Goal: Task Accomplishment & Management: Manage account settings

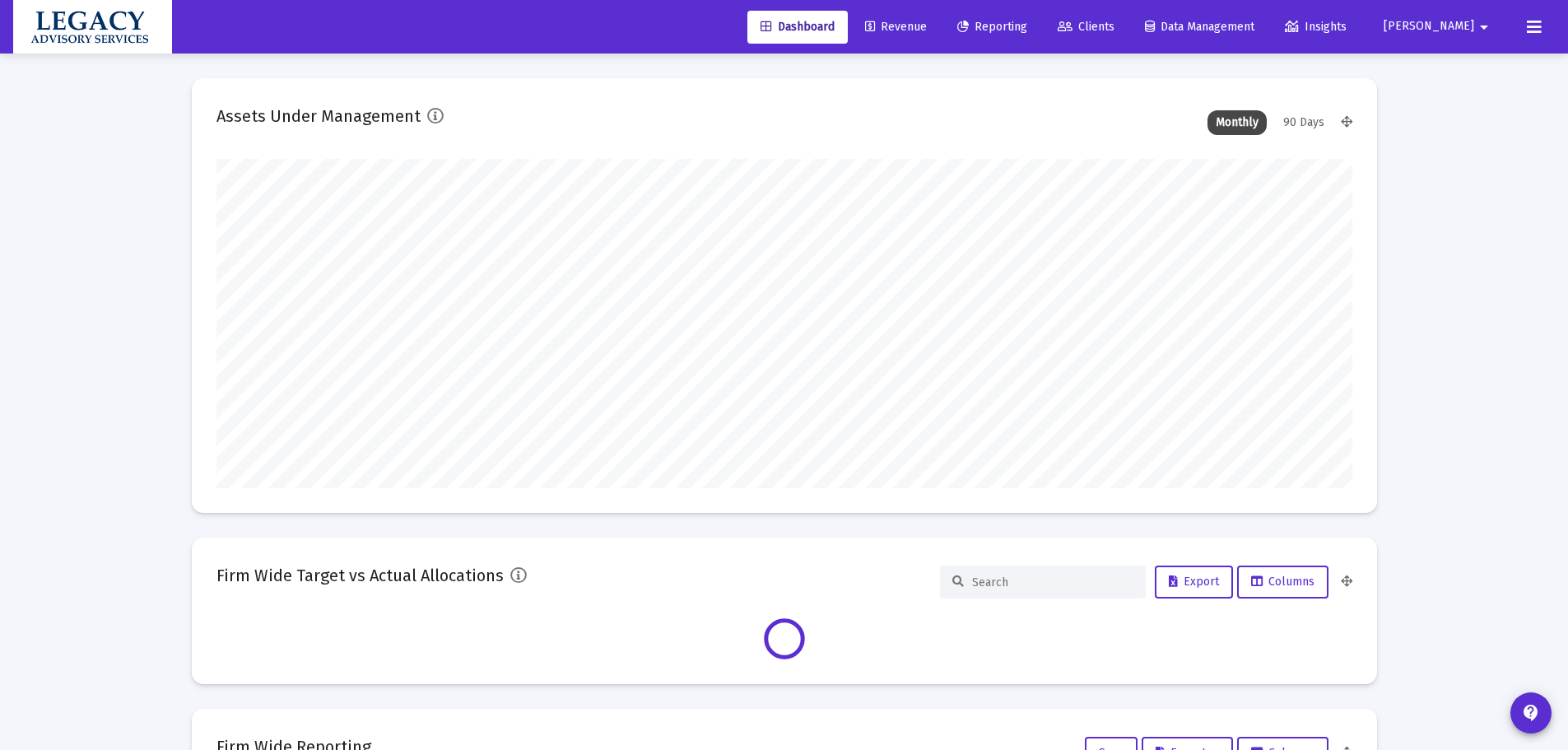
scroll to position [329, 1136]
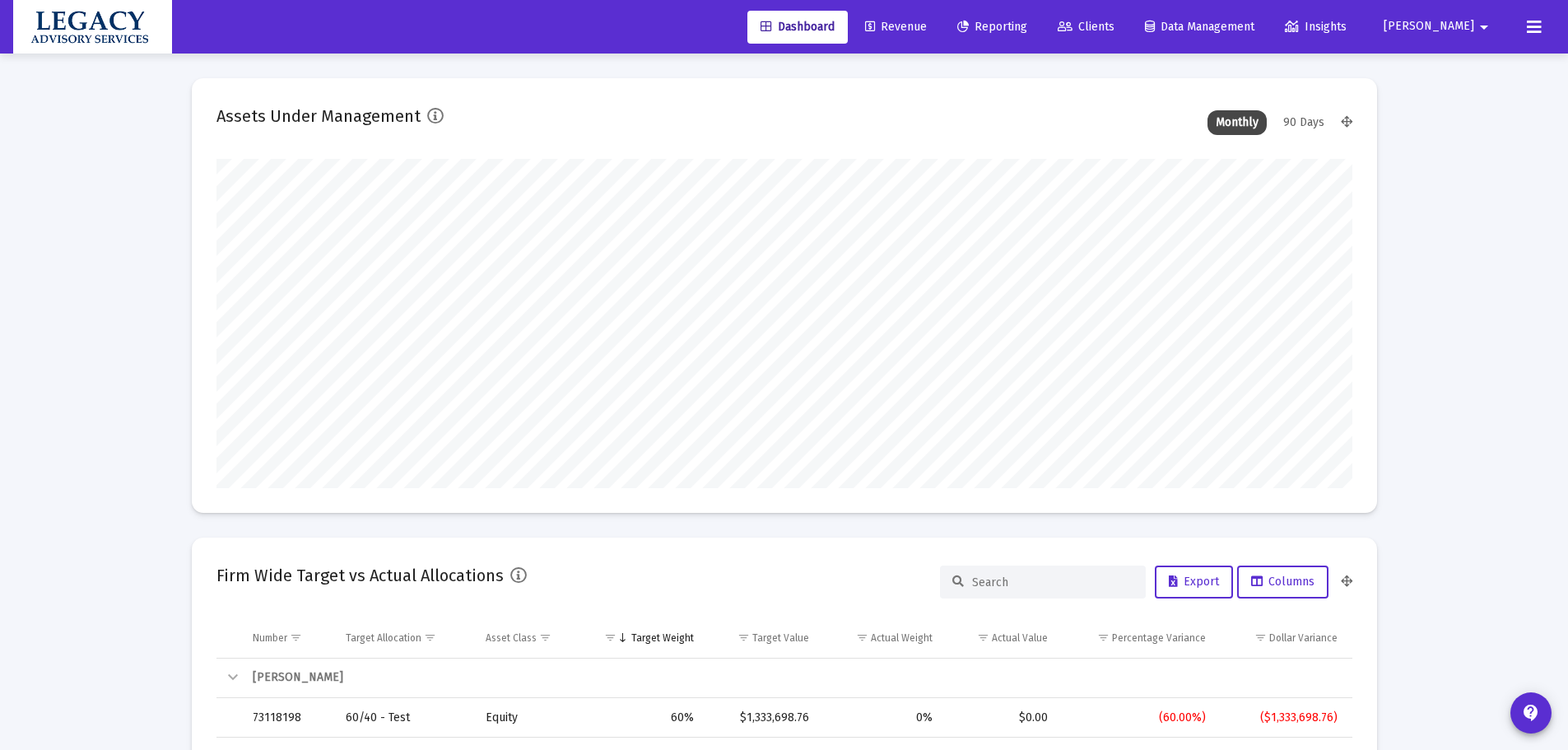
type input "[DATE]"
click at [1114, 27] on span "Clients" at bounding box center [1086, 27] width 57 height 14
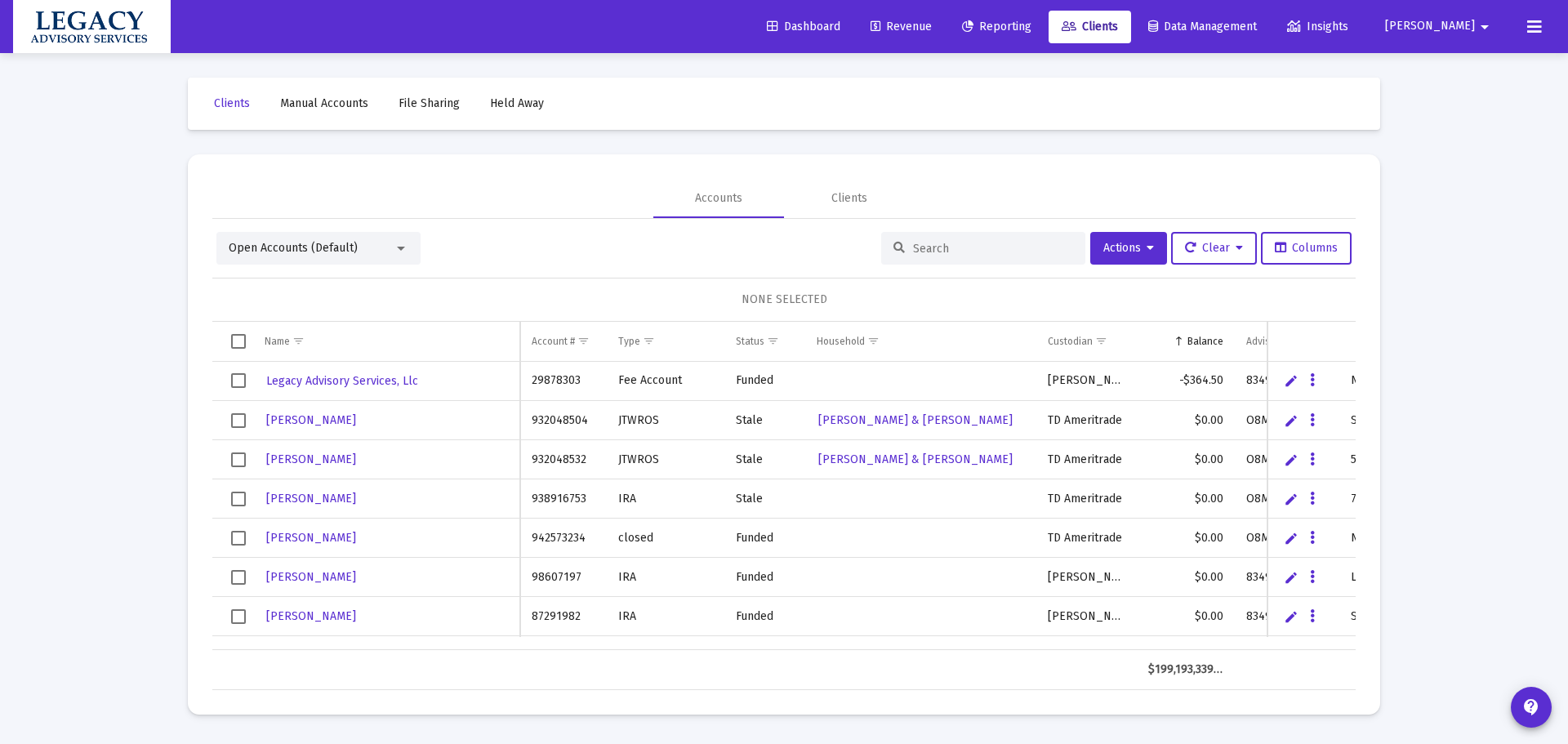
click at [334, 105] on span "Manual Accounts" at bounding box center [324, 104] width 88 height 14
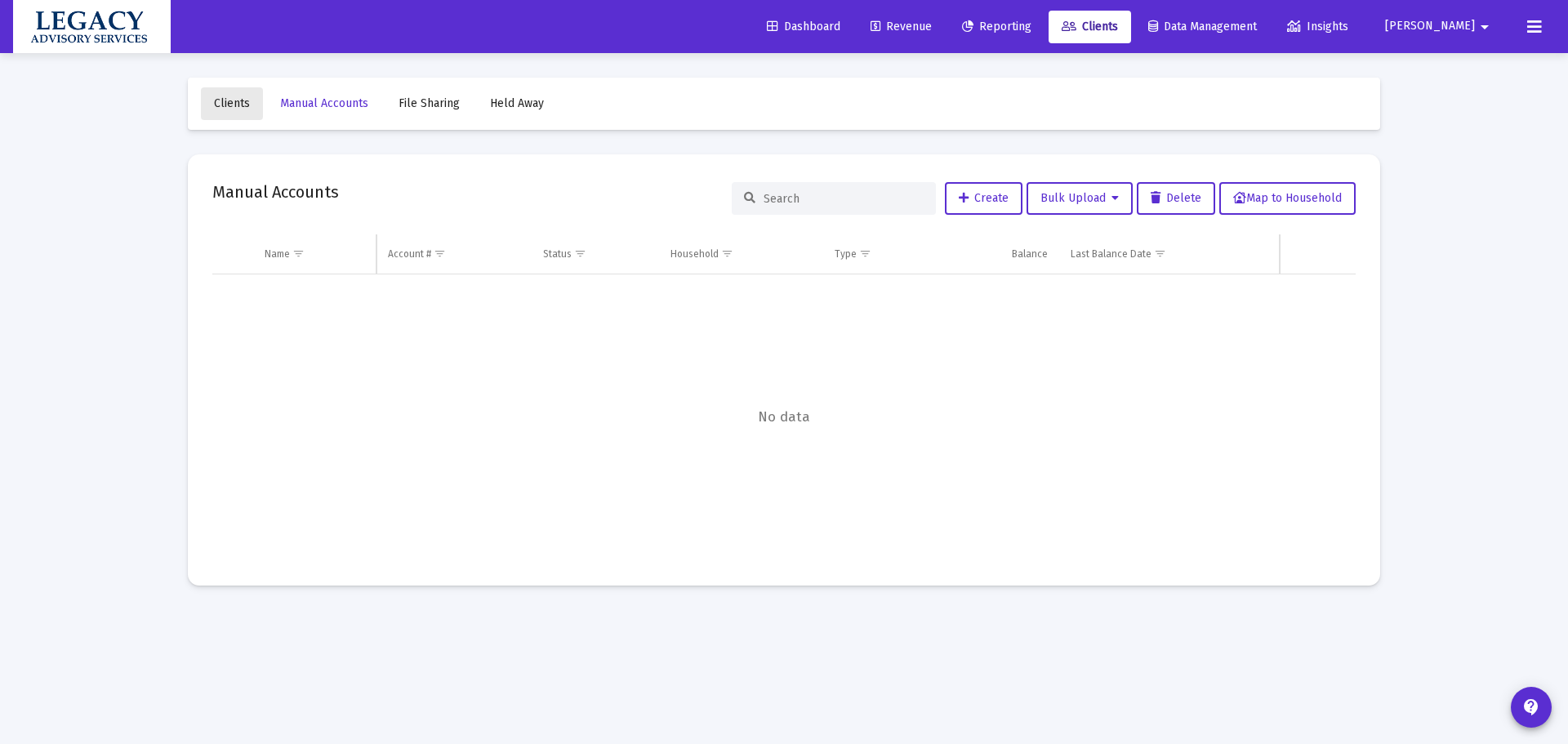
click at [235, 93] on link "Clients" at bounding box center [232, 104] width 62 height 33
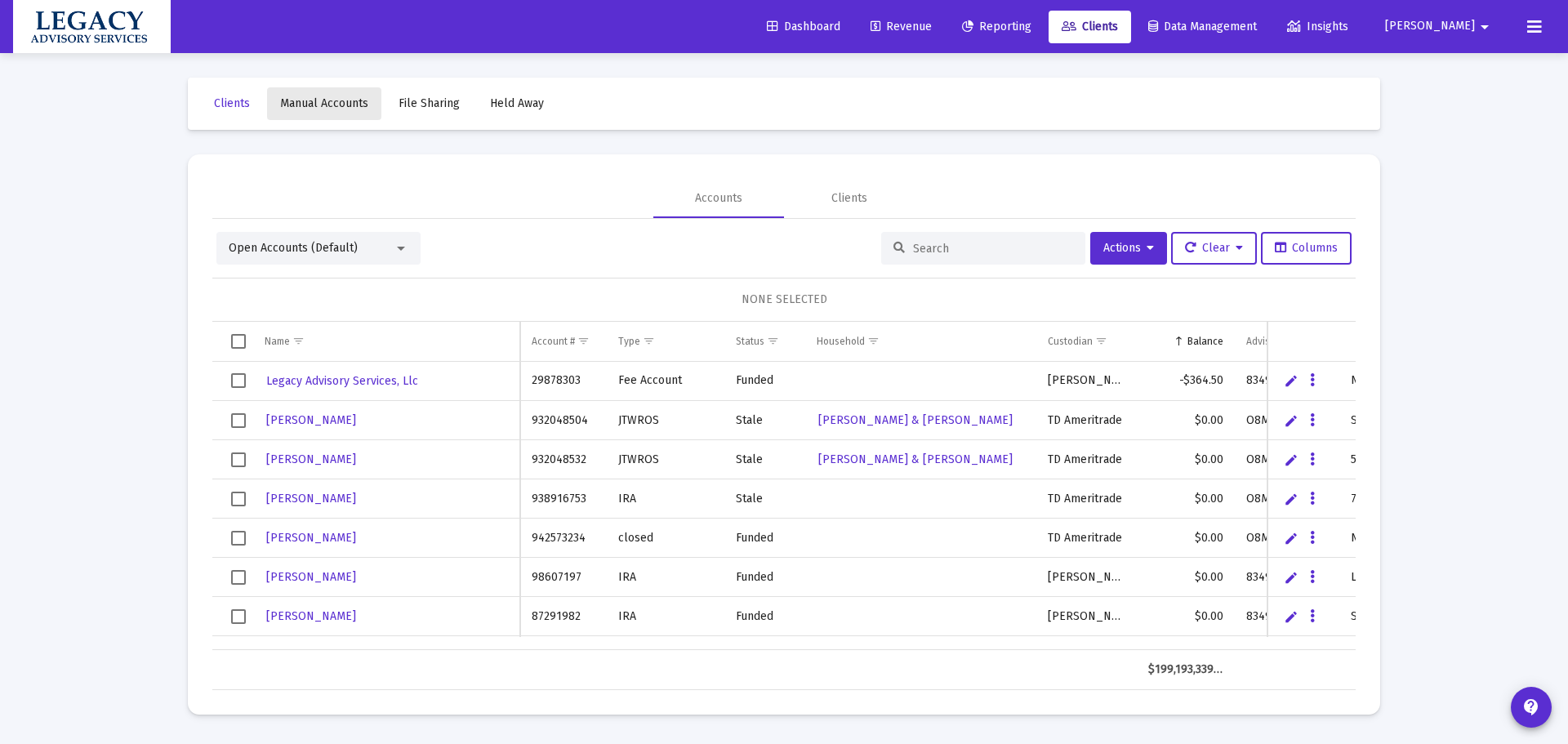
click at [335, 94] on link "Manual Accounts" at bounding box center [324, 104] width 114 height 33
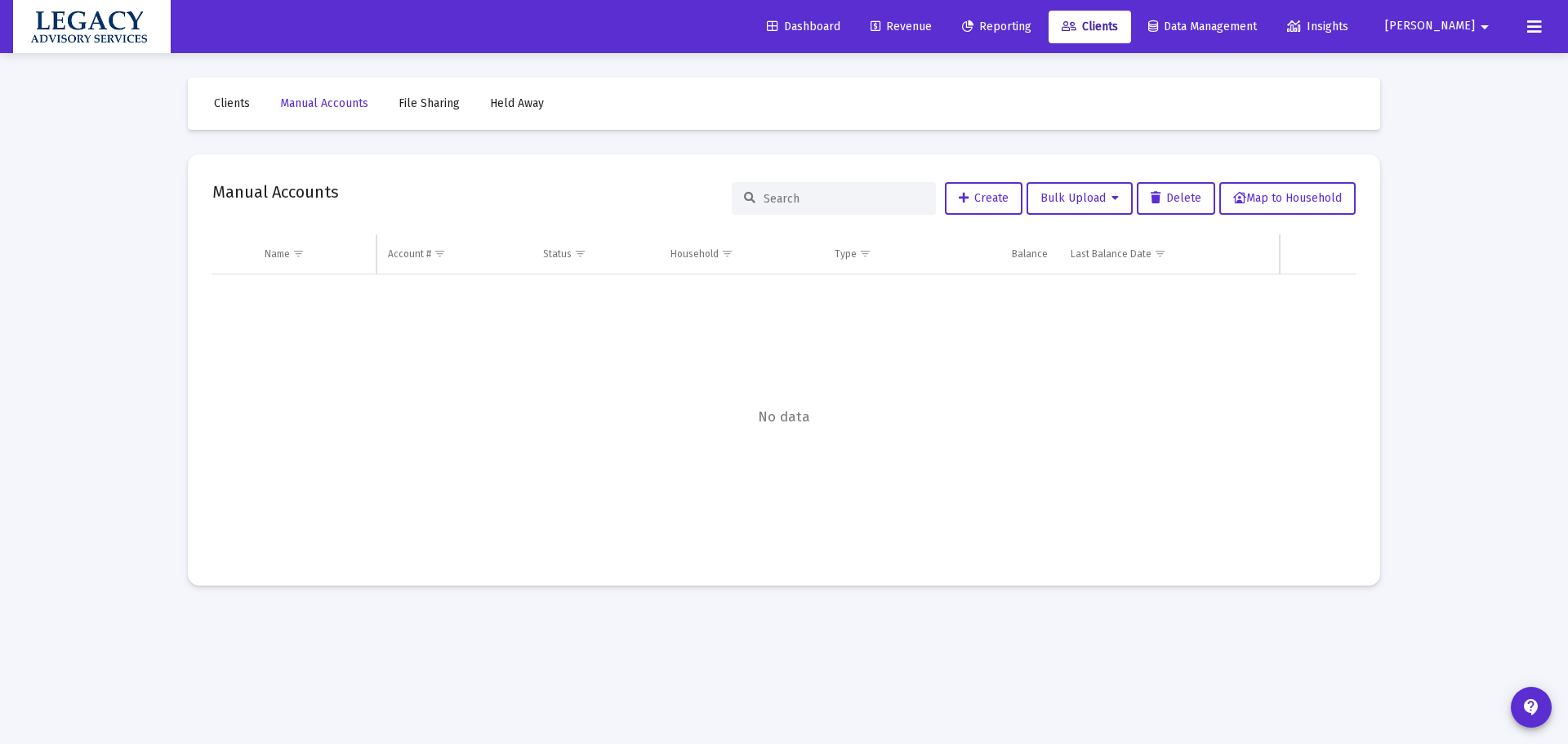
click at [222, 107] on span "Clients" at bounding box center [232, 104] width 36 height 14
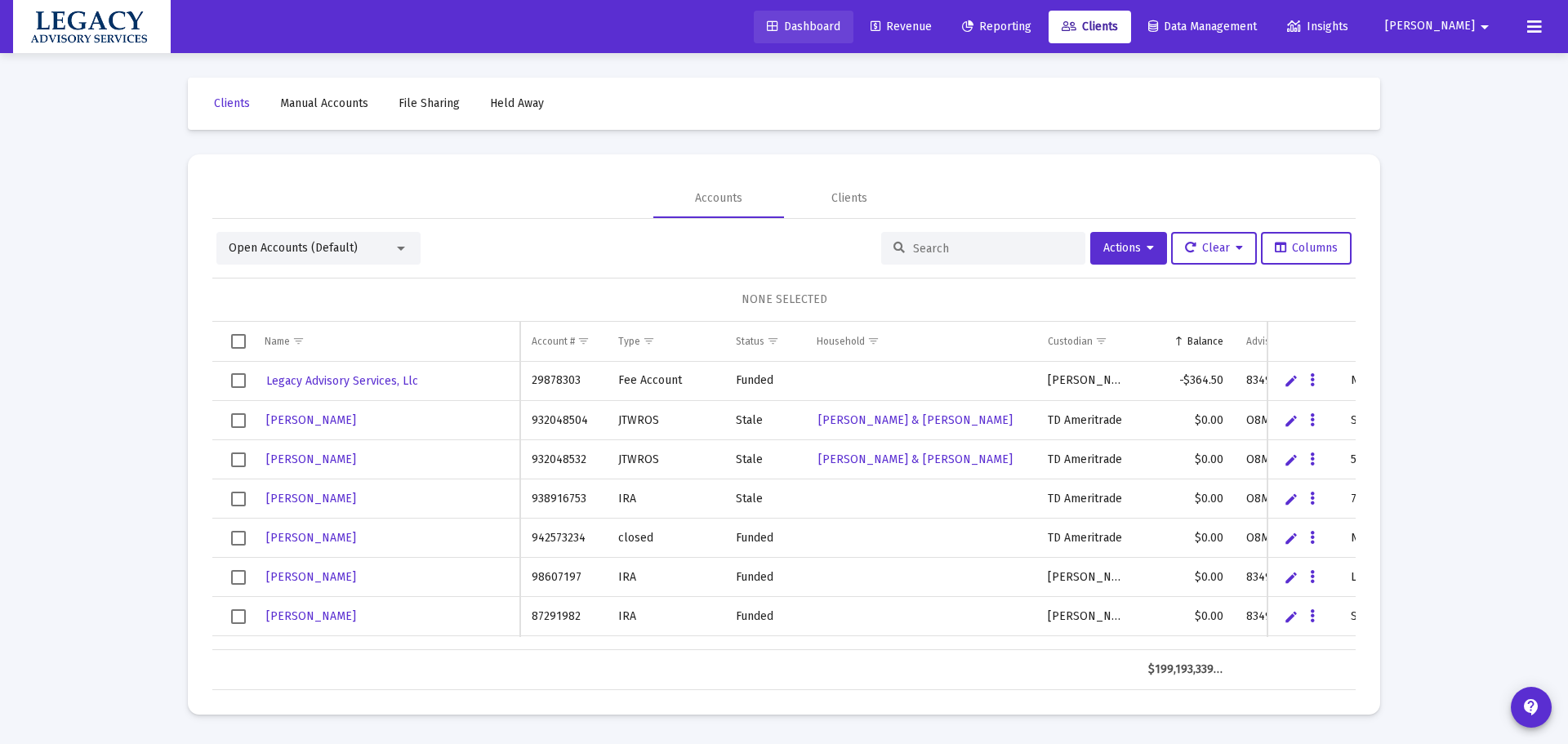
click at [841, 23] on span "Dashboard" at bounding box center [803, 27] width 73 height 14
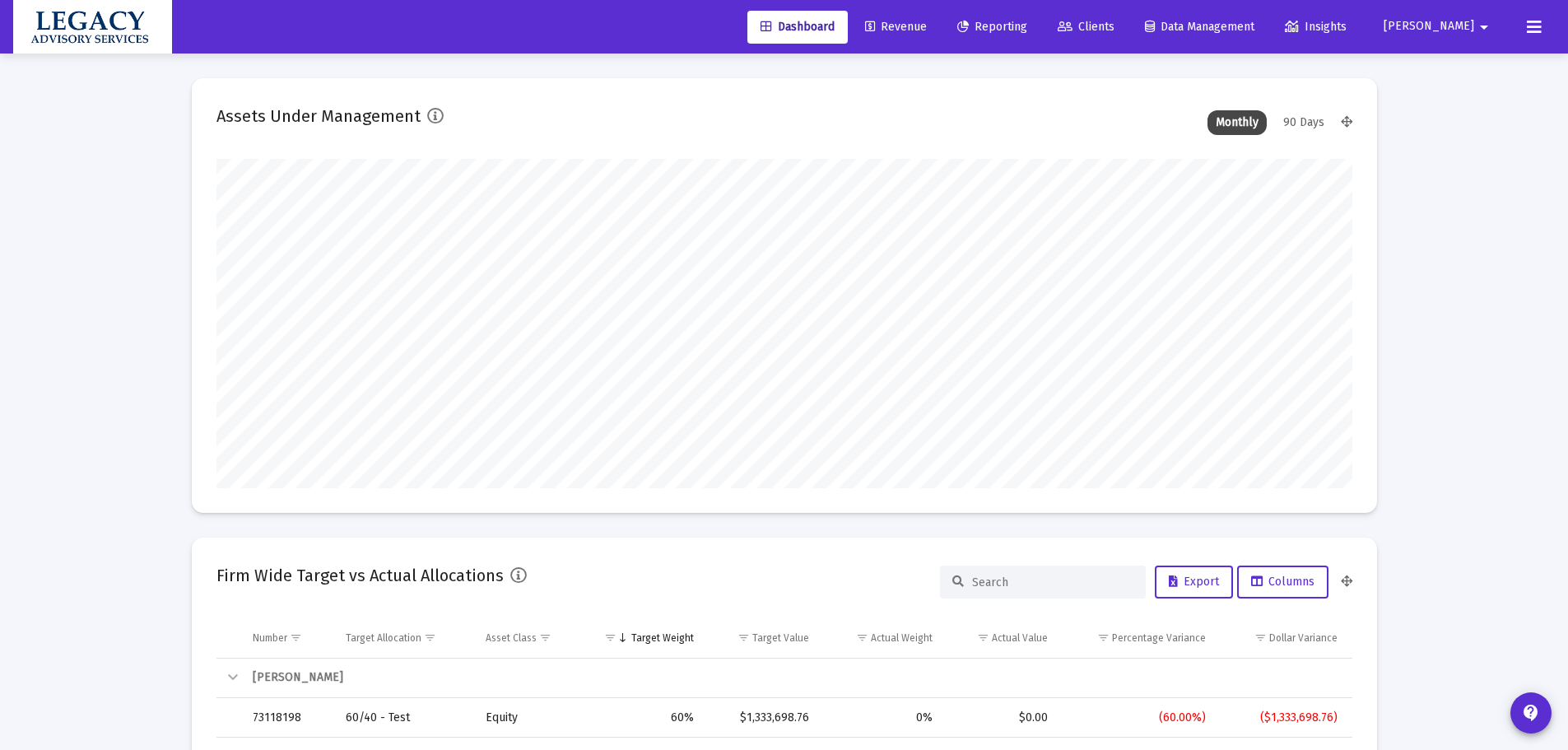
scroll to position [329, 612]
click at [927, 32] on span "Revenue" at bounding box center [895, 27] width 61 height 14
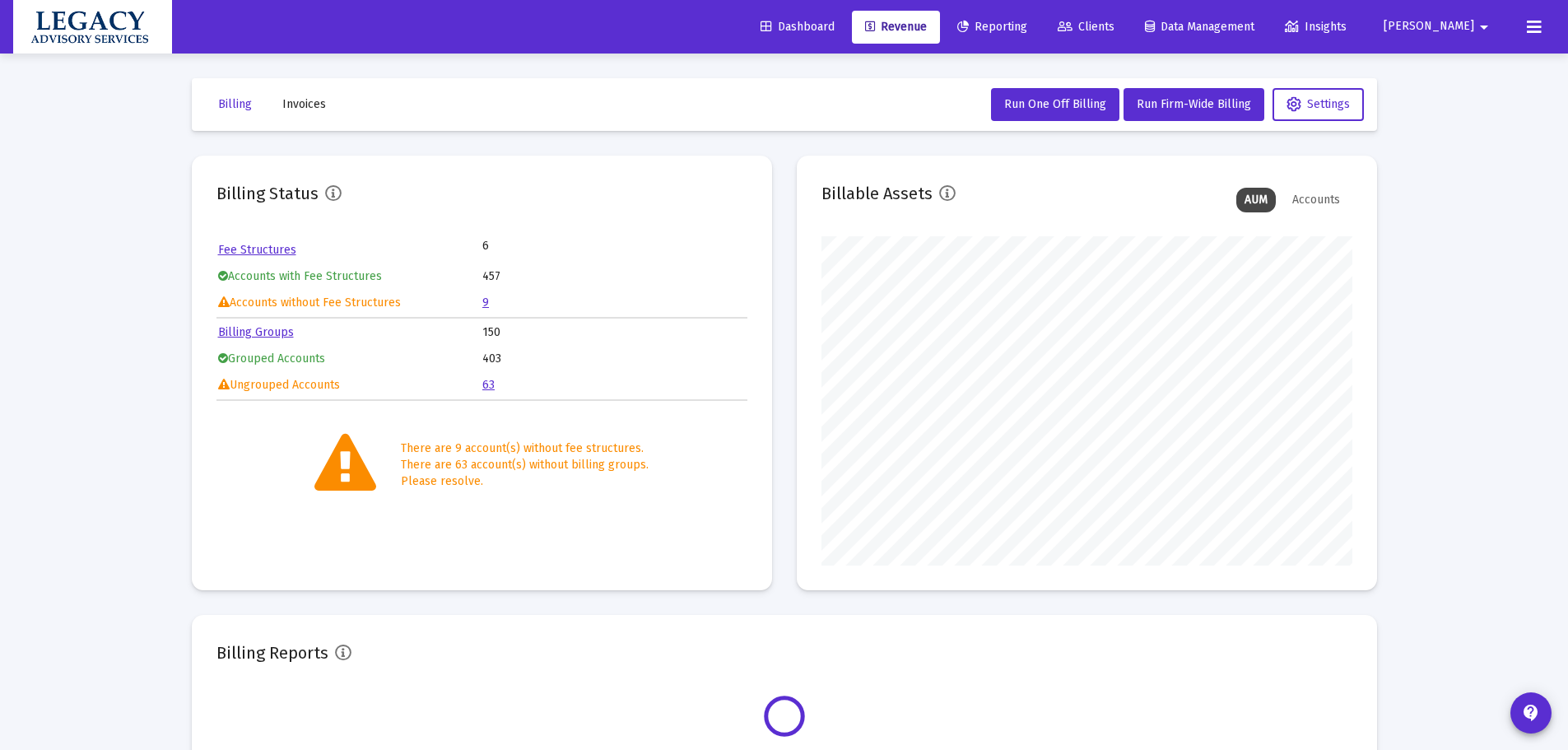
scroll to position [329, 531]
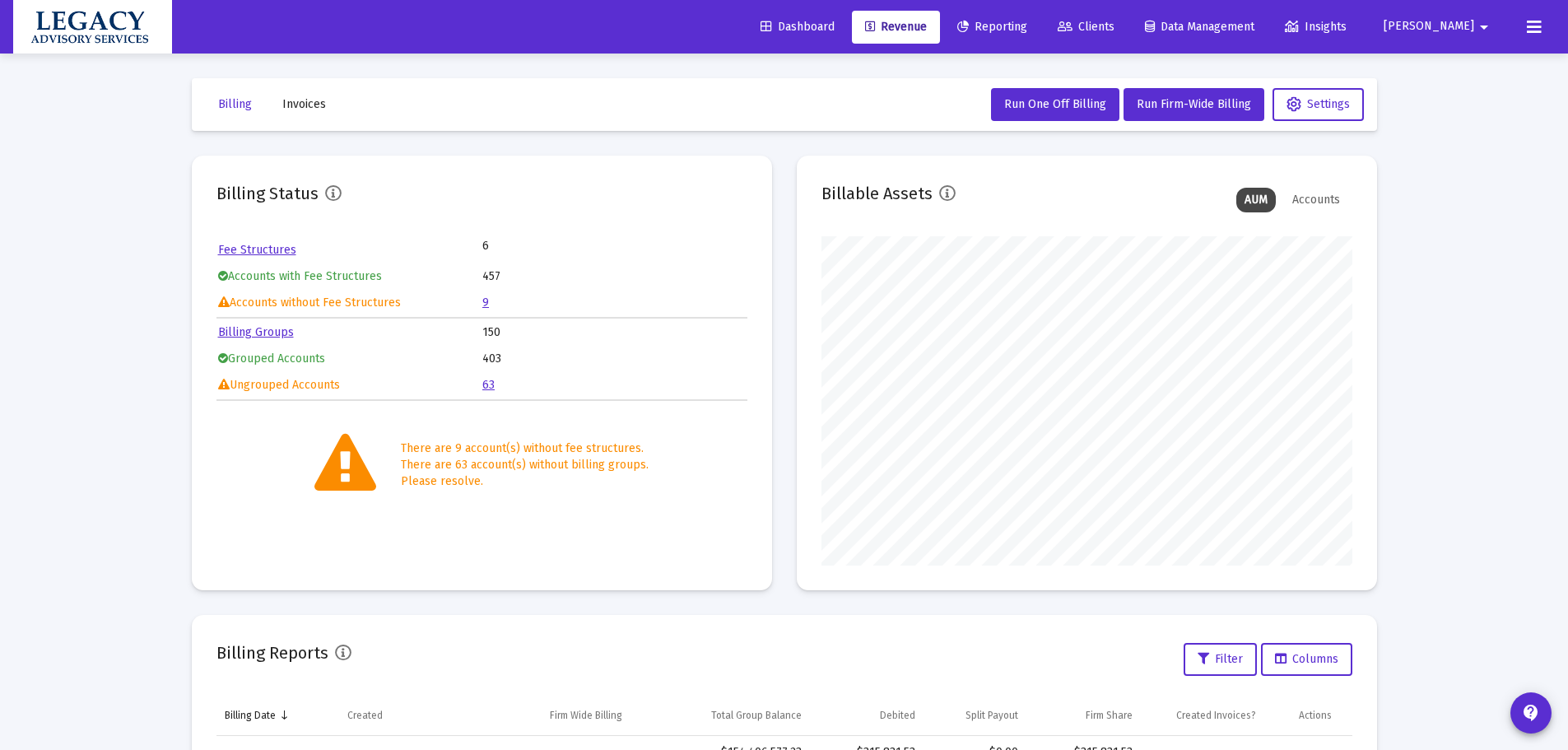
click at [486, 303] on link "9" at bounding box center [486, 303] width 7 height 14
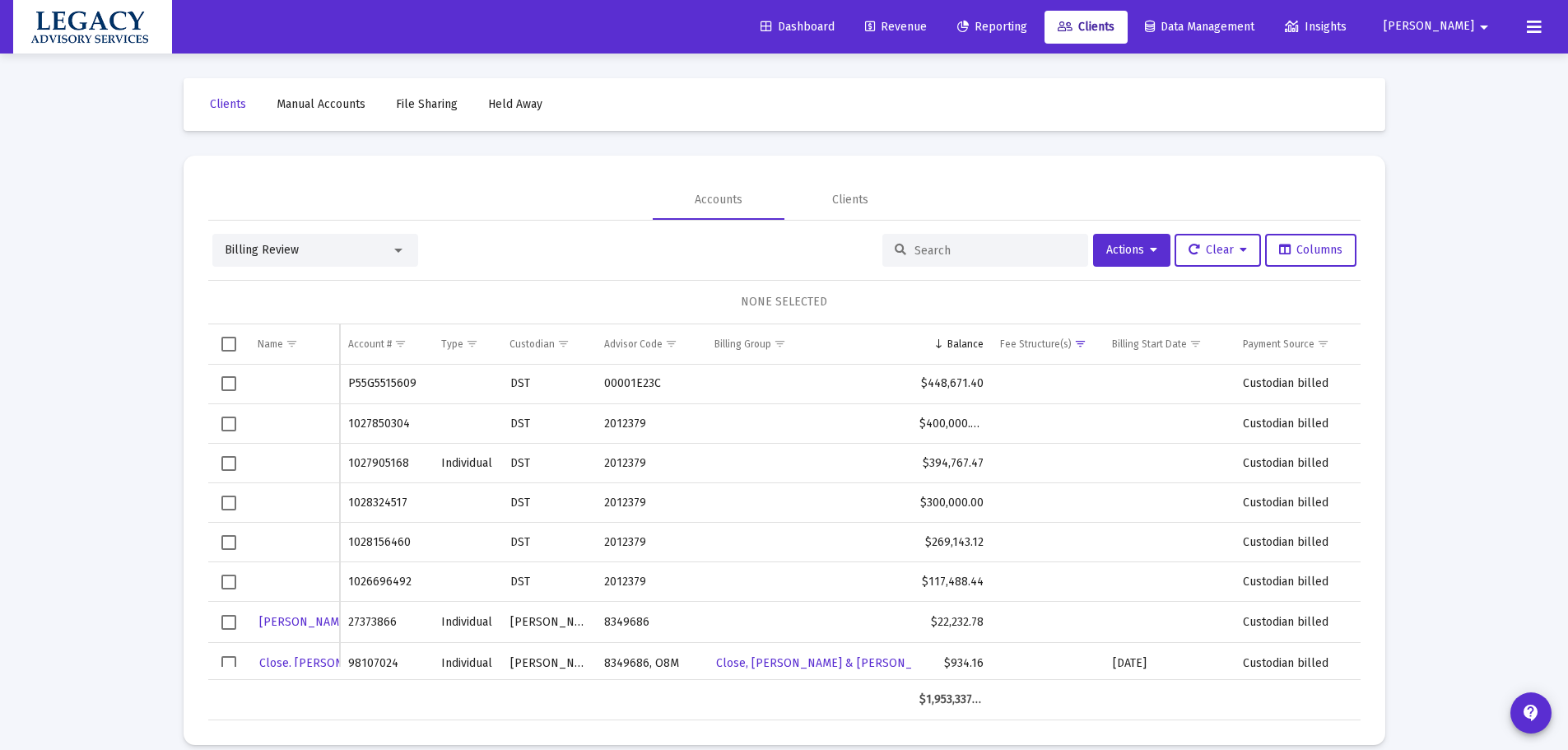
click at [85, 420] on div "Loading... Clients Manual Accounts File Sharing Held Away Accounts Clients Bill…" at bounding box center [784, 385] width 1568 height 770
click at [228, 428] on span "Select row" at bounding box center [228, 423] width 15 height 15
click at [266, 255] on span "Billing Review" at bounding box center [262, 250] width 74 height 14
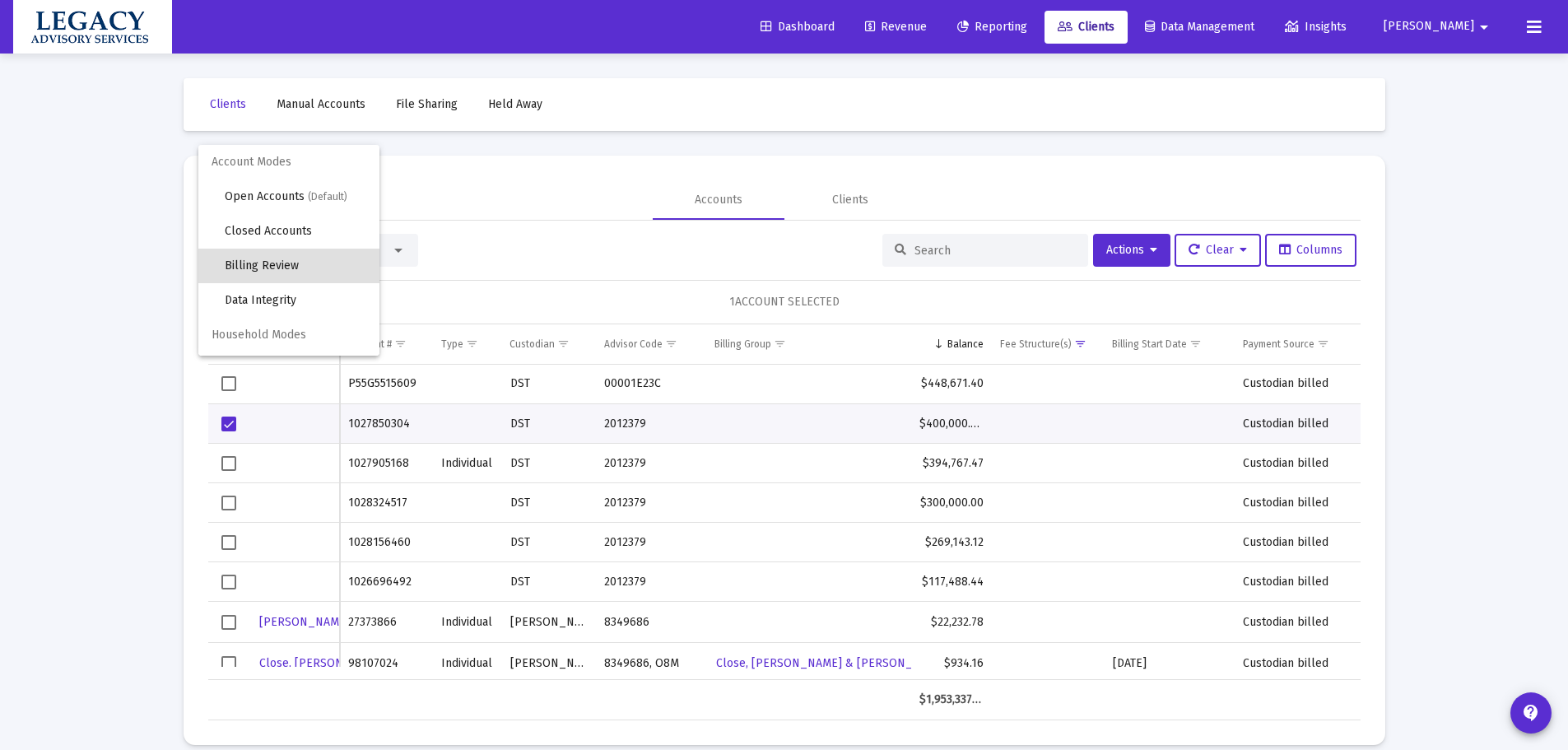
scroll to position [16, 0]
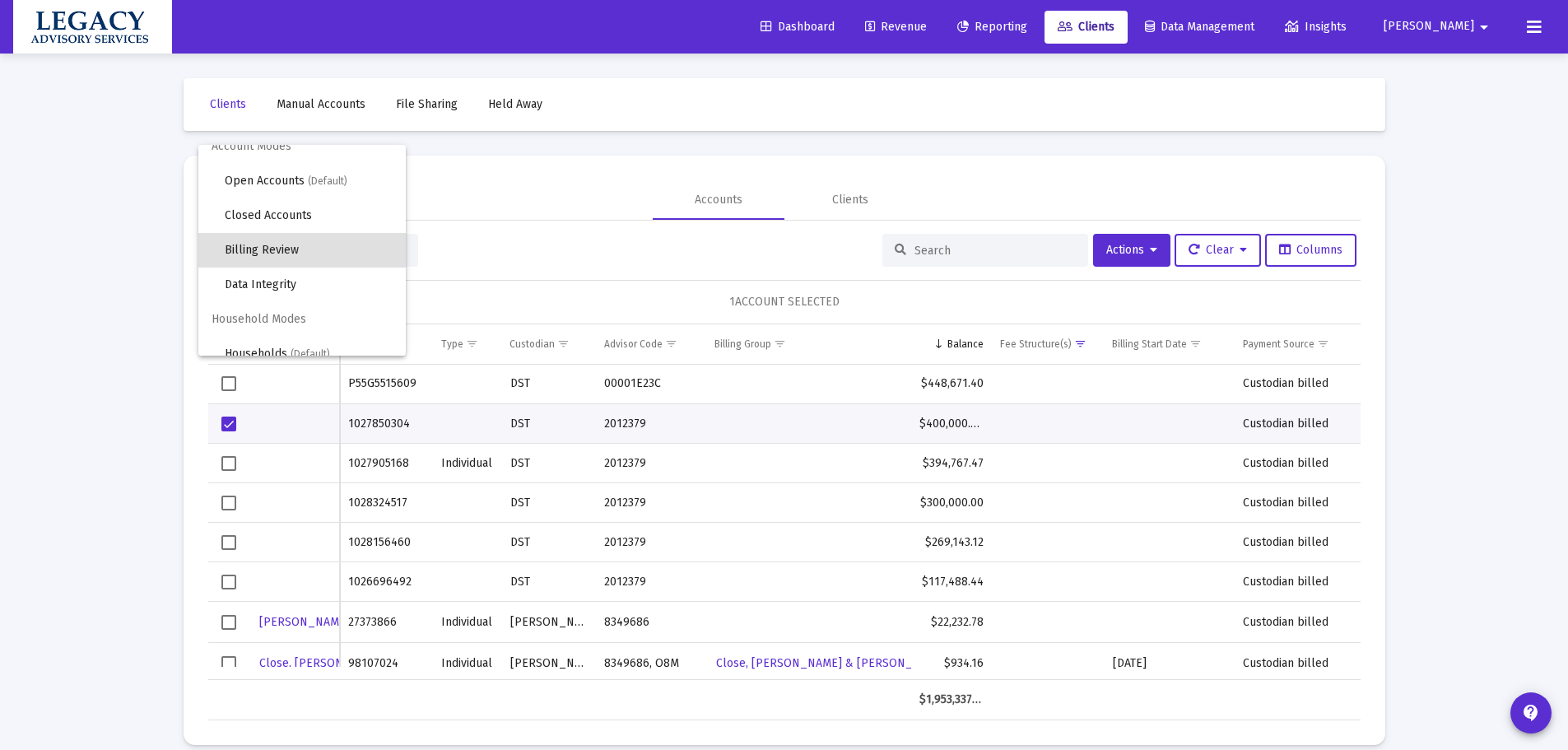
click at [494, 240] on div at bounding box center [784, 375] width 1568 height 750
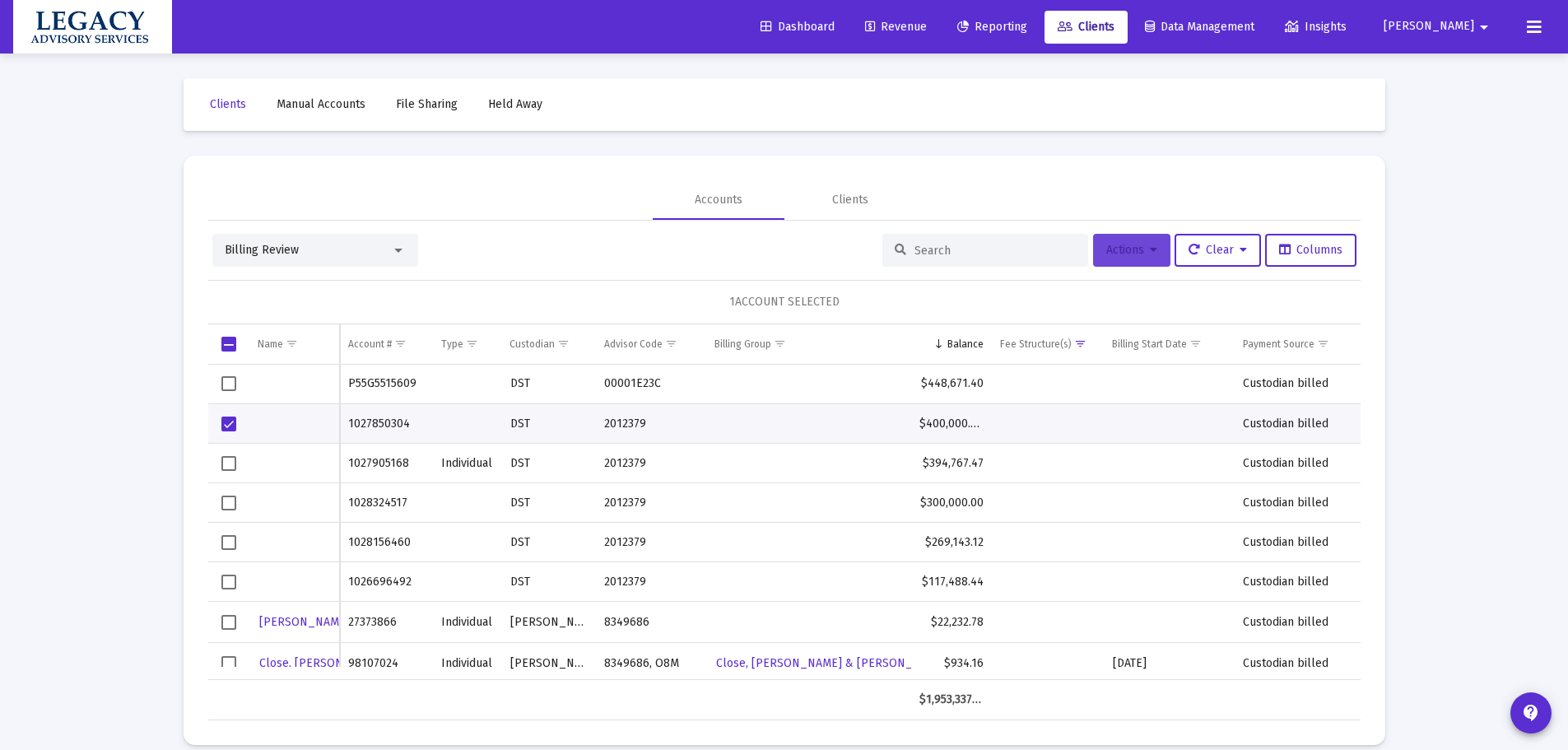
click at [1133, 251] on span "Actions" at bounding box center [1132, 250] width 51 height 14
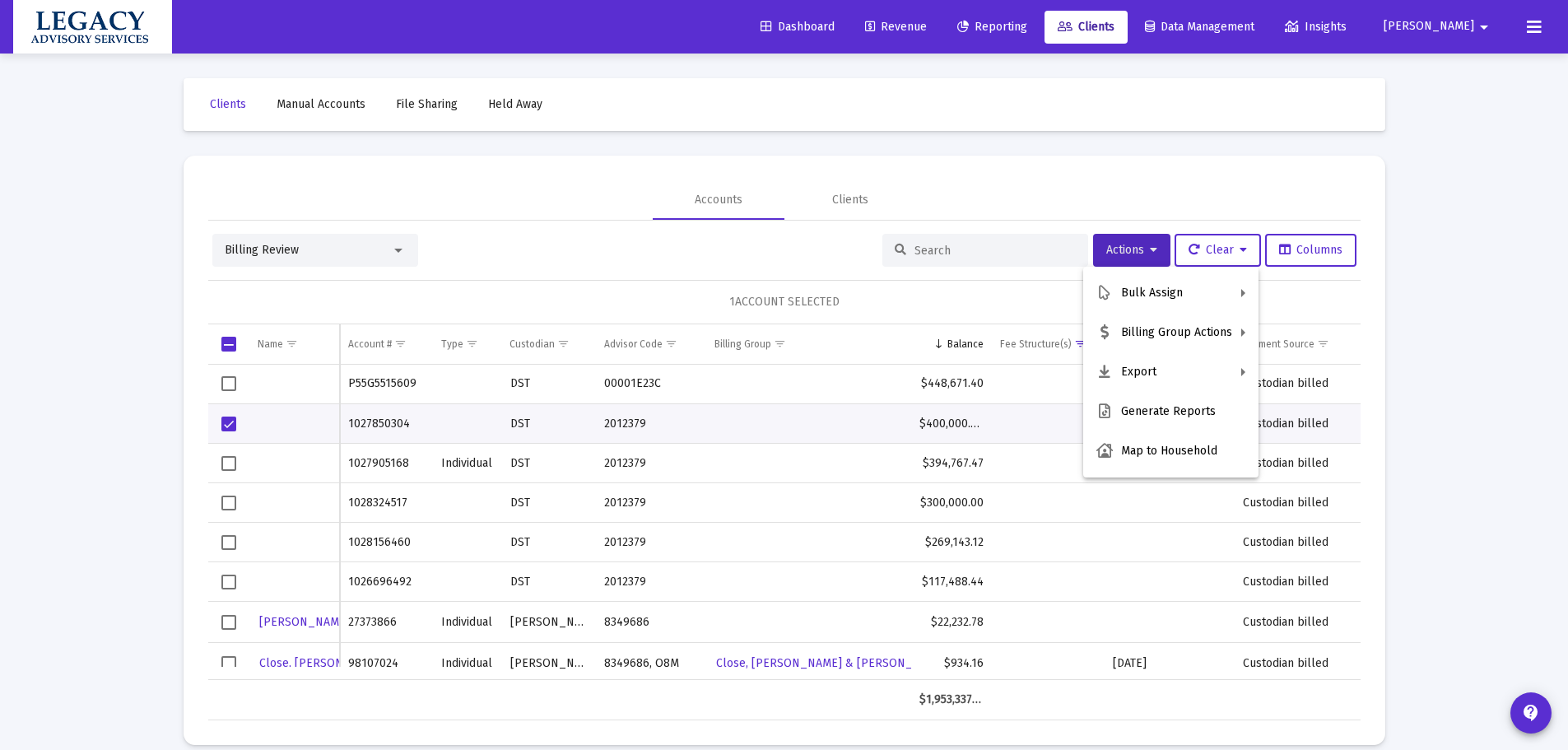
drag, startPoint x: 392, startPoint y: 422, endPoint x: 414, endPoint y: 423, distance: 22.0
click at [392, 423] on div at bounding box center [784, 375] width 1568 height 750
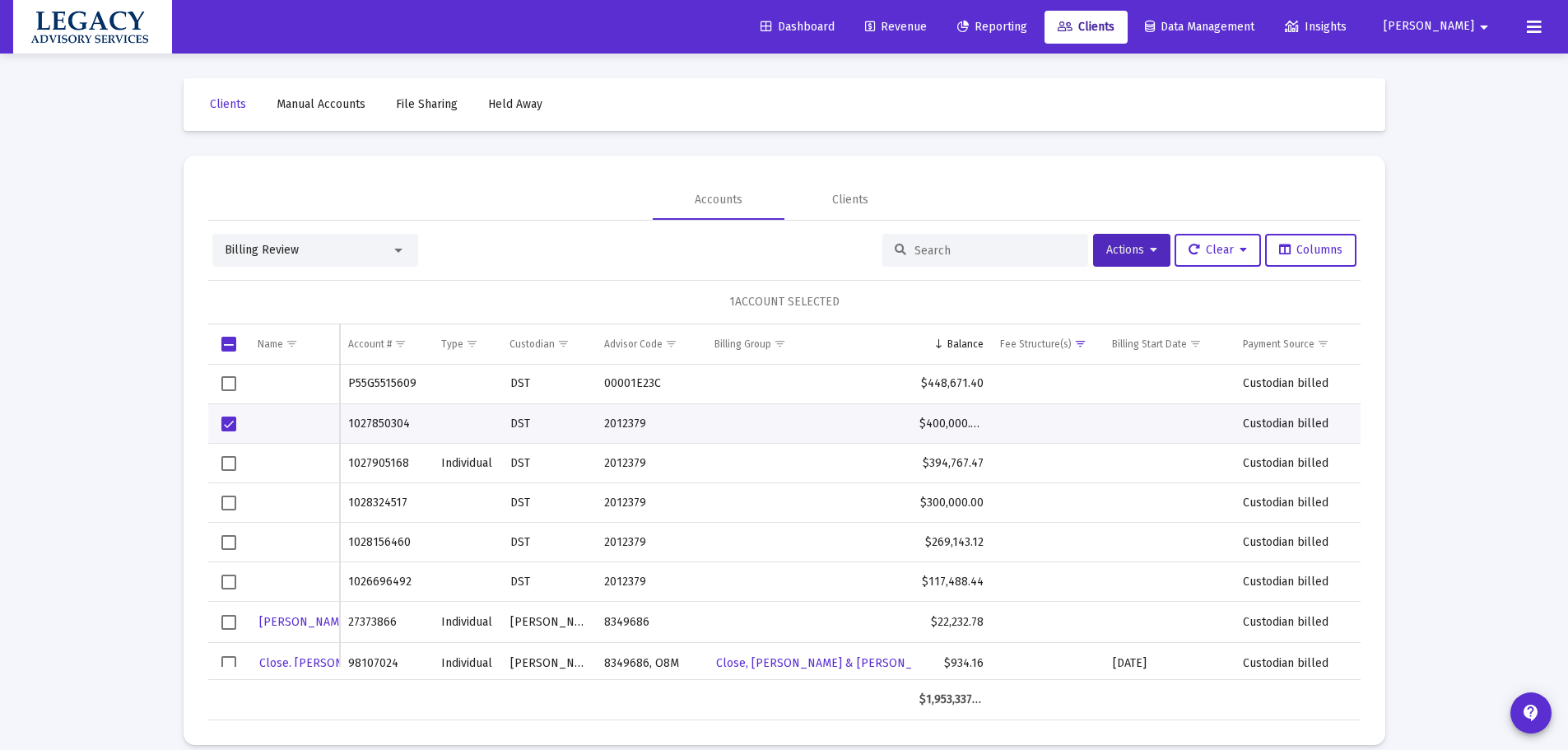
click at [945, 416] on td "$400,000.00" at bounding box center [952, 423] width 81 height 40
click at [831, 416] on td "Data grid" at bounding box center [809, 423] width 205 height 40
click at [360, 423] on td "1027850304" at bounding box center [385, 423] width 92 height 40
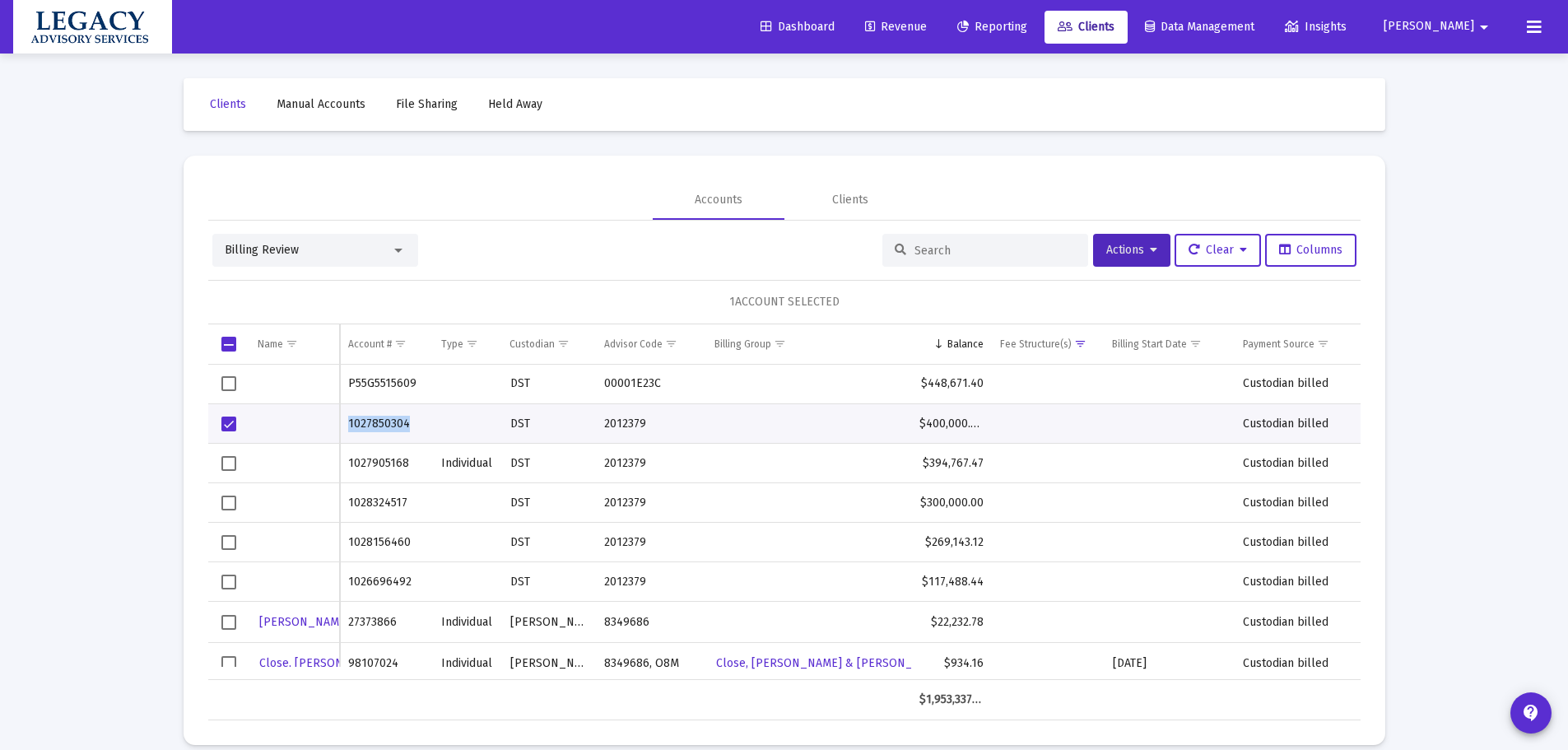
click at [360, 423] on td "1027850304" at bounding box center [385, 423] width 92 height 40
drag, startPoint x: 0, startPoint y: 448, endPoint x: 789, endPoint y: 323, distance: 798.8
click at [14, 442] on div "Loading... Clients Manual Accounts File Sharing Held Away Accounts Clients Bill…" at bounding box center [784, 385] width 1568 height 770
click at [1140, 254] on span "Actions" at bounding box center [1132, 250] width 51 height 14
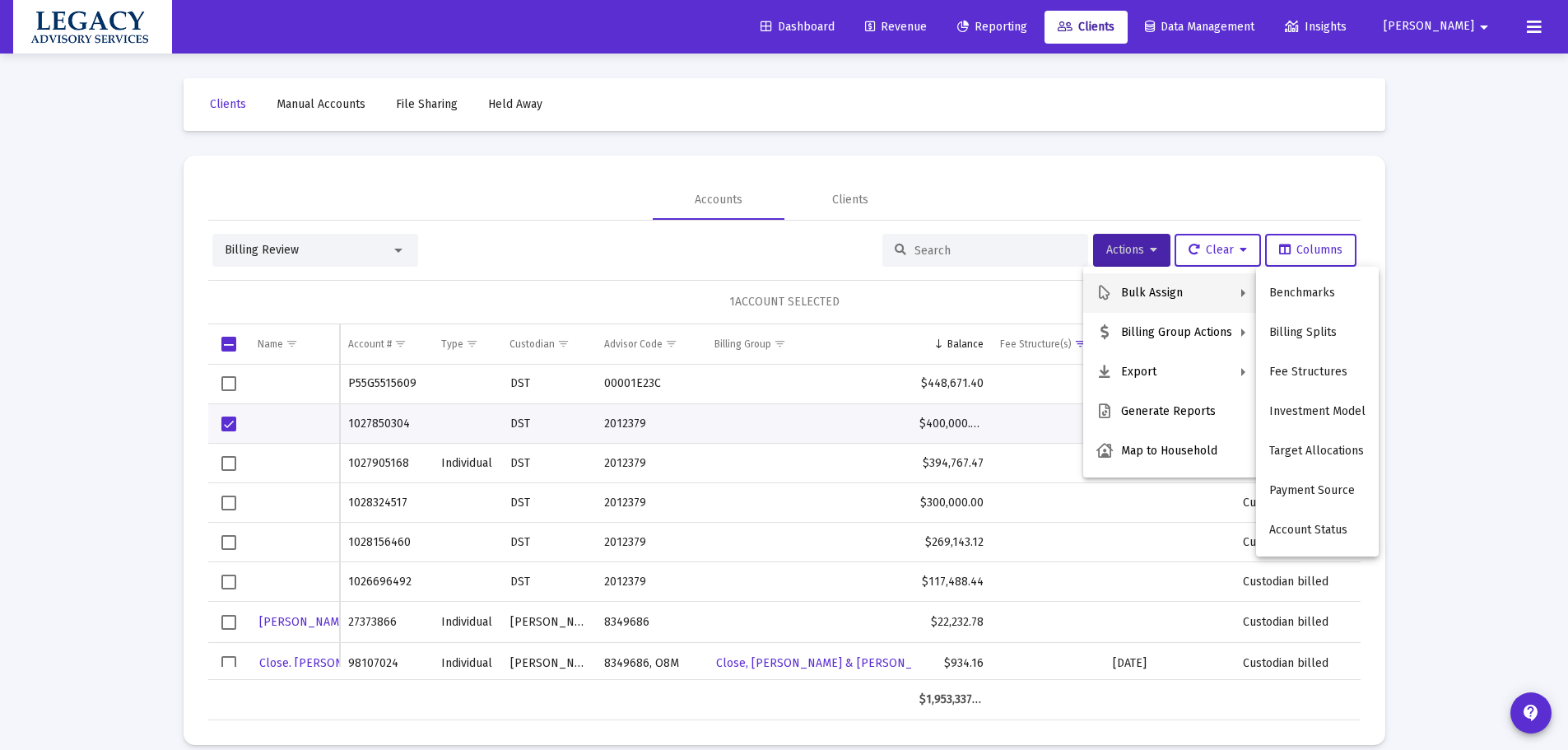
click at [11, 365] on div at bounding box center [784, 375] width 1568 height 750
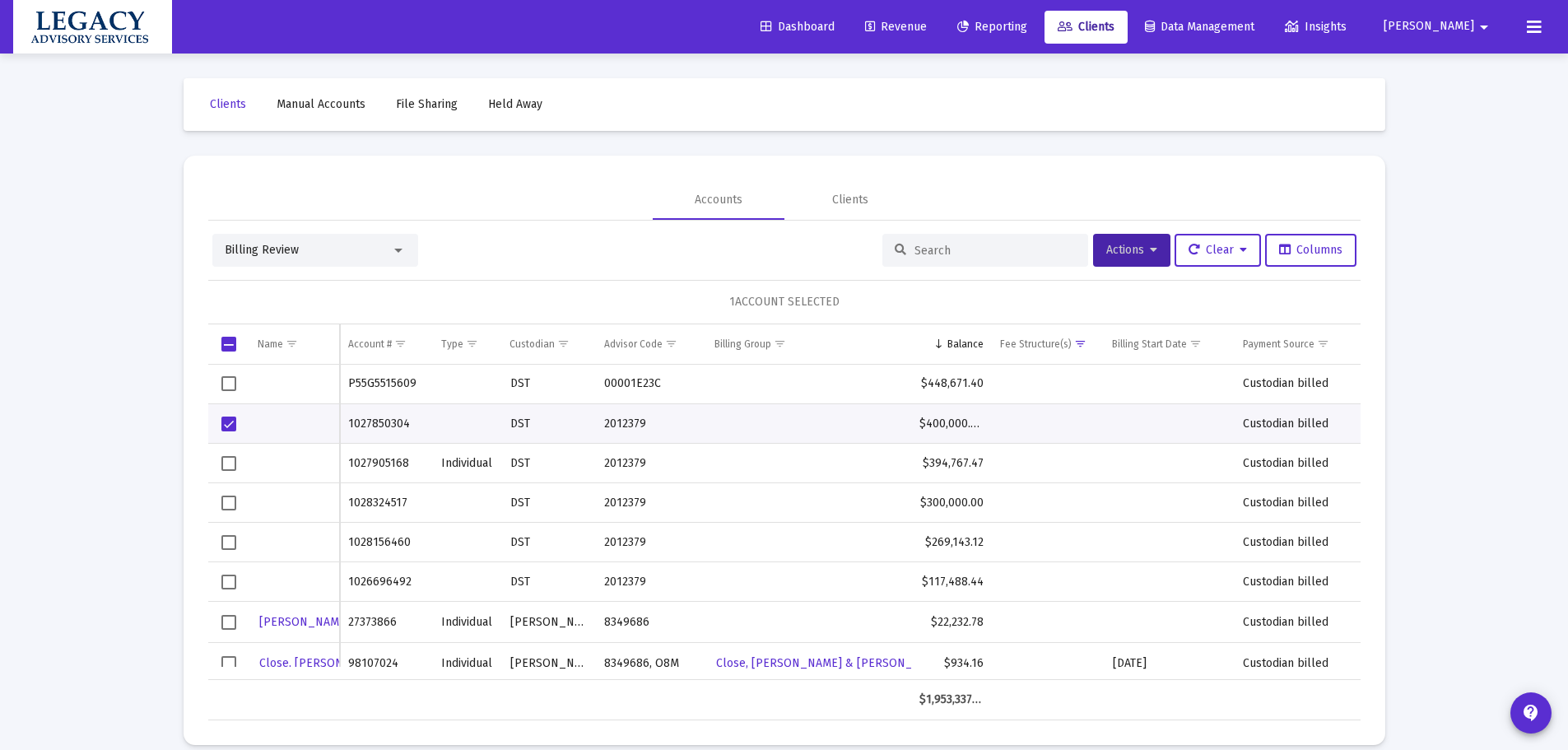
click at [34, 350] on div "Loading... Clients Manual Accounts File Sharing Held Away Accounts Clients Bill…" at bounding box center [784, 385] width 1568 height 770
click at [1140, 229] on div "Billing Review Actions Clear Columns 1 ACCOUNT SELECTED Name Name Account # Typ…" at bounding box center [784, 470] width 1153 height 500
click at [1139, 249] on span "Actions" at bounding box center [1132, 250] width 51 height 14
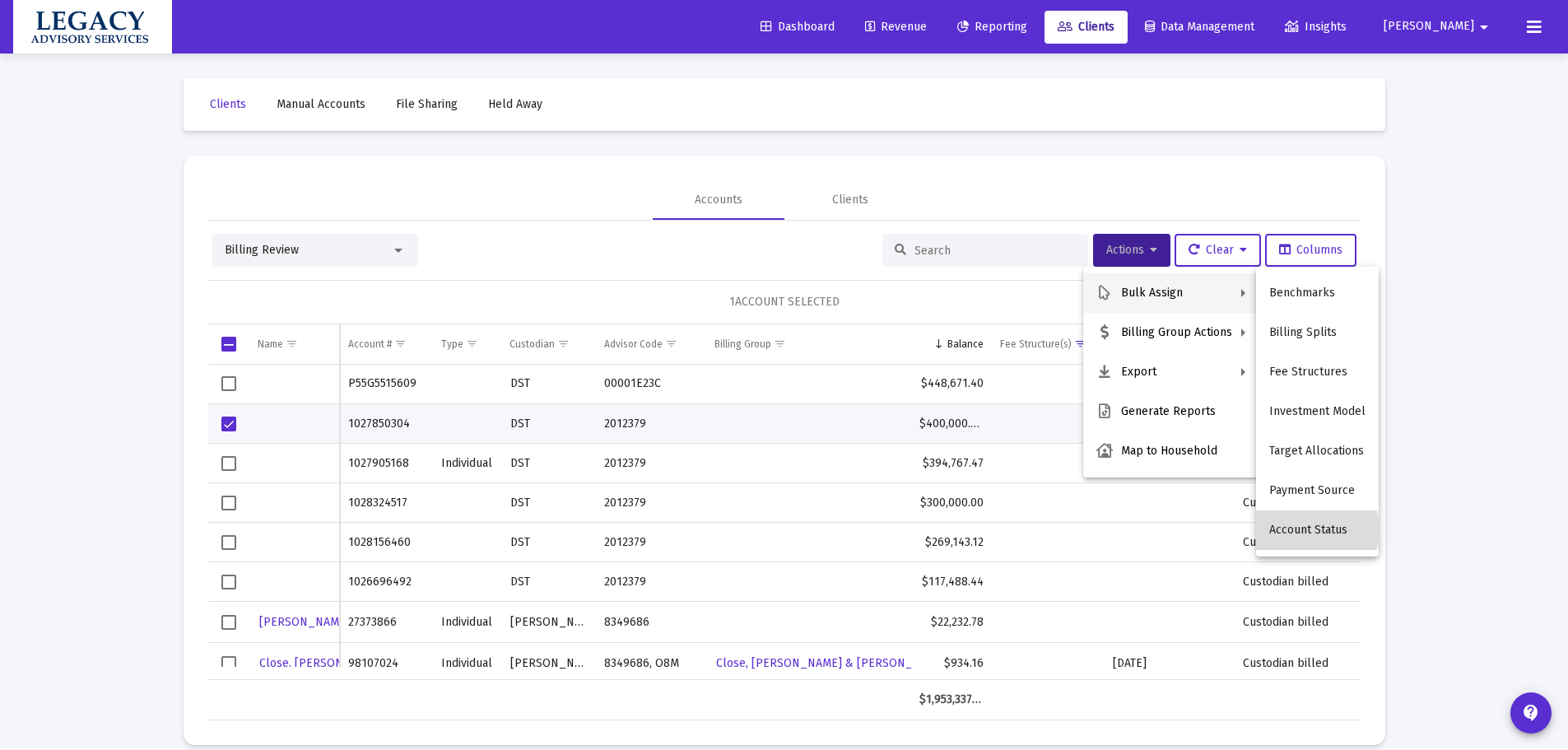
click at [1313, 530] on button "Account Status" at bounding box center [1318, 530] width 123 height 40
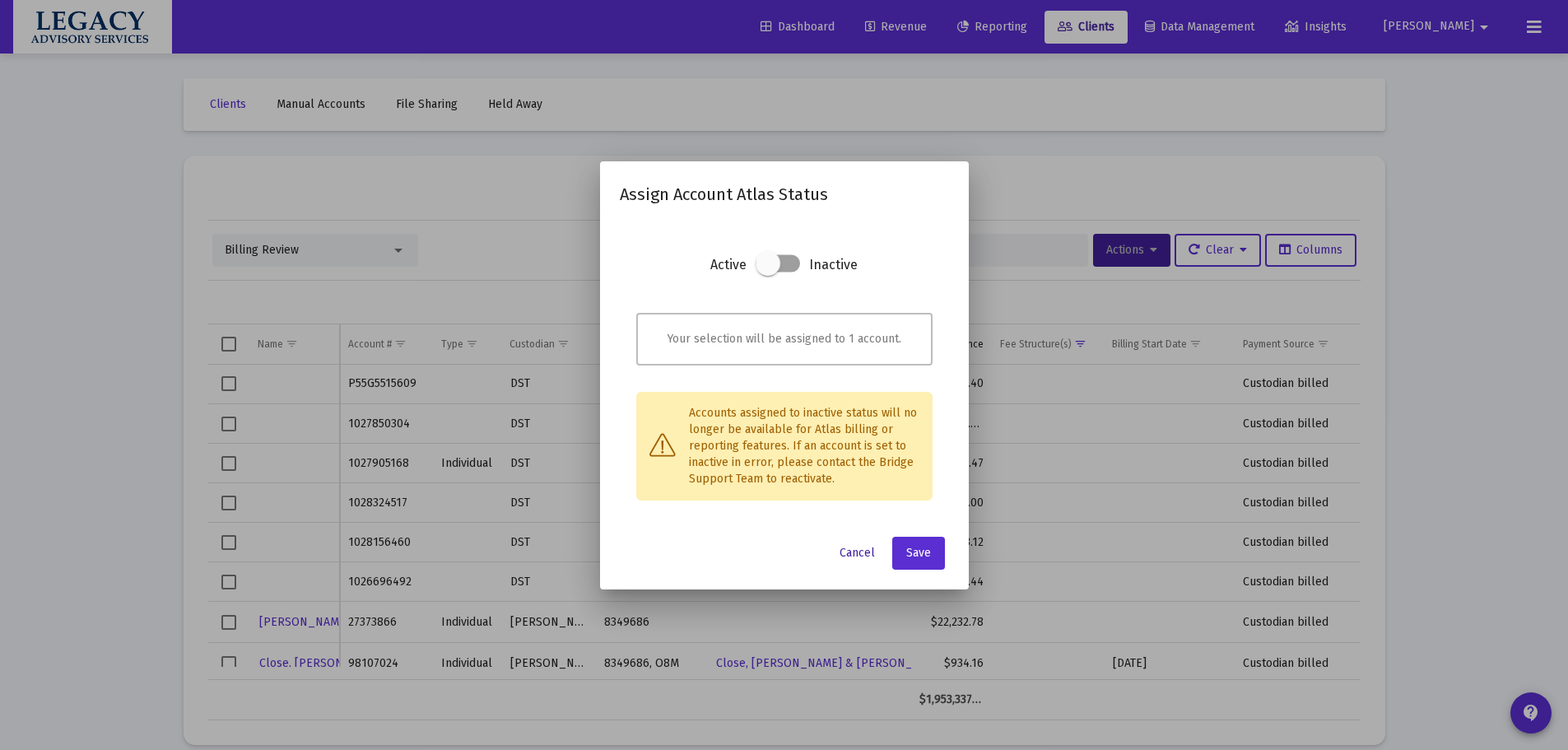
click at [857, 551] on span "Cancel" at bounding box center [857, 553] width 35 height 14
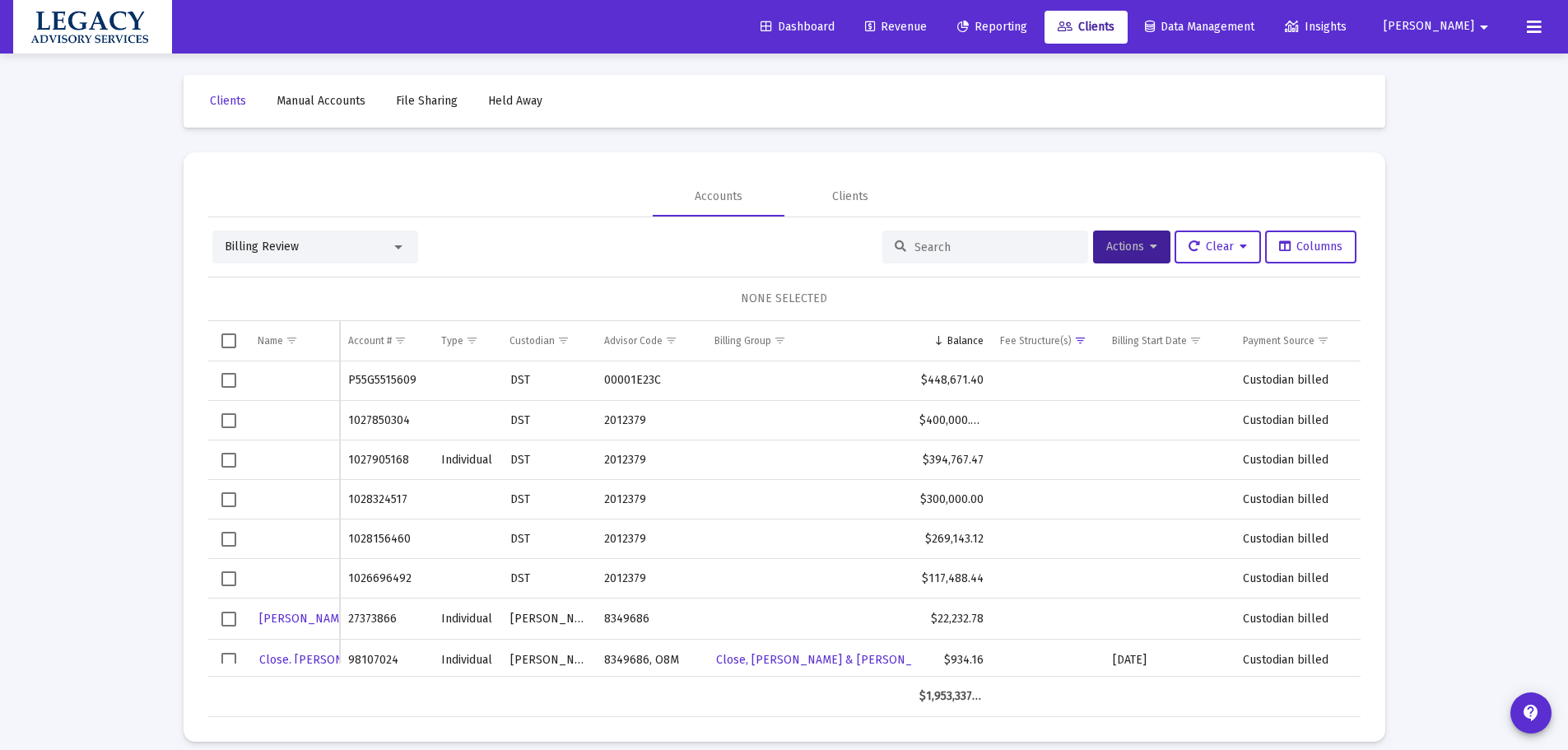
scroll to position [0, 0]
click at [231, 502] on span "Select row" at bounding box center [228, 502] width 15 height 15
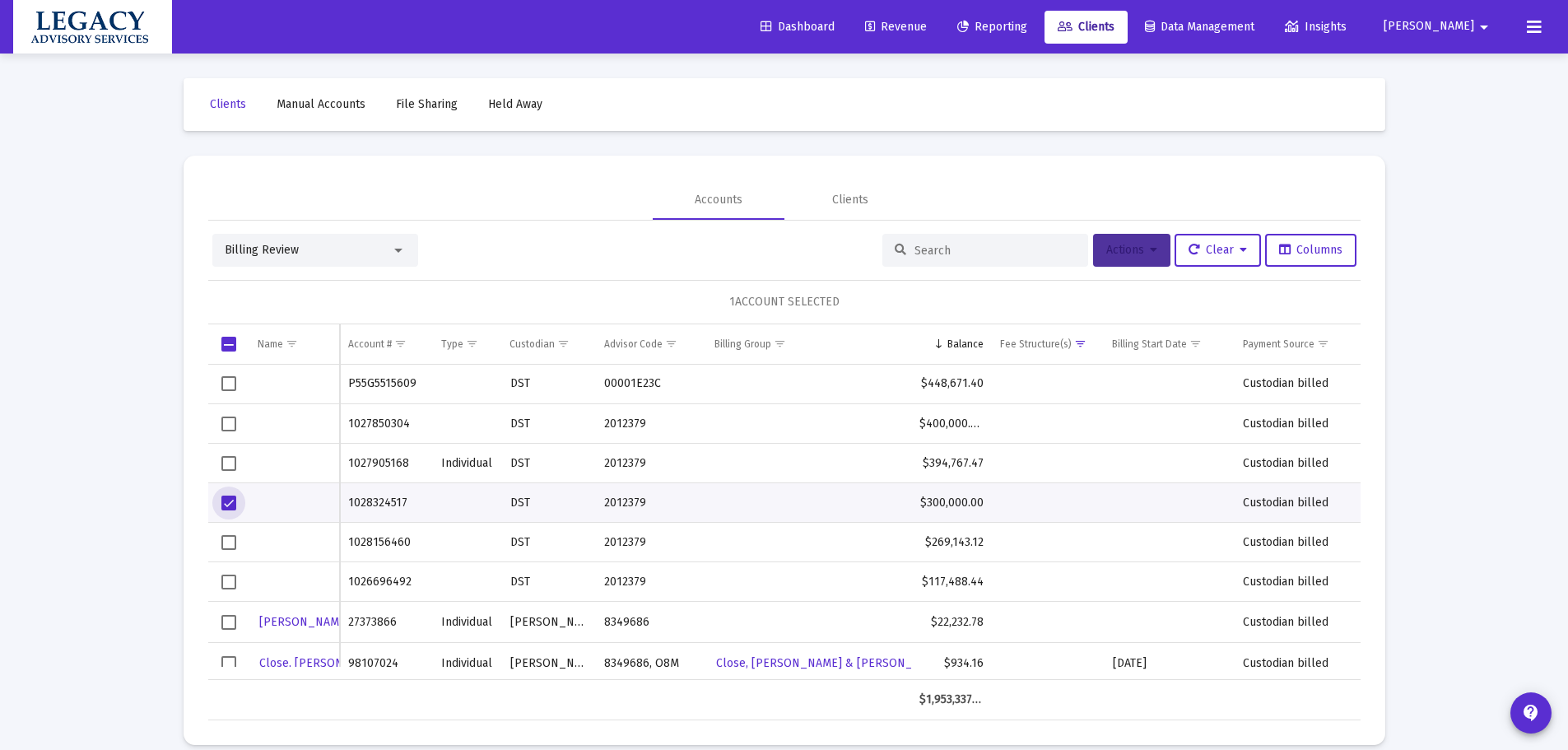
click at [1124, 251] on span "Actions" at bounding box center [1132, 250] width 51 height 14
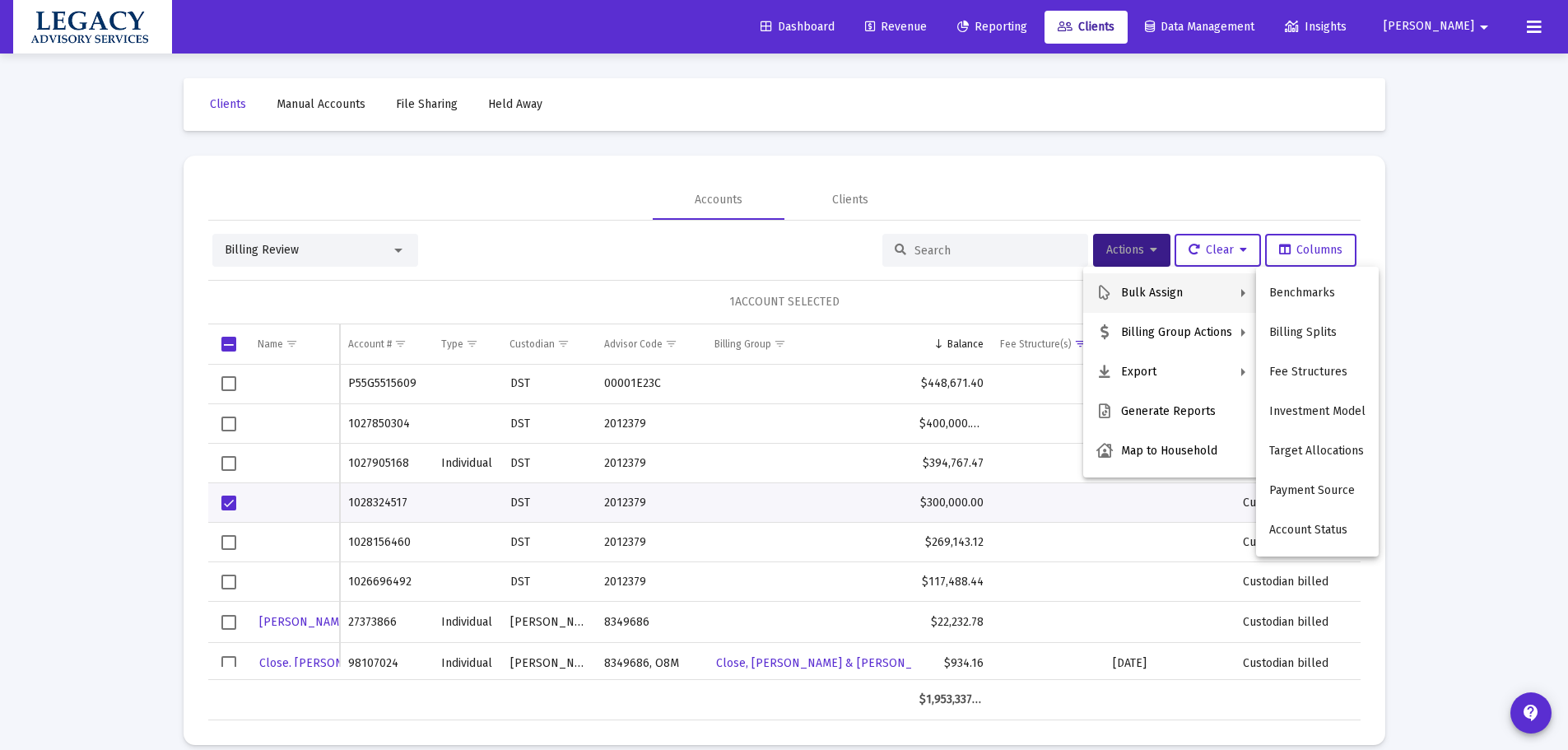
drag, startPoint x: 81, startPoint y: 443, endPoint x: 227, endPoint y: 274, distance: 223.3
click at [86, 439] on div at bounding box center [784, 375] width 1568 height 750
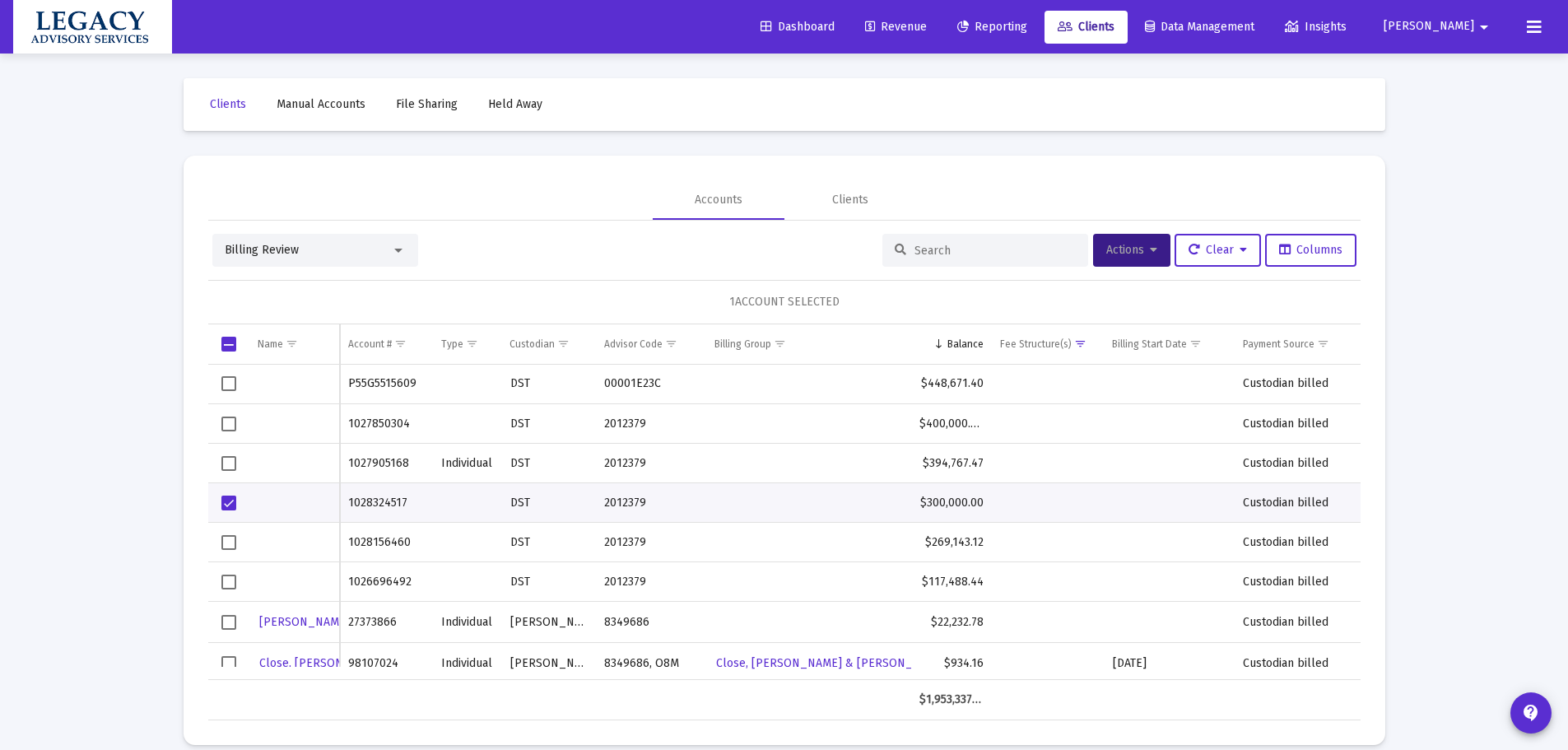
click at [313, 242] on div "Billing Review" at bounding box center [307, 250] width 166 height 17
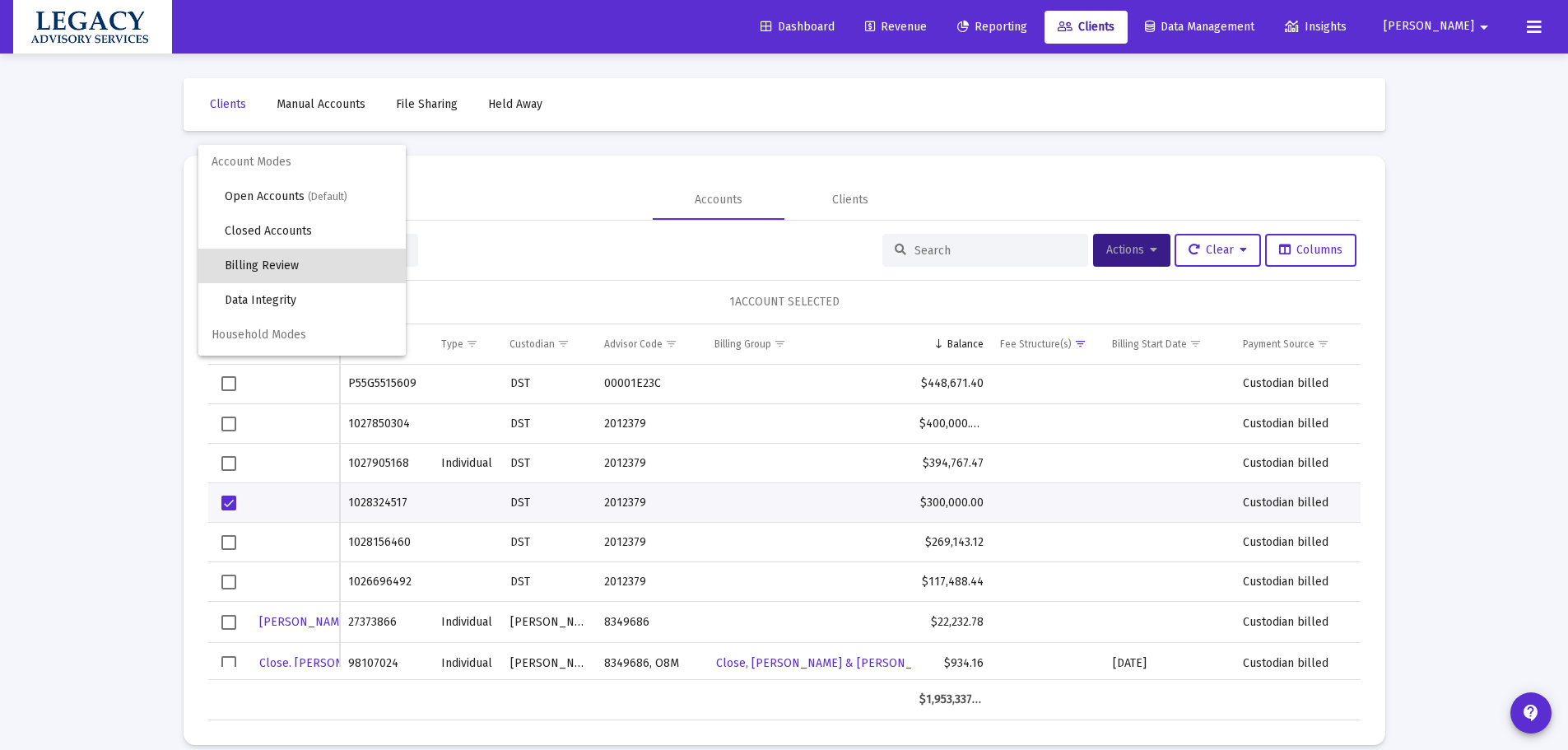
click at [483, 219] on div at bounding box center [784, 375] width 1568 height 750
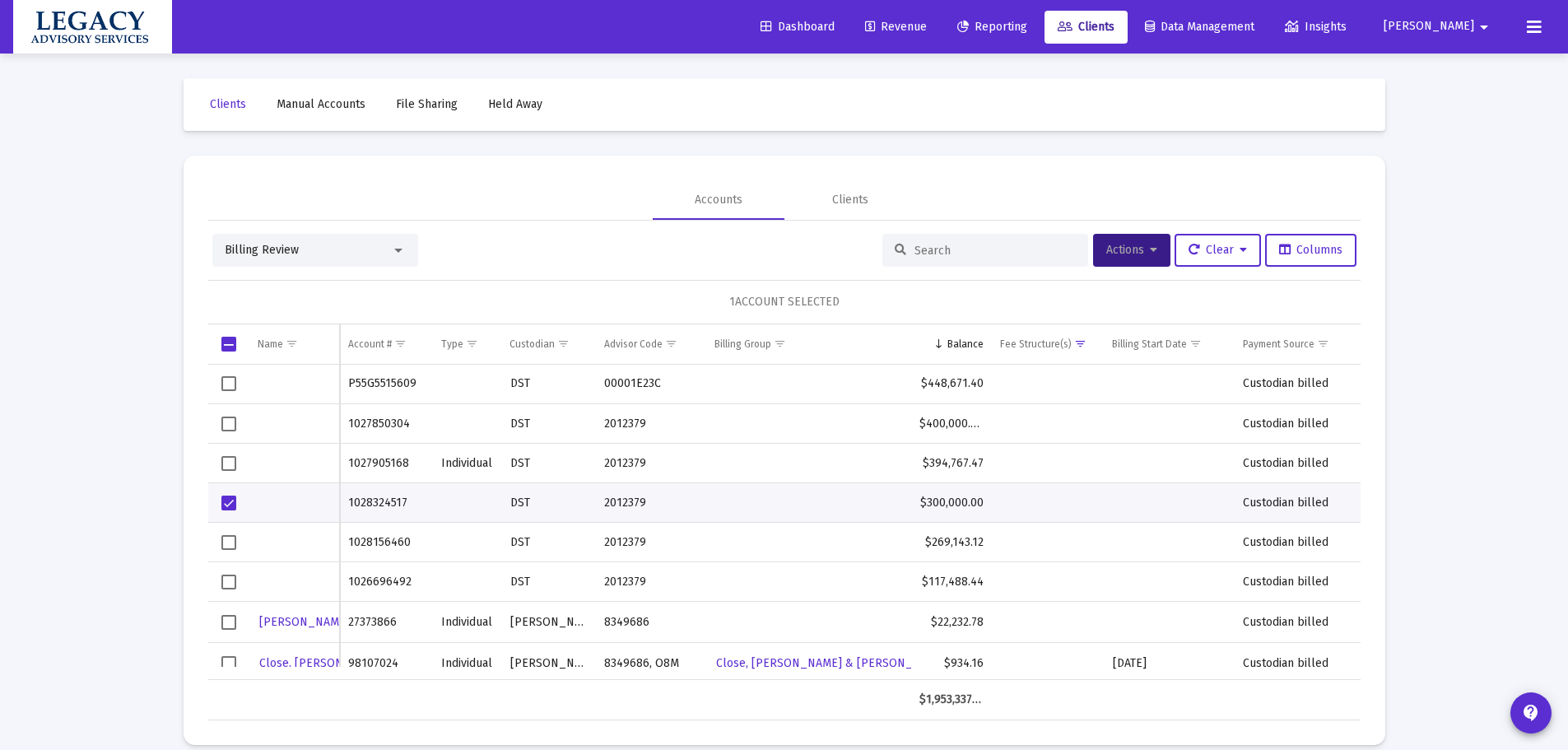
drag, startPoint x: 514, startPoint y: 206, endPoint x: 496, endPoint y: 192, distance: 22.8
click at [496, 192] on div "Accounts Clients" at bounding box center [784, 199] width 1153 height 40
click at [345, 105] on span "Manual Accounts" at bounding box center [320, 105] width 89 height 14
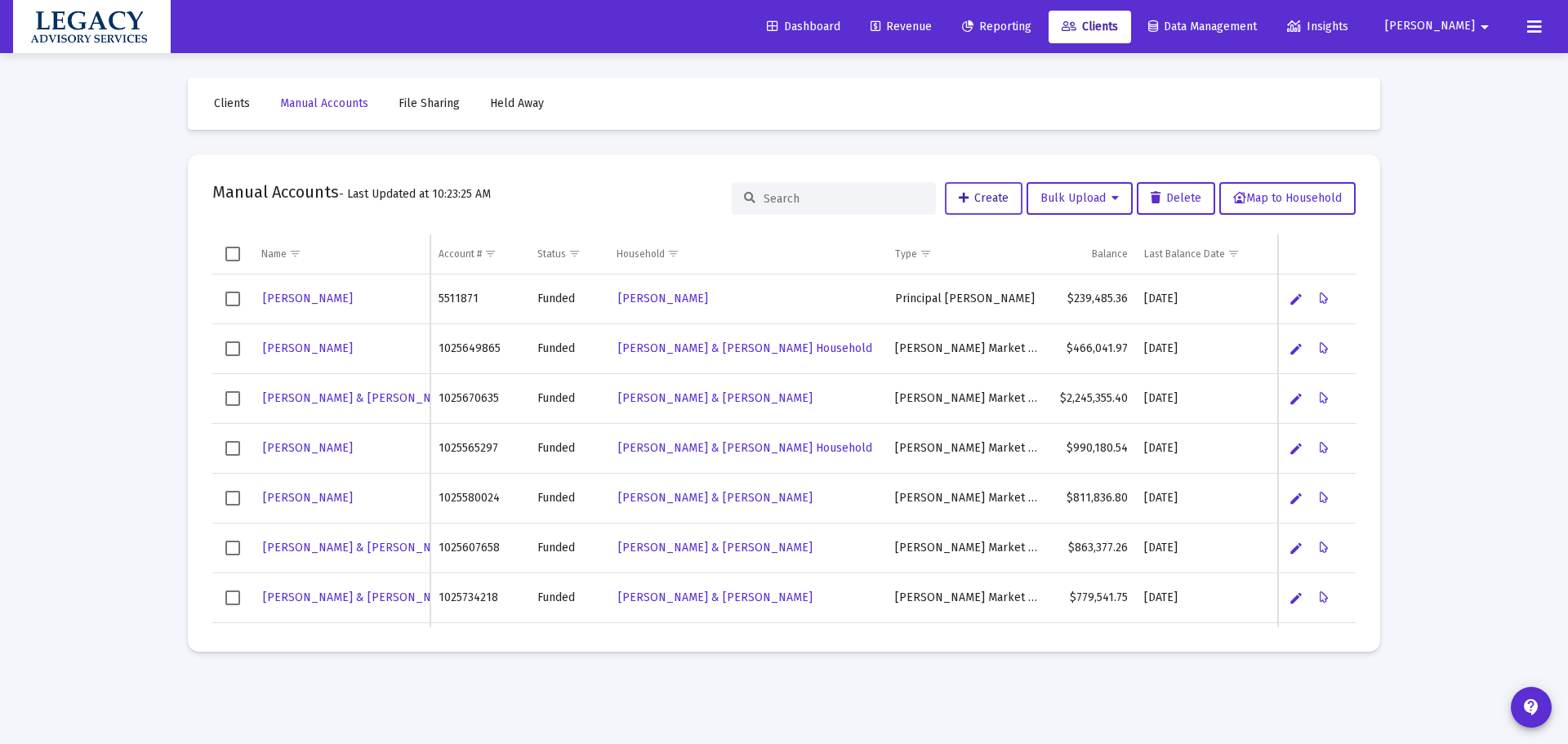
click at [995, 201] on span "Create" at bounding box center [983, 198] width 50 height 14
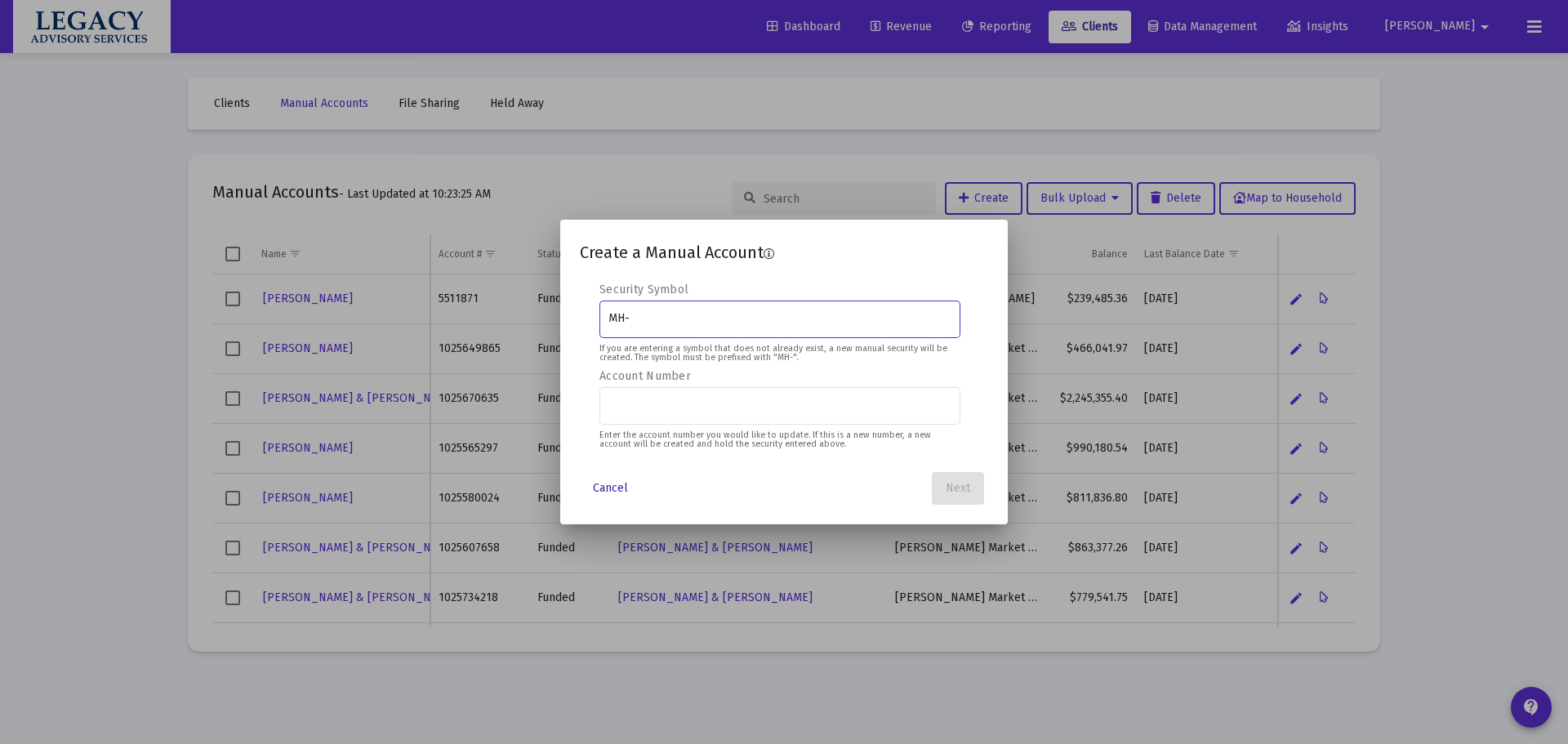
drag, startPoint x: 616, startPoint y: 484, endPoint x: 625, endPoint y: 479, distance: 10.3
click at [617, 483] on span "Cancel" at bounding box center [611, 488] width 35 height 14
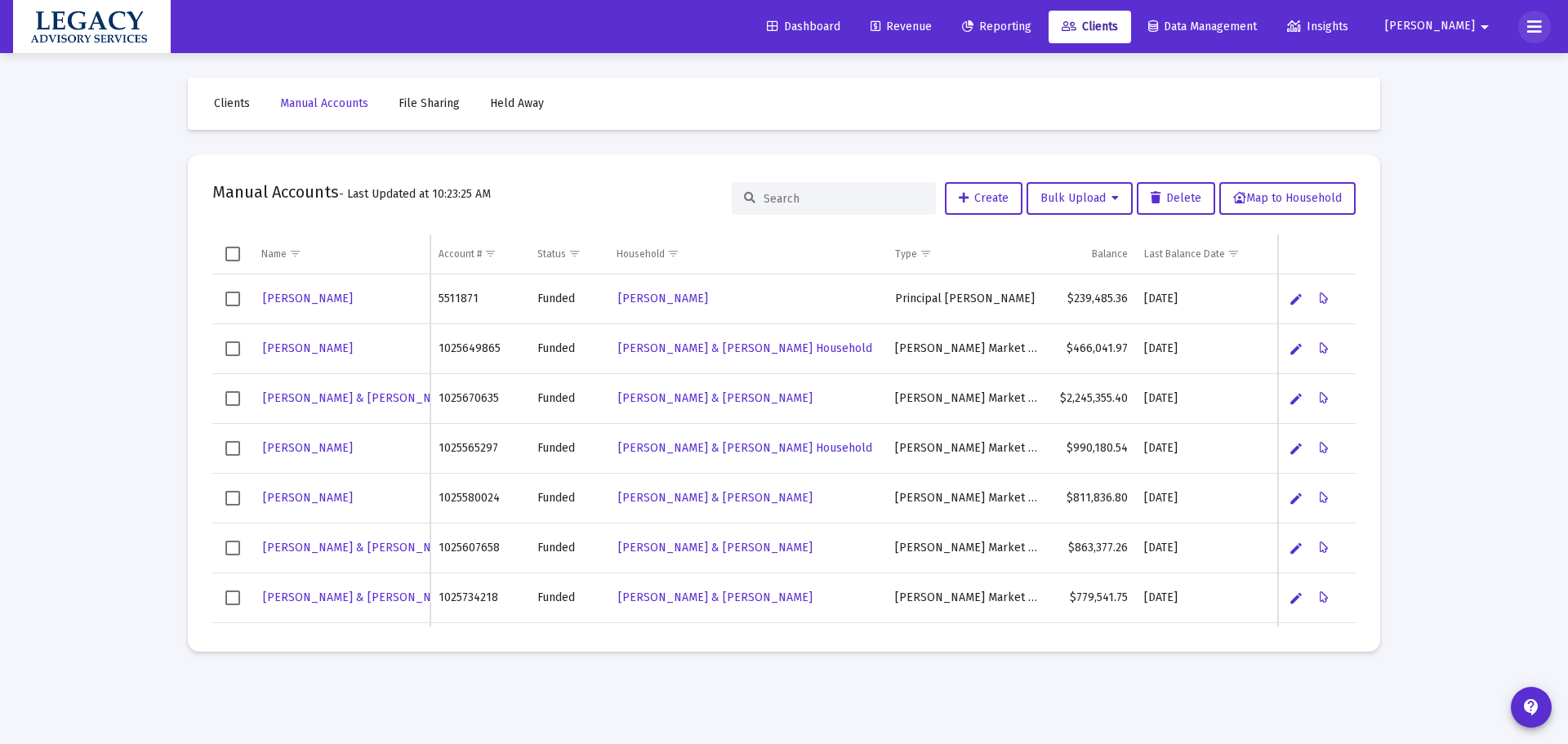
click at [1543, 37] on button at bounding box center [1535, 27] width 33 height 33
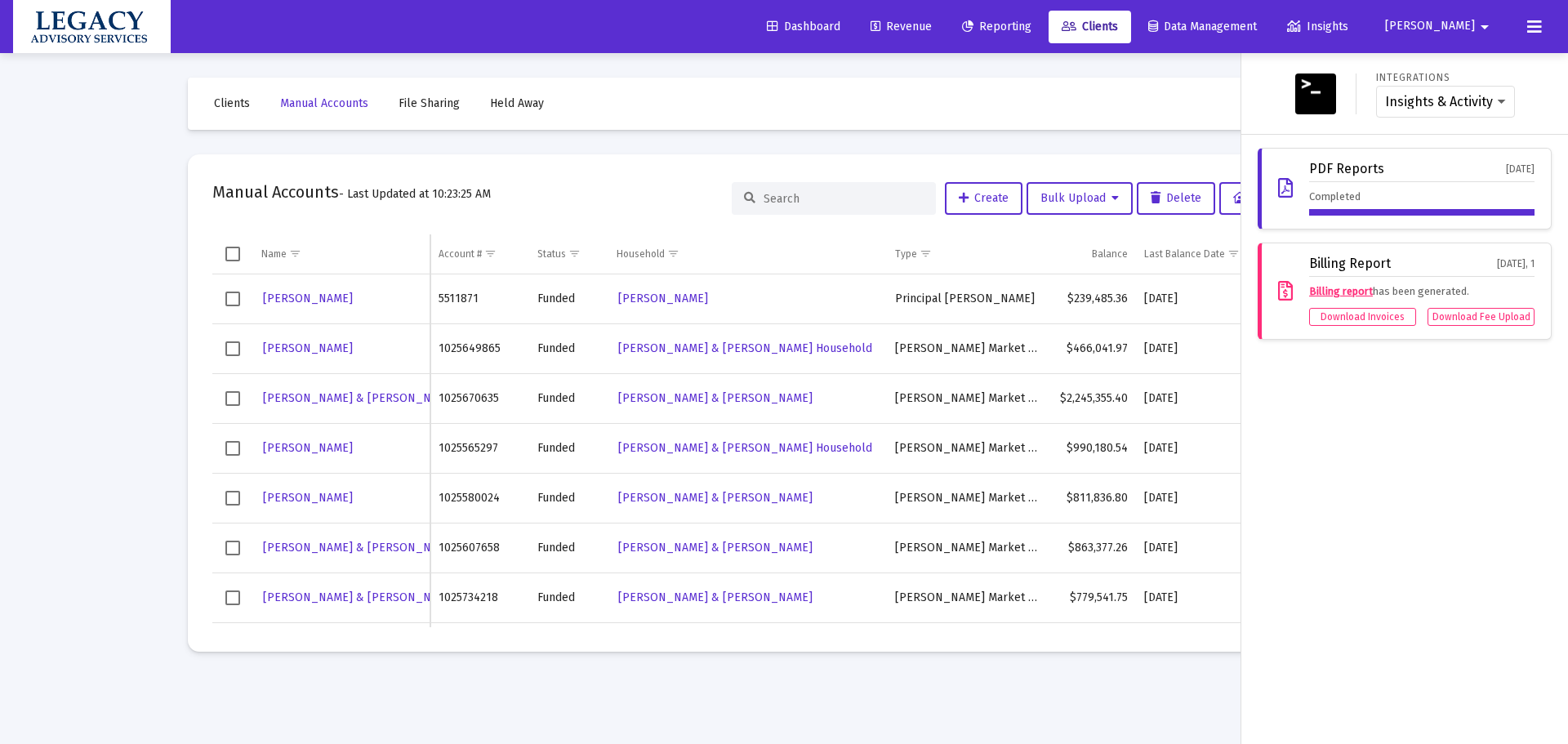
drag, startPoint x: 1159, startPoint y: 687, endPoint x: 1241, endPoint y: 703, distance: 83.5
click at [1158, 687] on div at bounding box center [784, 372] width 1568 height 744
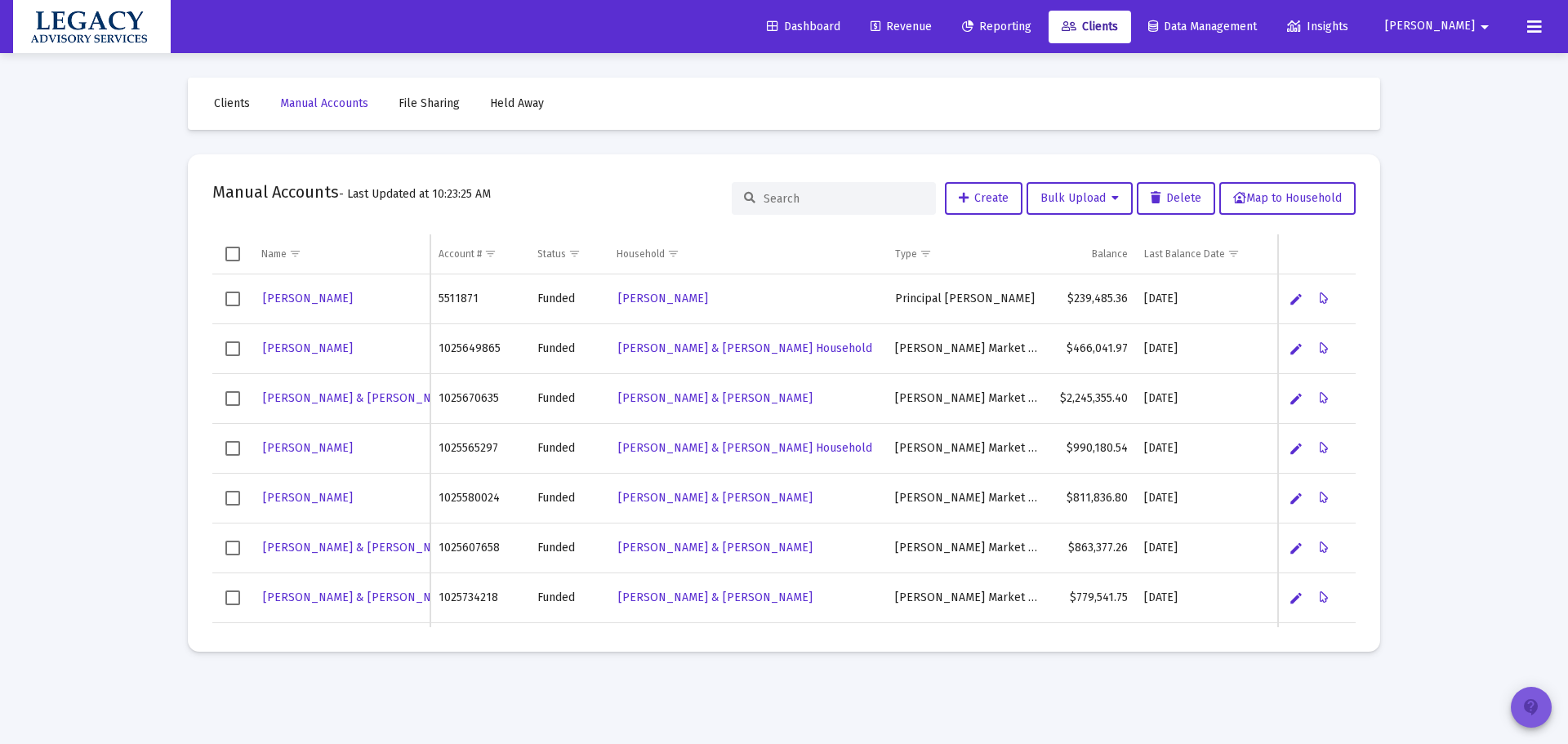
click at [1547, 713] on button "contact_support" at bounding box center [1531, 707] width 41 height 41
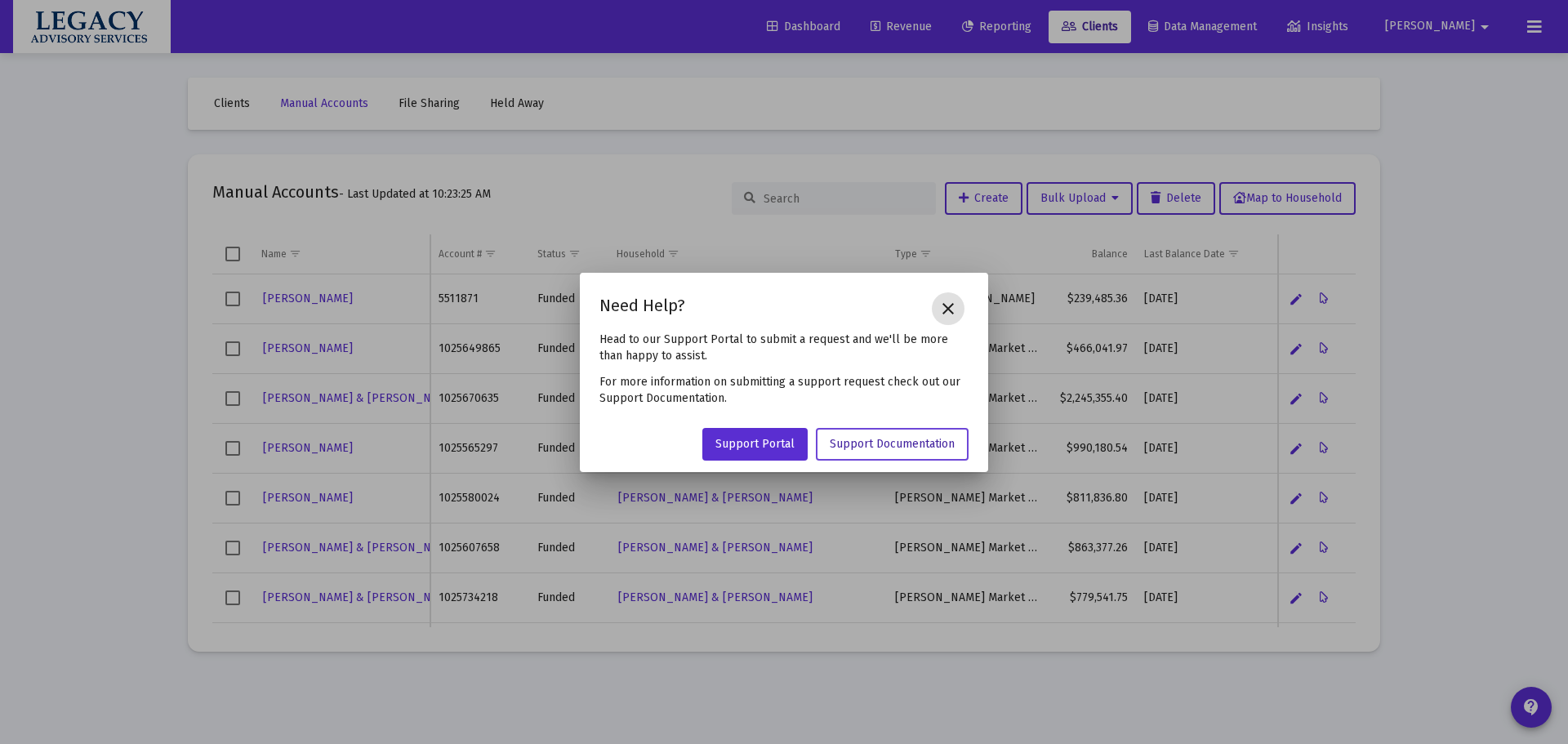
click at [847, 443] on span "Support Documentation" at bounding box center [892, 444] width 125 height 14
click at [956, 303] on mat-icon "close" at bounding box center [948, 308] width 20 height 20
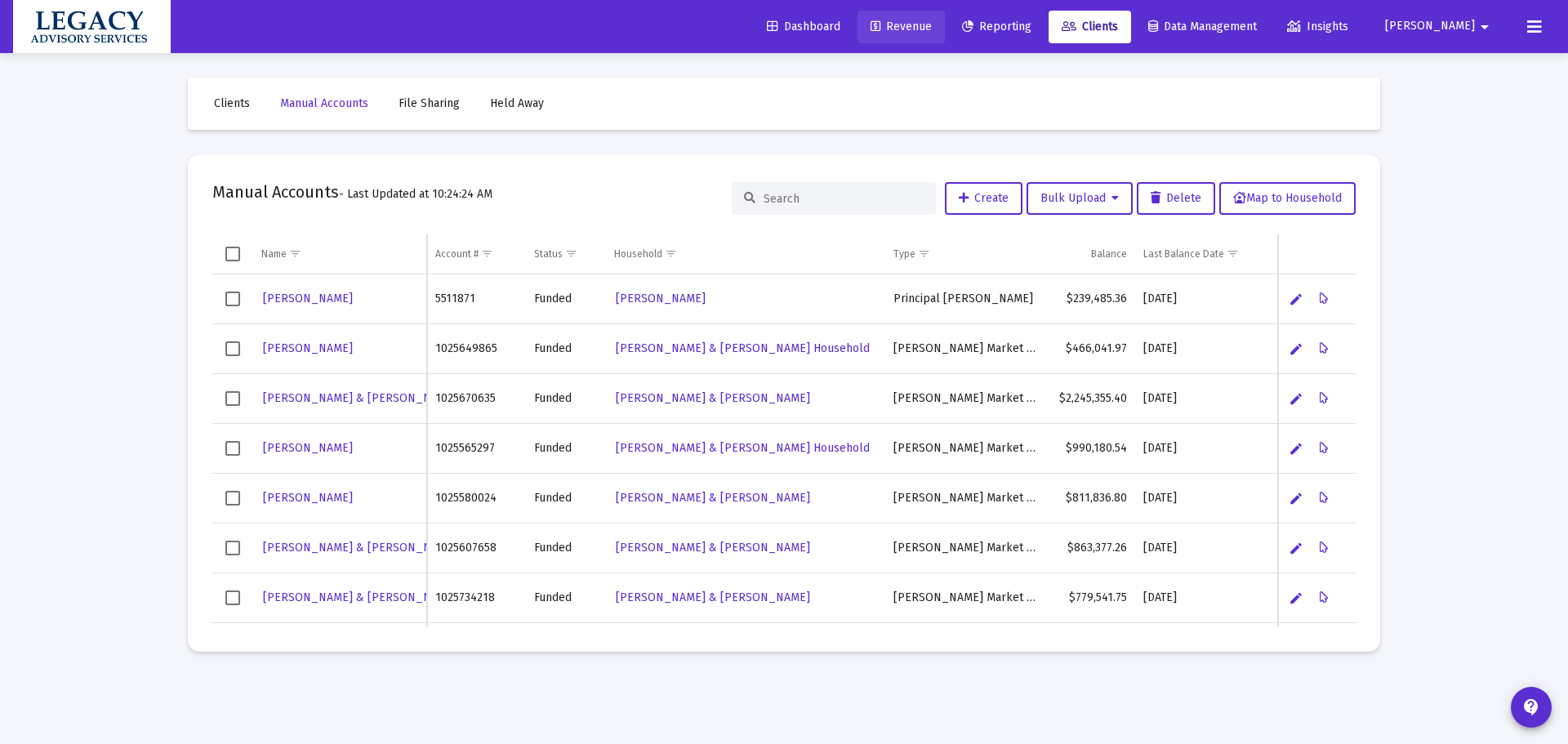
click at [932, 27] on span "Revenue" at bounding box center [901, 27] width 61 height 14
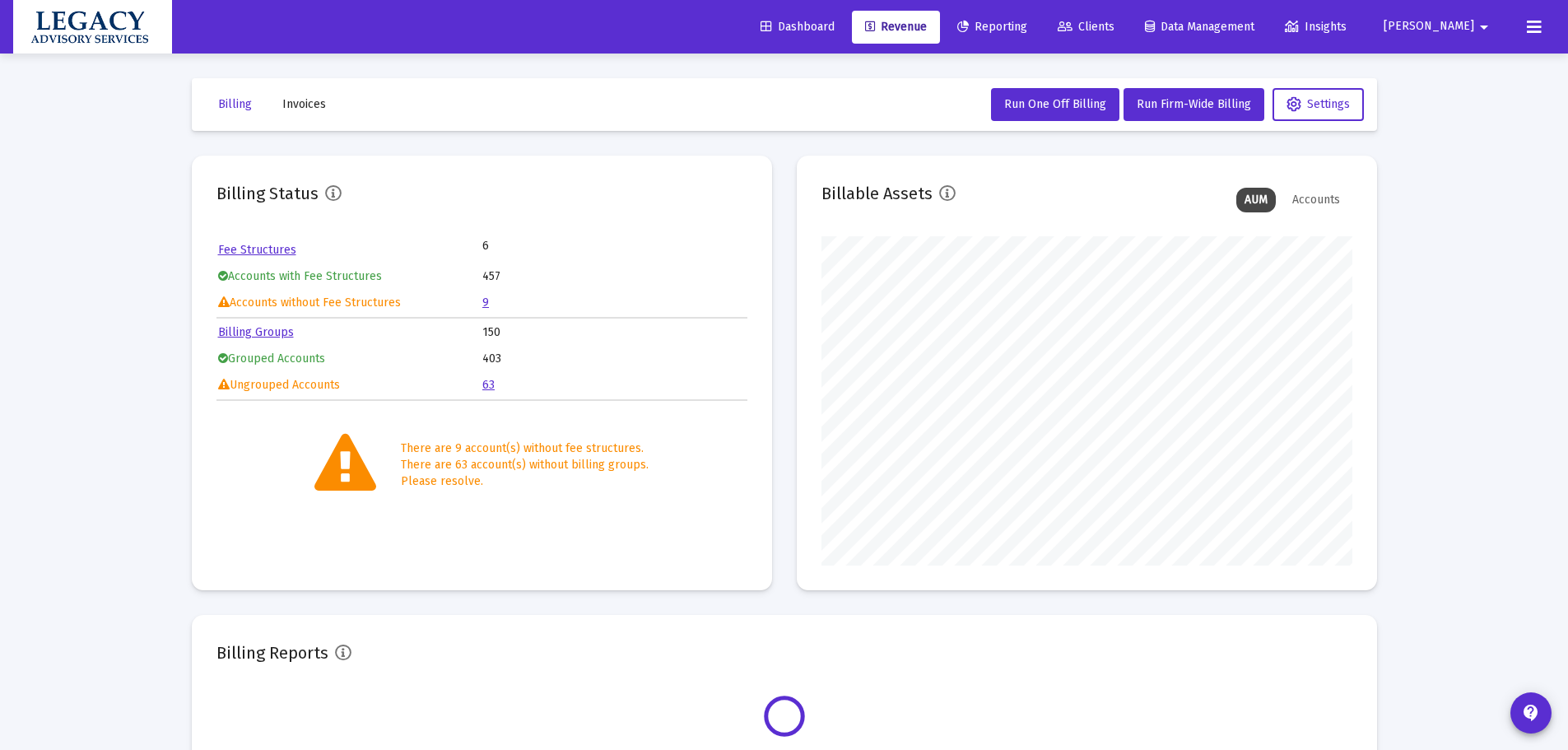
scroll to position [329, 531]
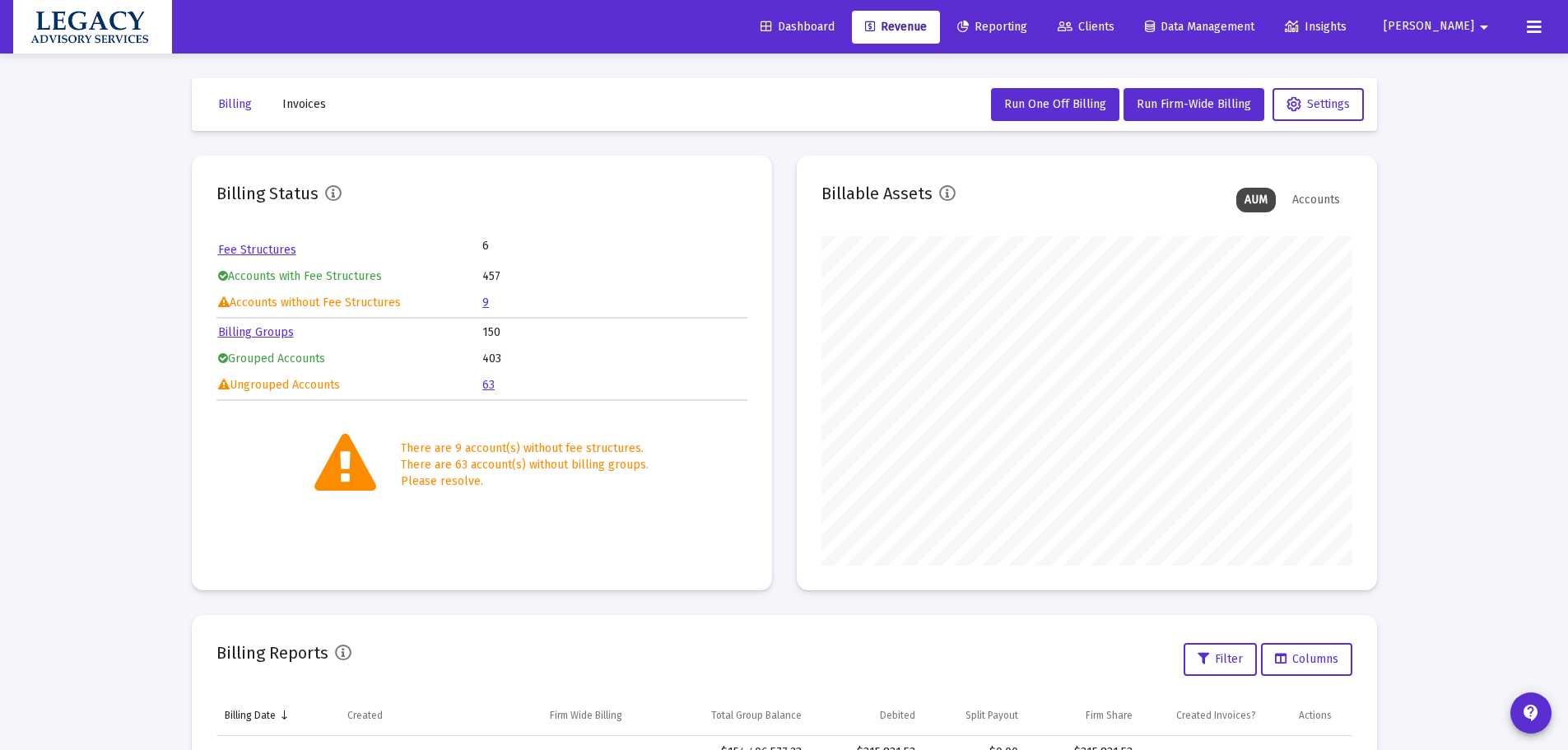
click at [485, 298] on link "9" at bounding box center [486, 303] width 7 height 14
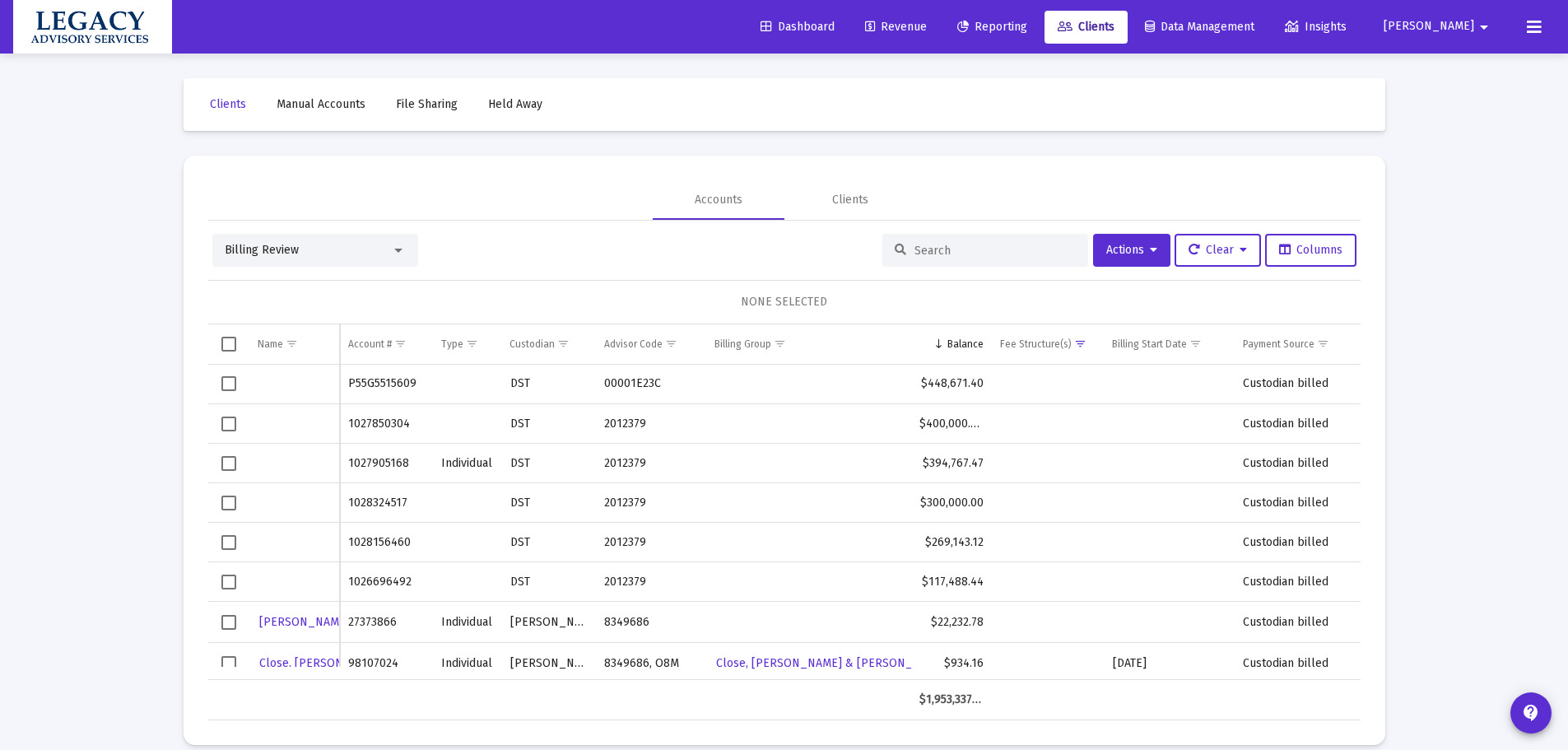
click at [384, 507] on td "1028324517" at bounding box center [385, 502] width 92 height 40
click at [1114, 21] on span "Clients" at bounding box center [1086, 27] width 57 height 14
click at [315, 258] on div "Billing Review" at bounding box center [315, 250] width 205 height 33
click at [353, 249] on div "Billing Review" at bounding box center [307, 250] width 166 height 17
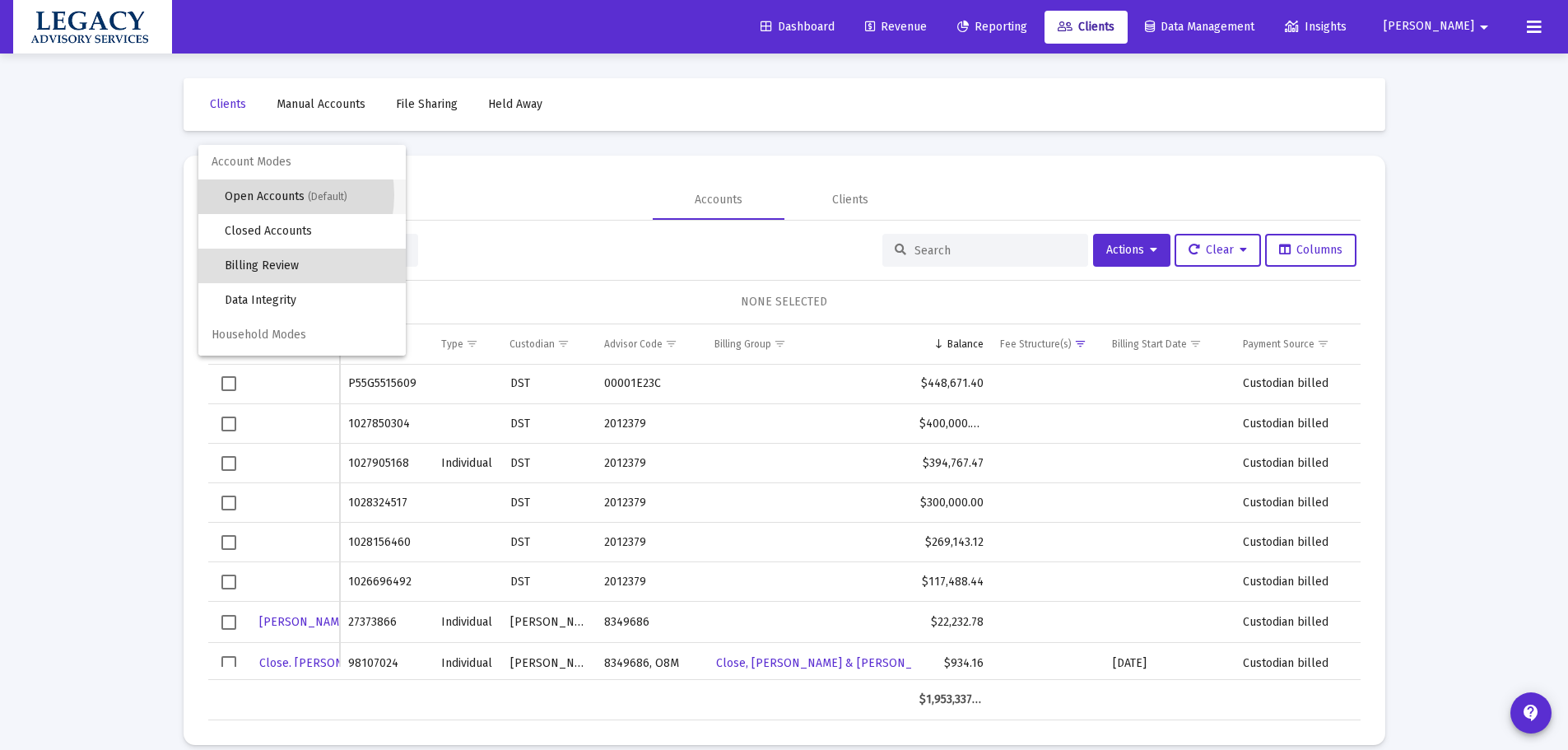
click at [270, 195] on span "Open Accounts (Default)" at bounding box center [308, 196] width 168 height 34
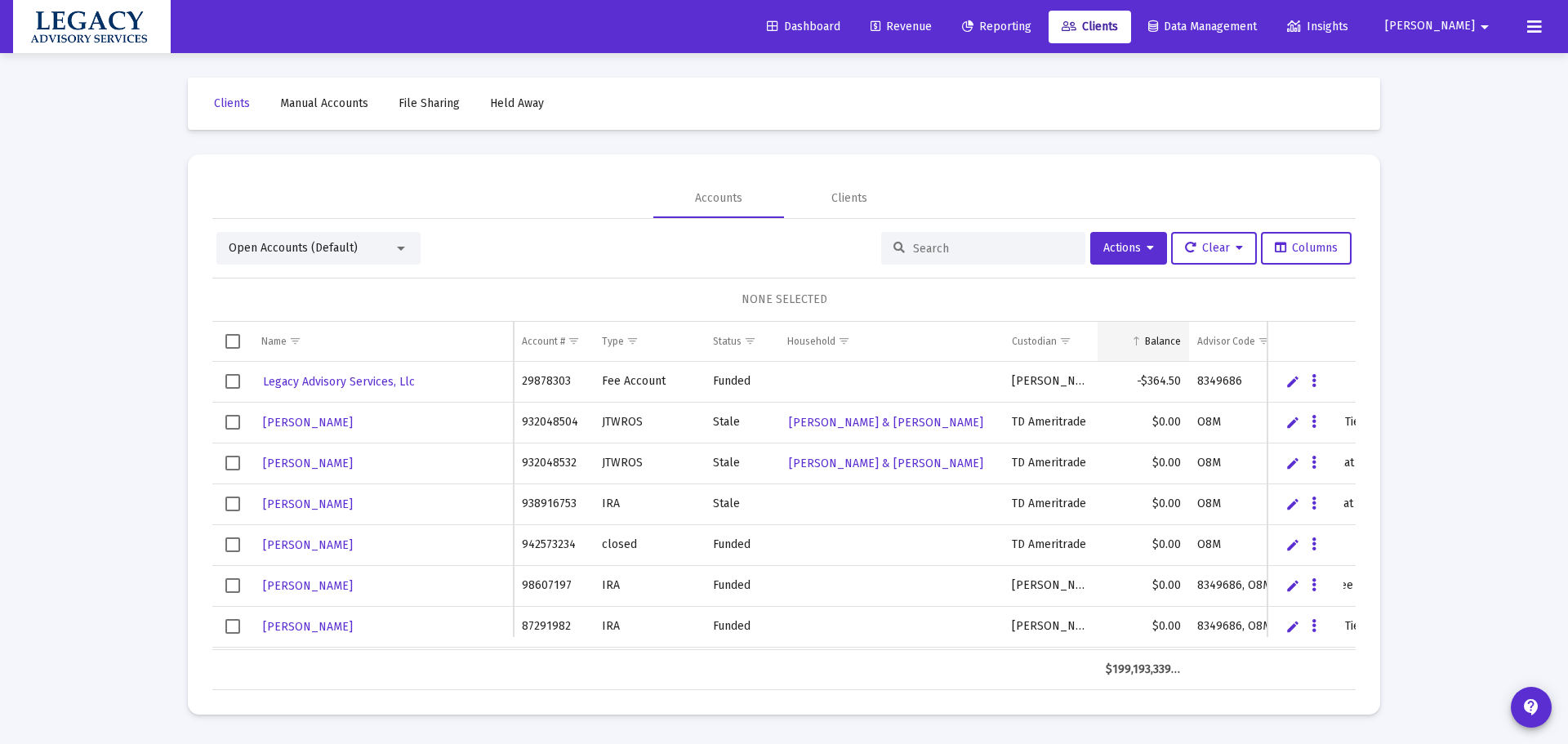
click at [1157, 347] on div "Balance" at bounding box center [1162, 341] width 36 height 13
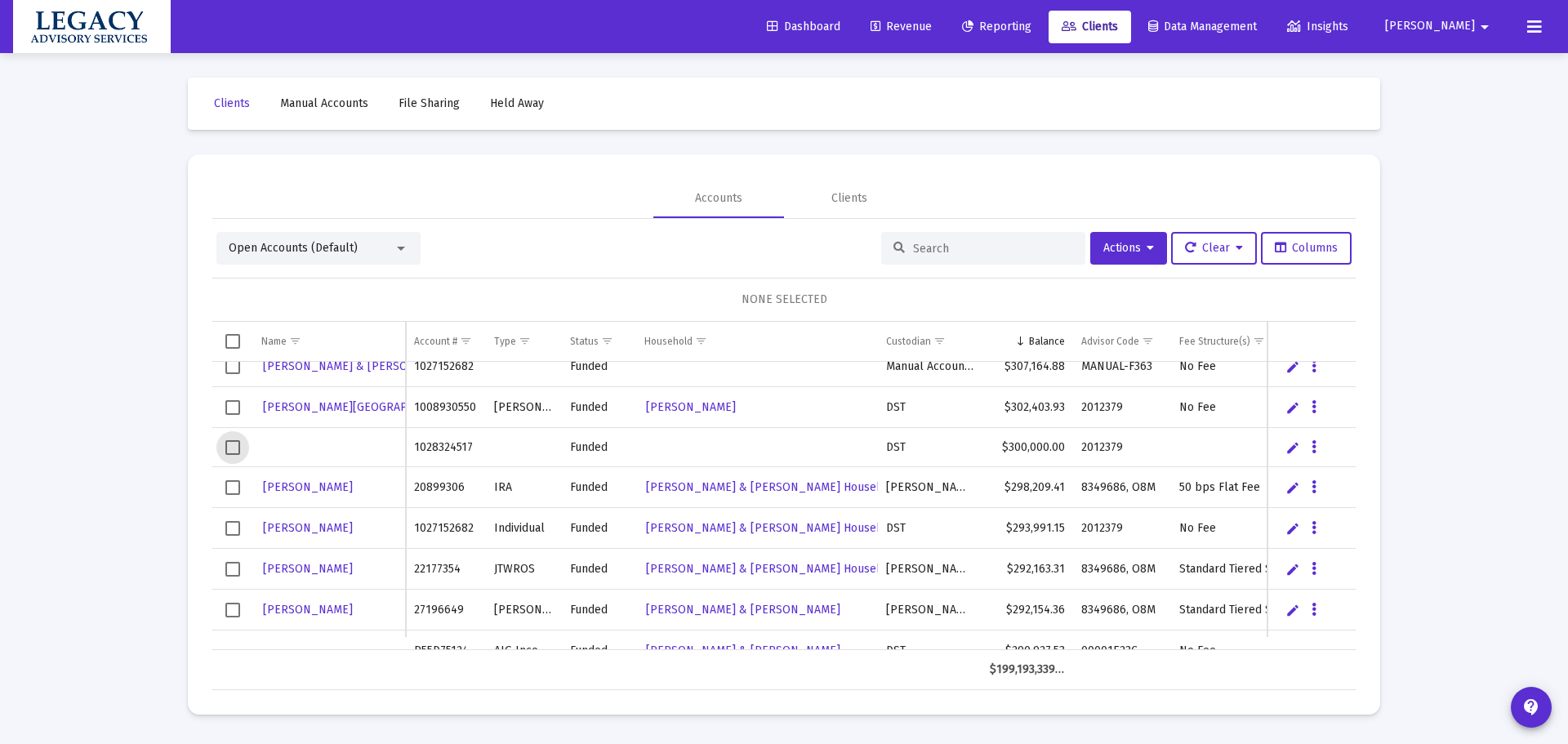
click at [239, 450] on span "Select row" at bounding box center [233, 447] width 15 height 15
click at [1314, 448] on icon "Data grid" at bounding box center [1315, 448] width 5 height 20
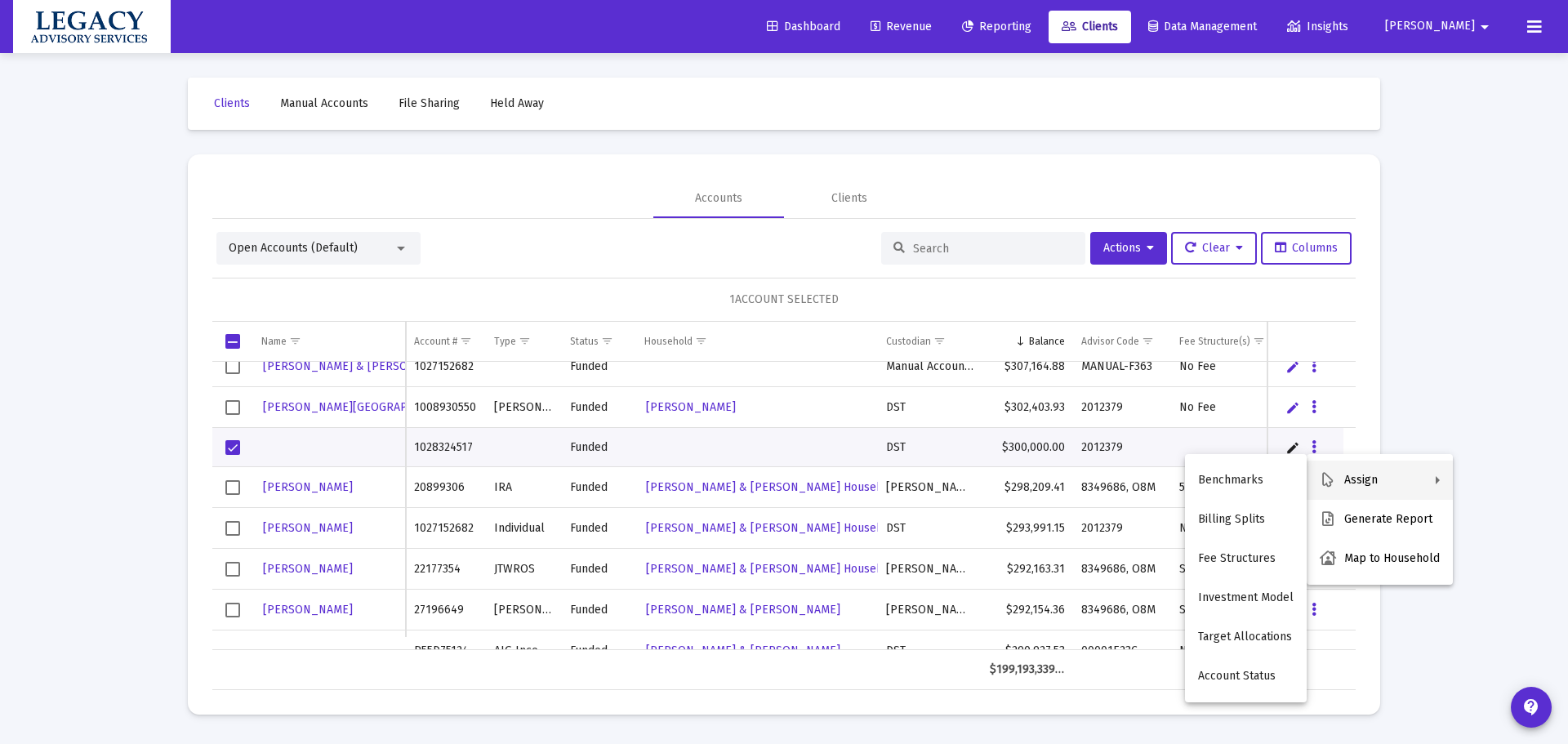
click at [1157, 436] on div at bounding box center [784, 372] width 1568 height 744
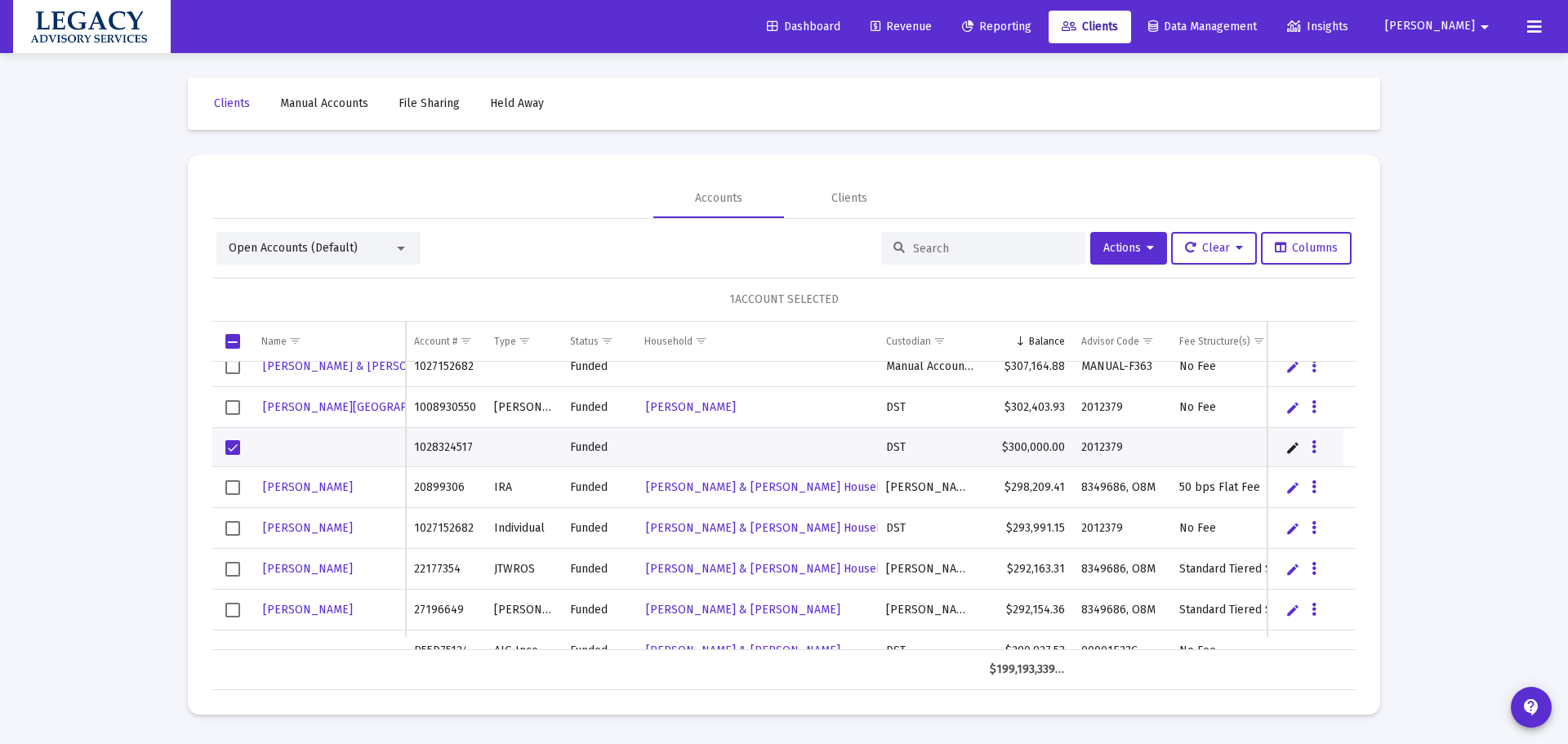
click at [1121, 227] on div "Open Accounts (Default) Actions Clear Columns 1 ACCOUNT SELECTED Name Name Acco…" at bounding box center [784, 454] width 1144 height 471
click at [1137, 253] on span "Actions" at bounding box center [1129, 248] width 51 height 14
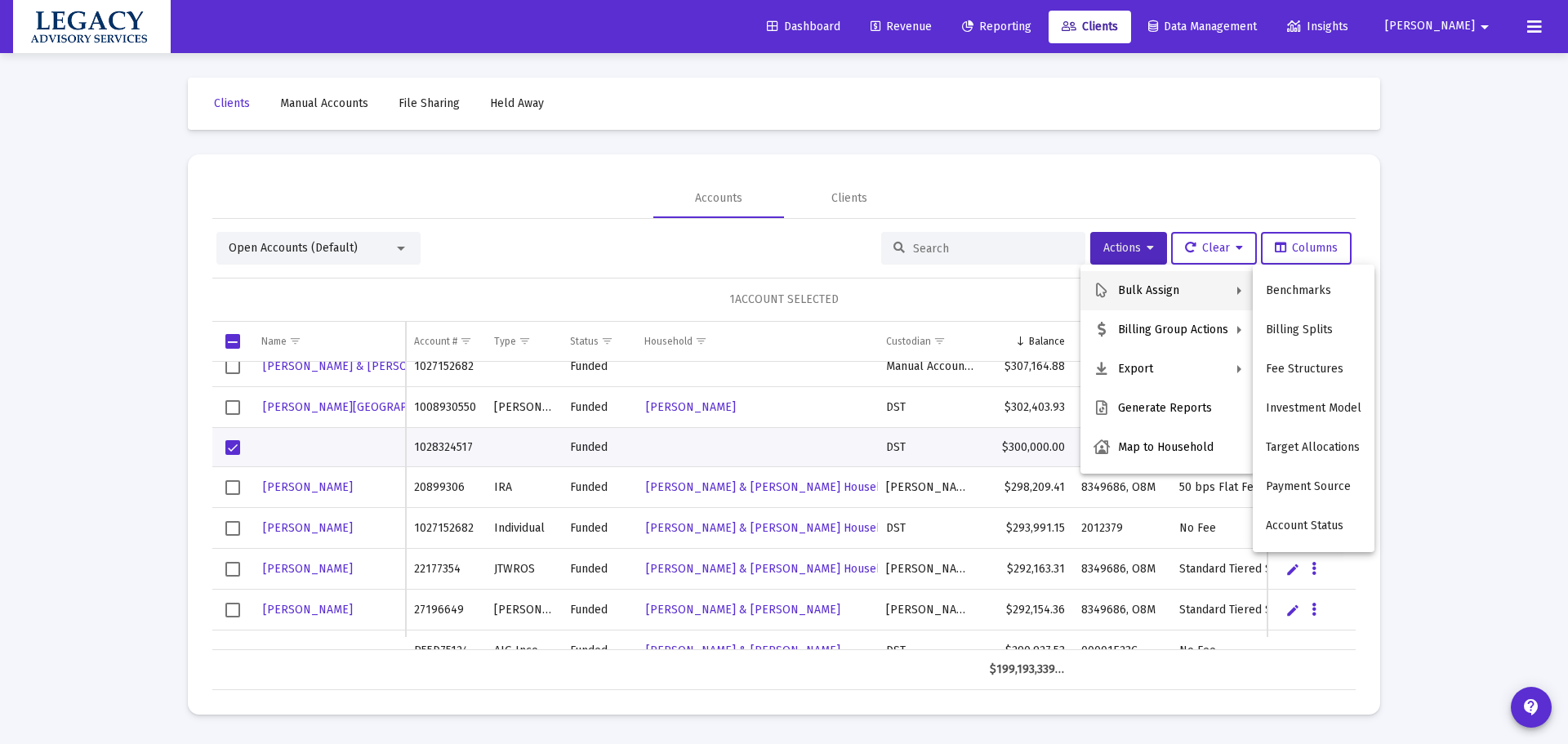
click at [1433, 459] on div at bounding box center [784, 372] width 1568 height 744
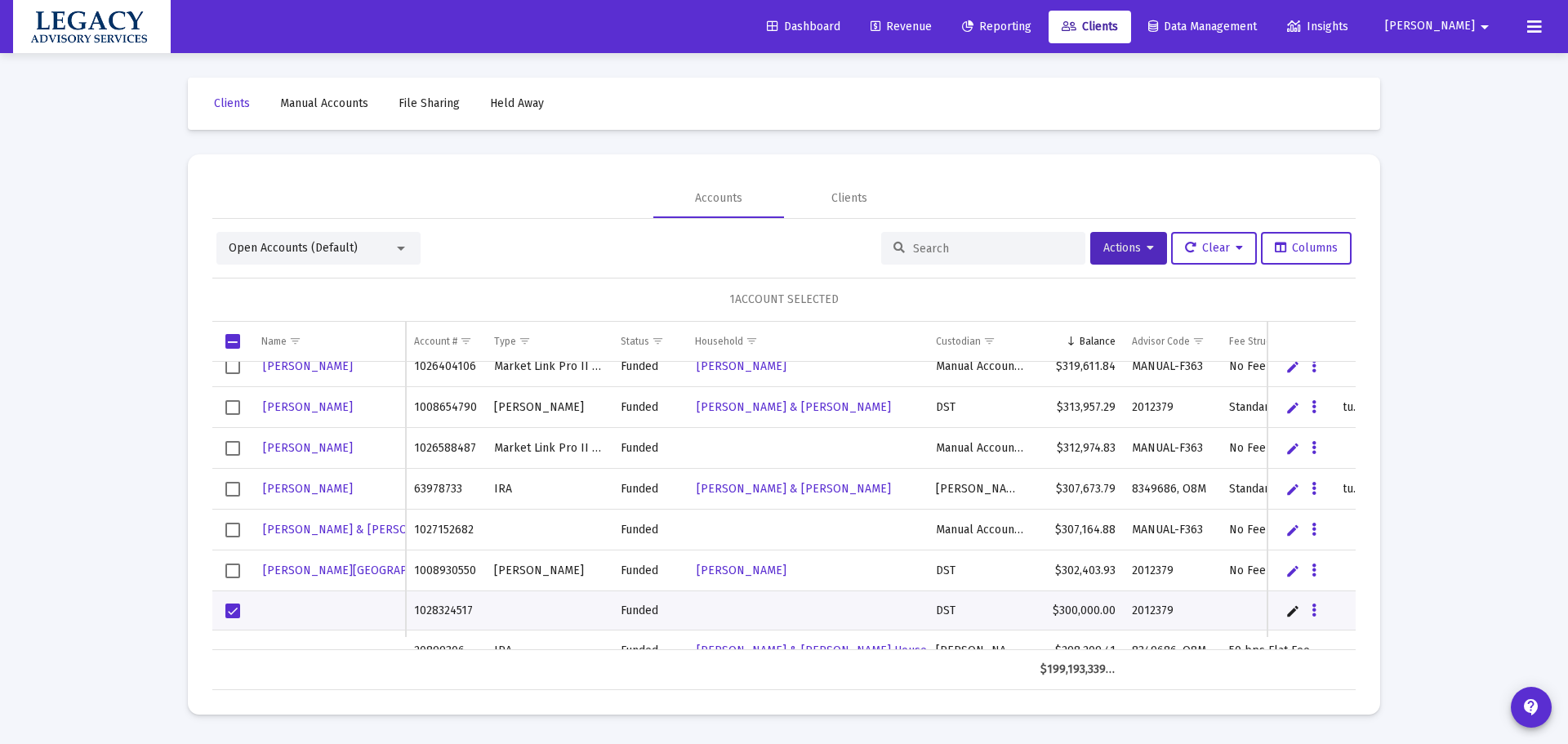
click at [932, 24] on span "Revenue" at bounding box center [901, 27] width 61 height 14
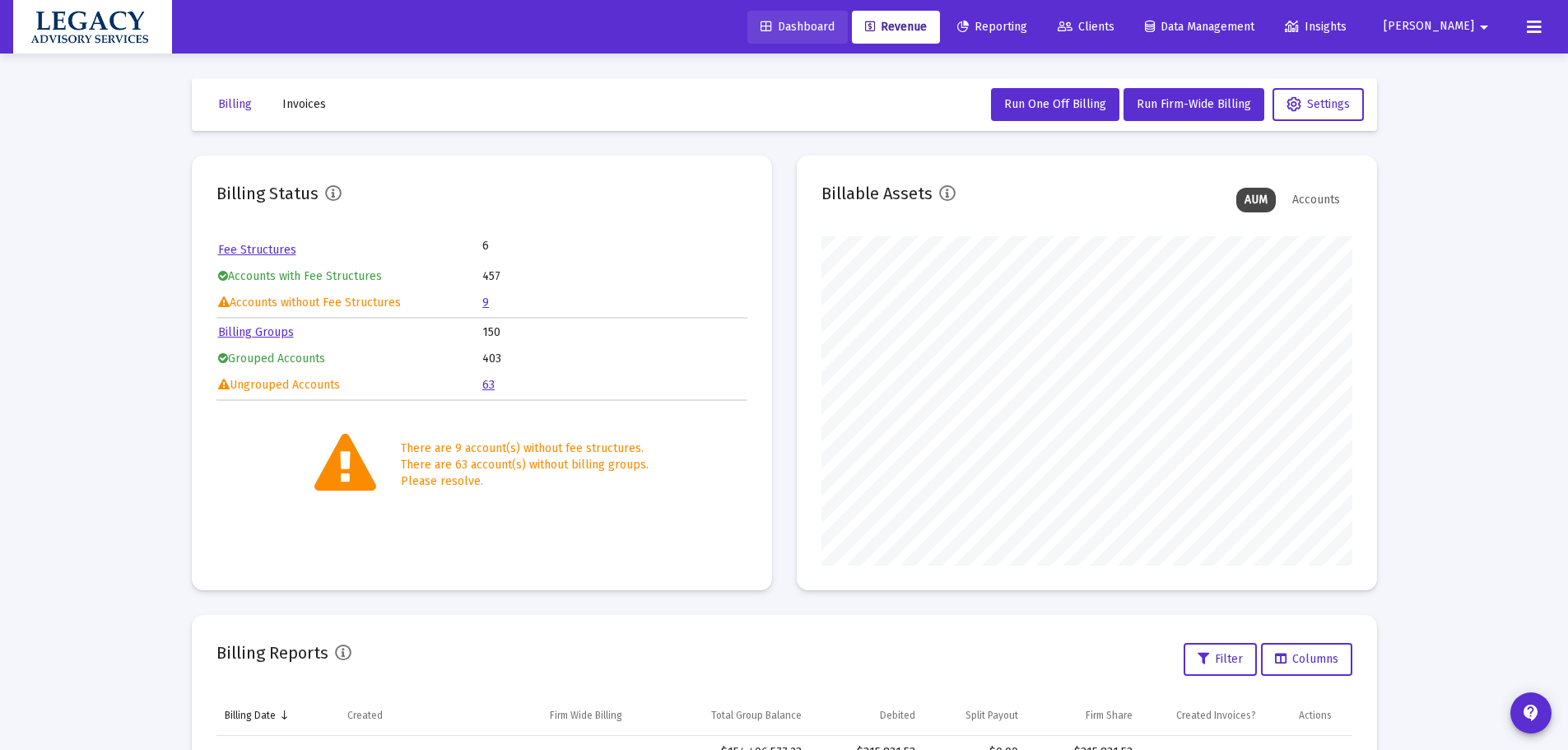
click at [835, 24] on span "Dashboard" at bounding box center [797, 27] width 74 height 14
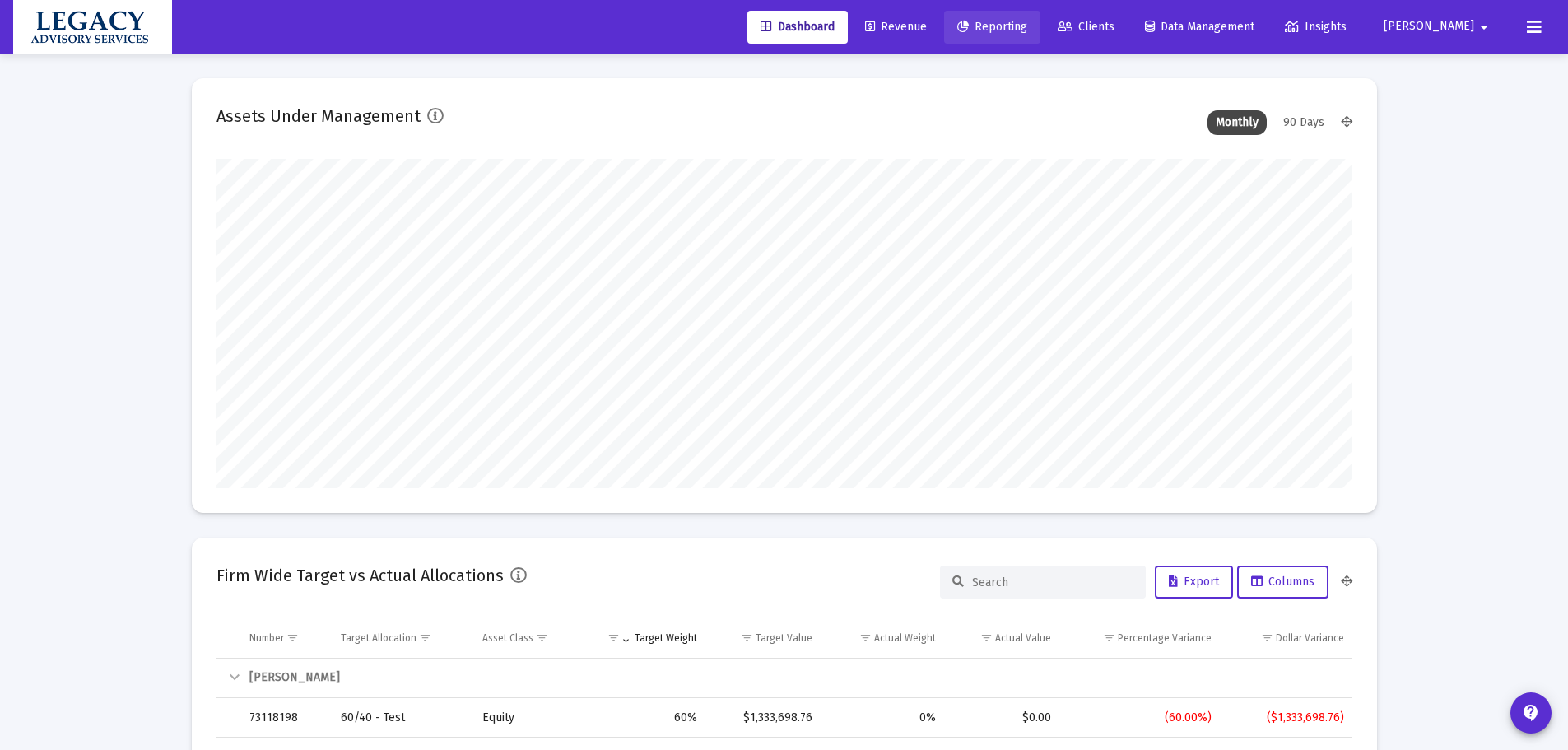
click at [1040, 29] on link "Reporting" at bounding box center [992, 27] width 97 height 33
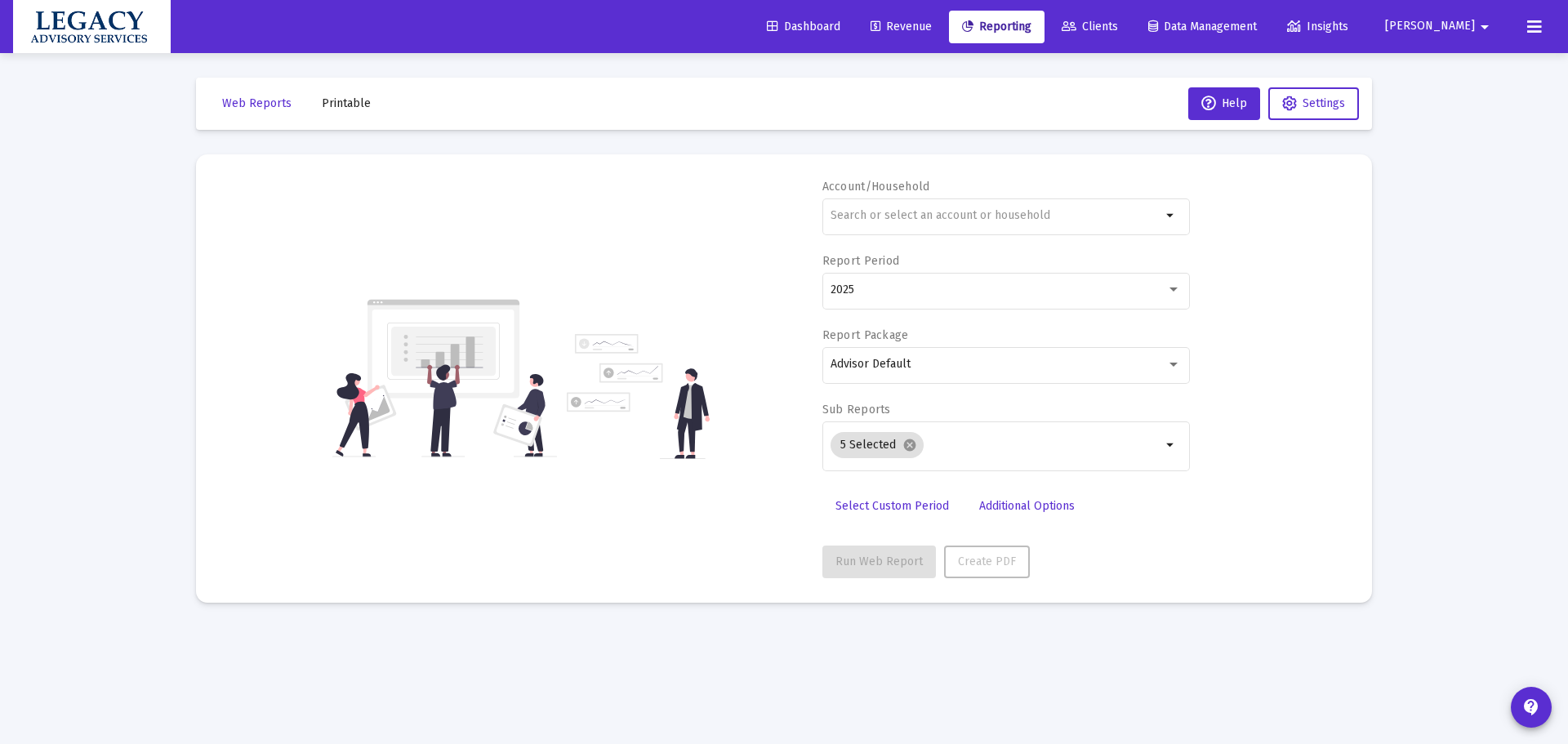
click at [932, 30] on span "Revenue" at bounding box center [901, 27] width 61 height 14
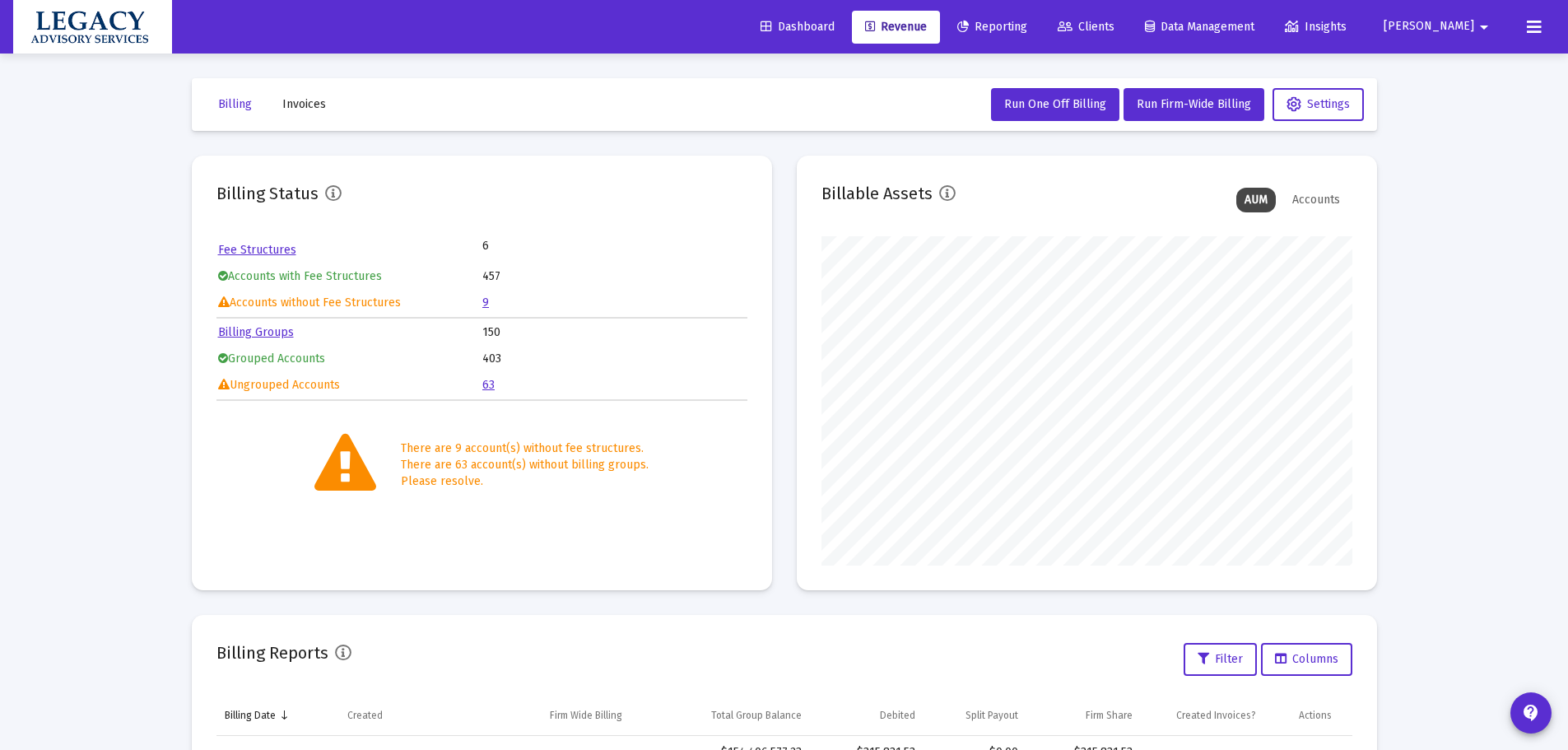
click at [486, 303] on link "9" at bounding box center [486, 303] width 7 height 14
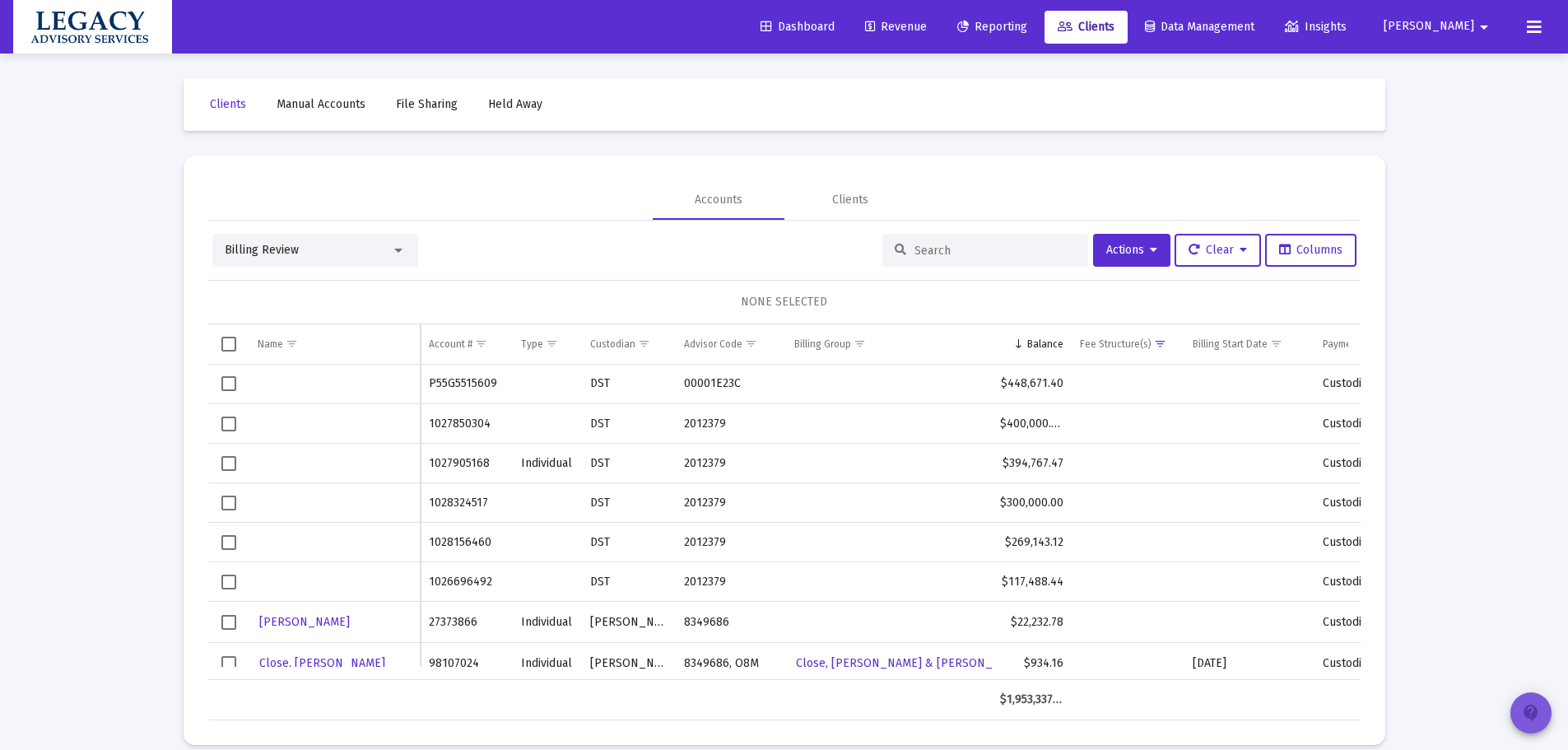
click at [1547, 723] on button "contact_support" at bounding box center [1530, 712] width 41 height 41
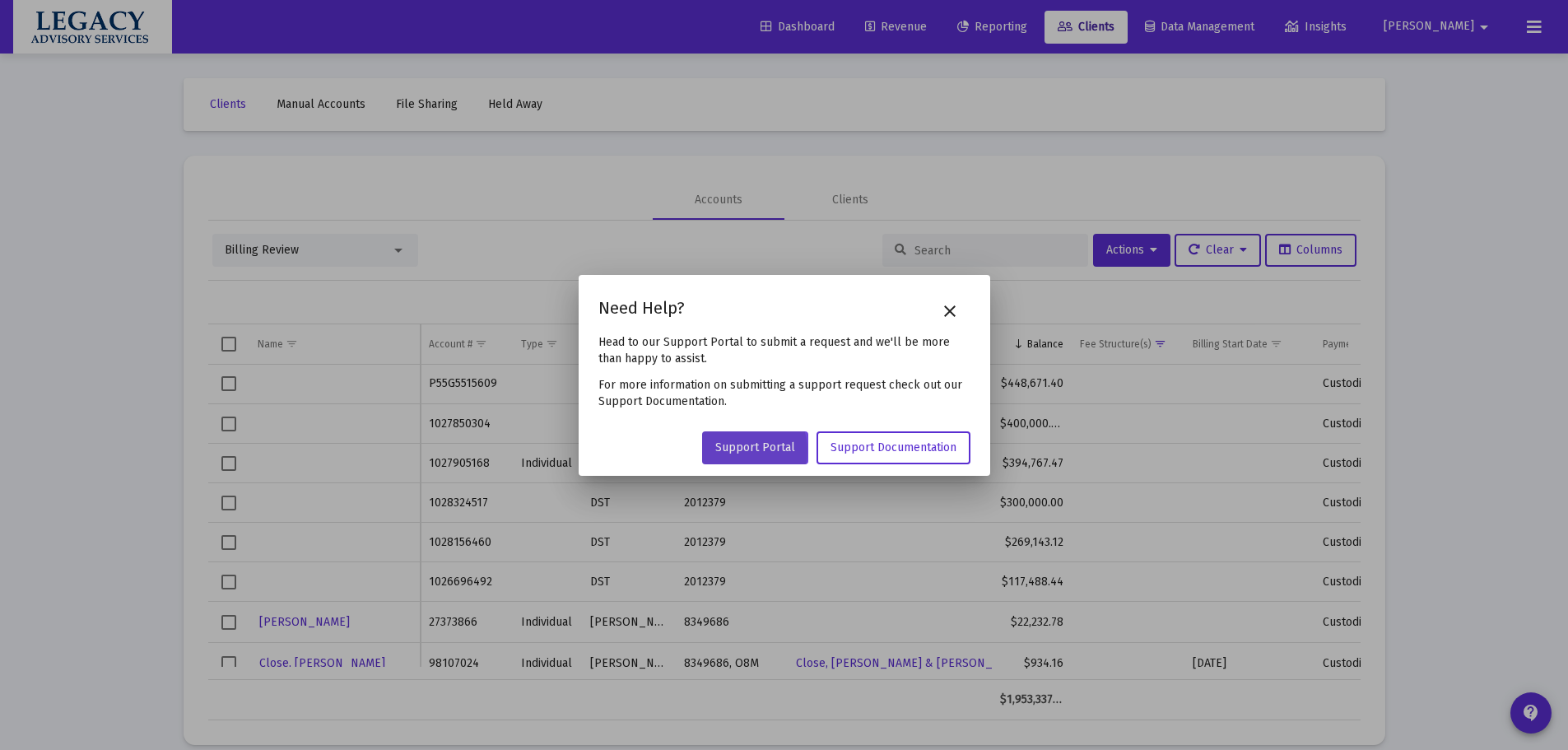
click at [747, 451] on span "Support Portal" at bounding box center [755, 448] width 80 height 14
click at [960, 299] on button "close" at bounding box center [950, 312] width 33 height 33
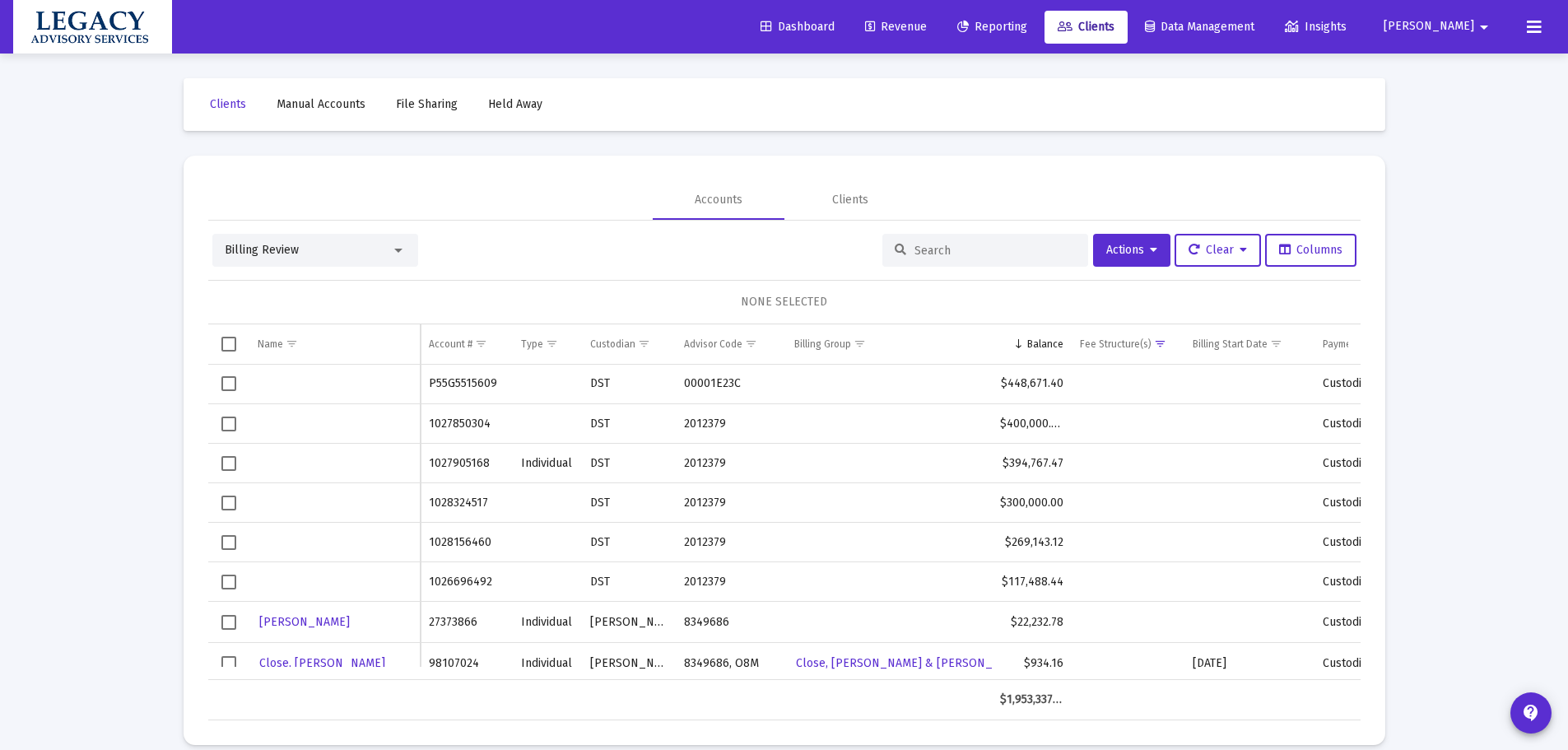
drag, startPoint x: 496, startPoint y: 423, endPoint x: 428, endPoint y: 416, distance: 68.4
click at [428, 416] on td "1027850304" at bounding box center [466, 423] width 92 height 40
copy td "1027850304"
drag, startPoint x: 494, startPoint y: 502, endPoint x: 431, endPoint y: 501, distance: 63.0
click at [431, 501] on td "1028324517" at bounding box center [466, 502] width 92 height 40
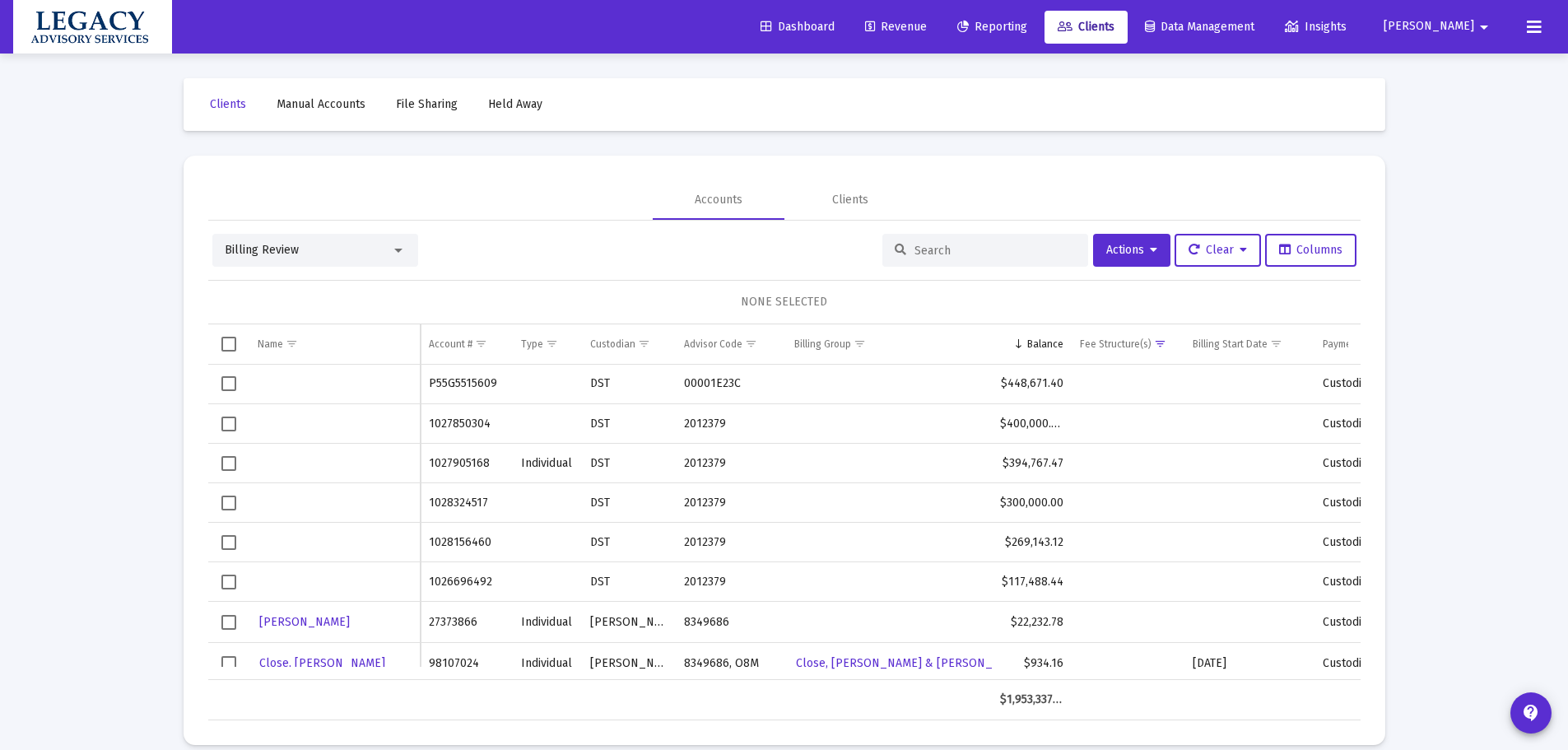
click at [511, 512] on td "1028324517" at bounding box center [466, 502] width 92 height 40
drag, startPoint x: 483, startPoint y: 501, endPoint x: 428, endPoint y: 500, distance: 55.0
click at [428, 500] on td "1028324517" at bounding box center [466, 502] width 92 height 40
copy td "1028324517"
click at [1114, 33] on span "Clients" at bounding box center [1086, 27] width 57 height 14
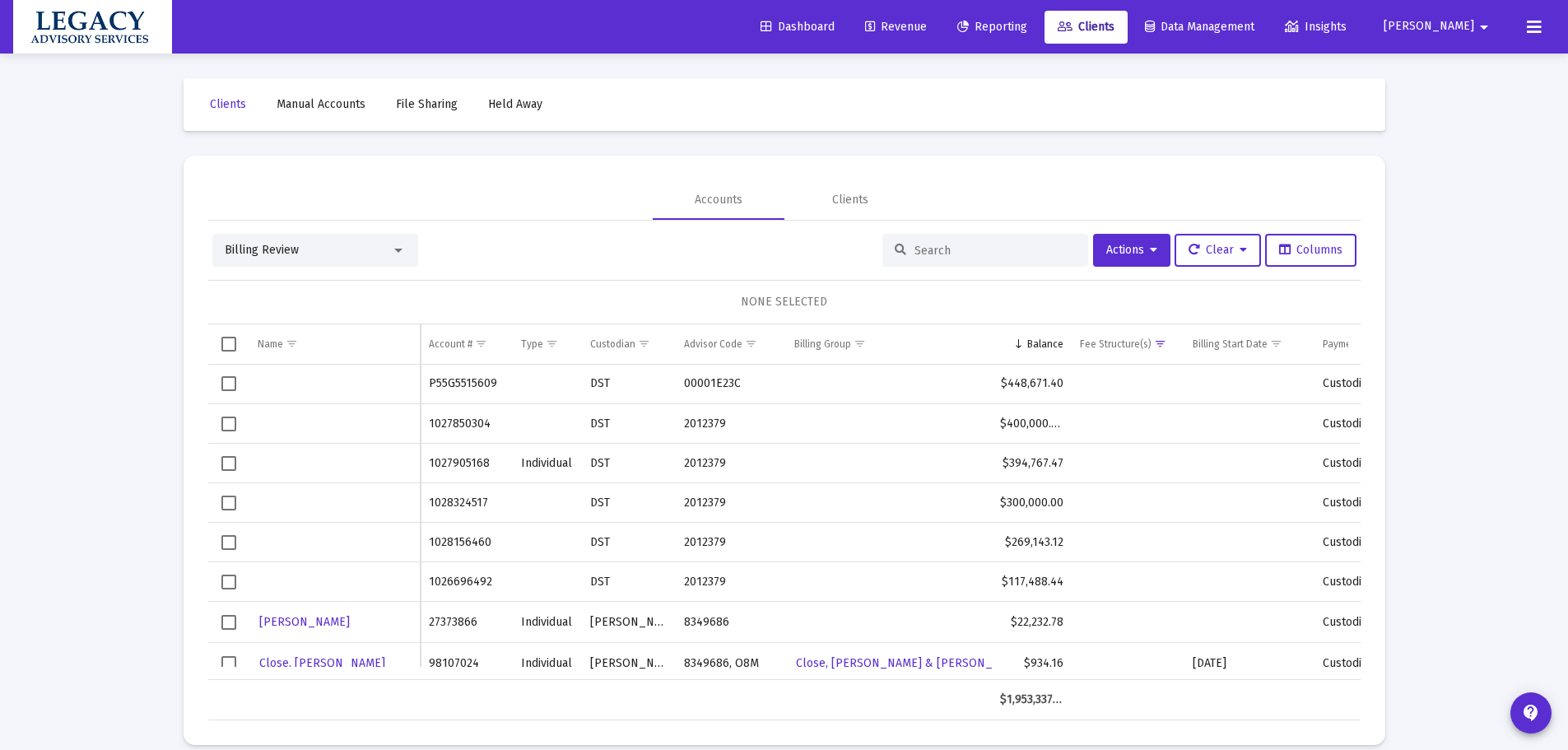
click at [320, 94] on link "Manual Accounts" at bounding box center [320, 105] width 115 height 33
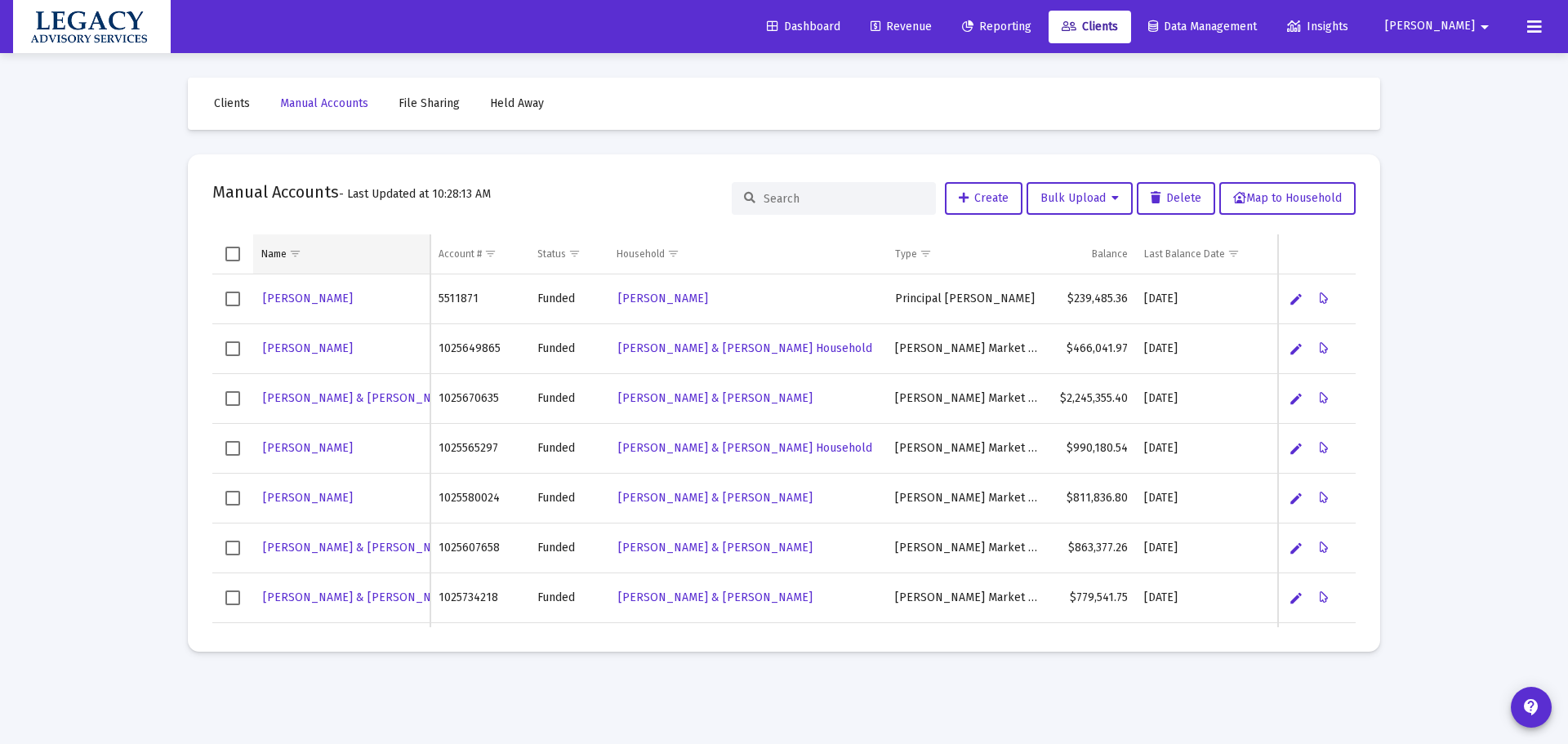
click at [289, 254] on span "Show filter options for column 'Name'" at bounding box center [295, 254] width 12 height 12
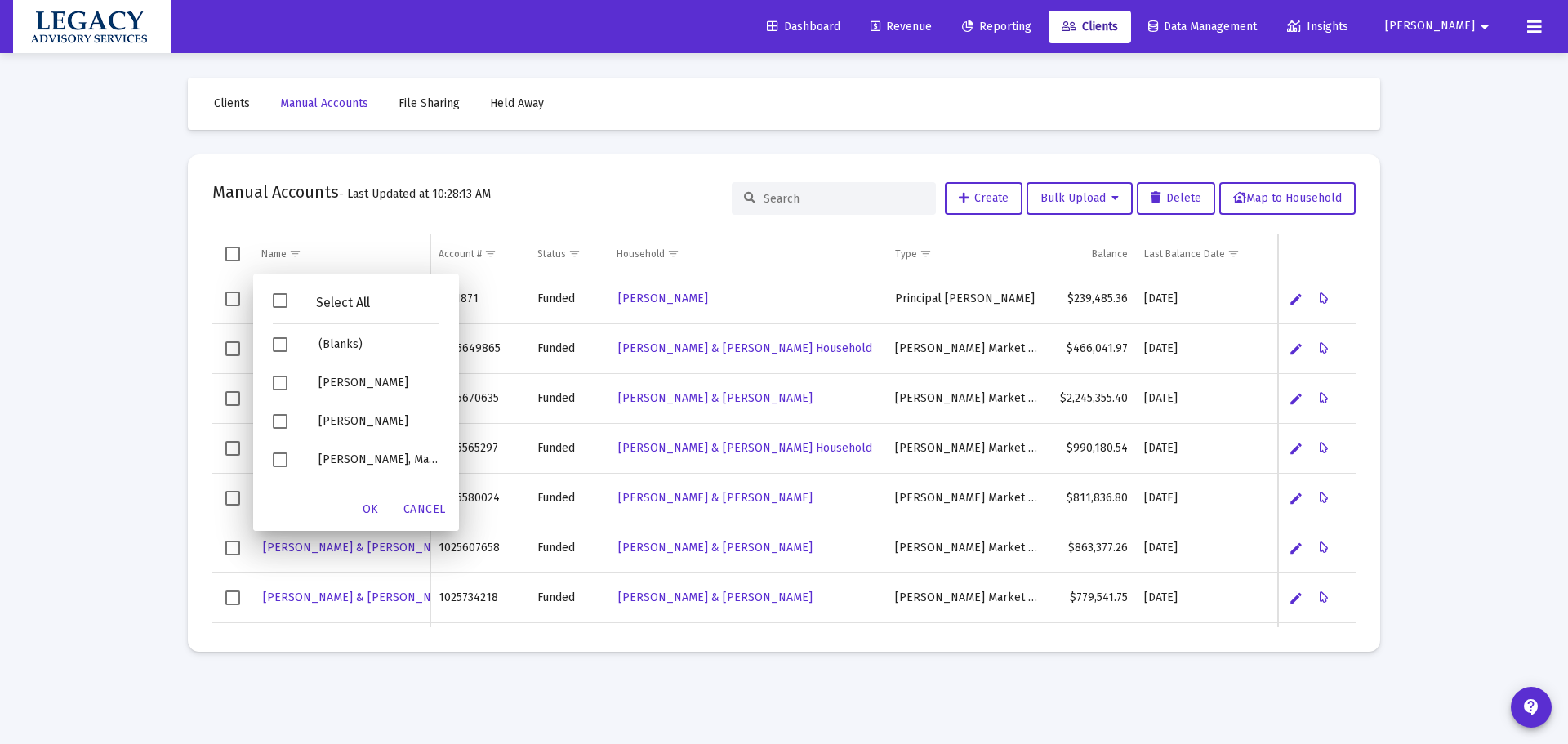
click at [135, 308] on div "Loading... Clients Manual Accounts File Sharing Held Away Manual Accounts - Las…" at bounding box center [784, 372] width 1568 height 744
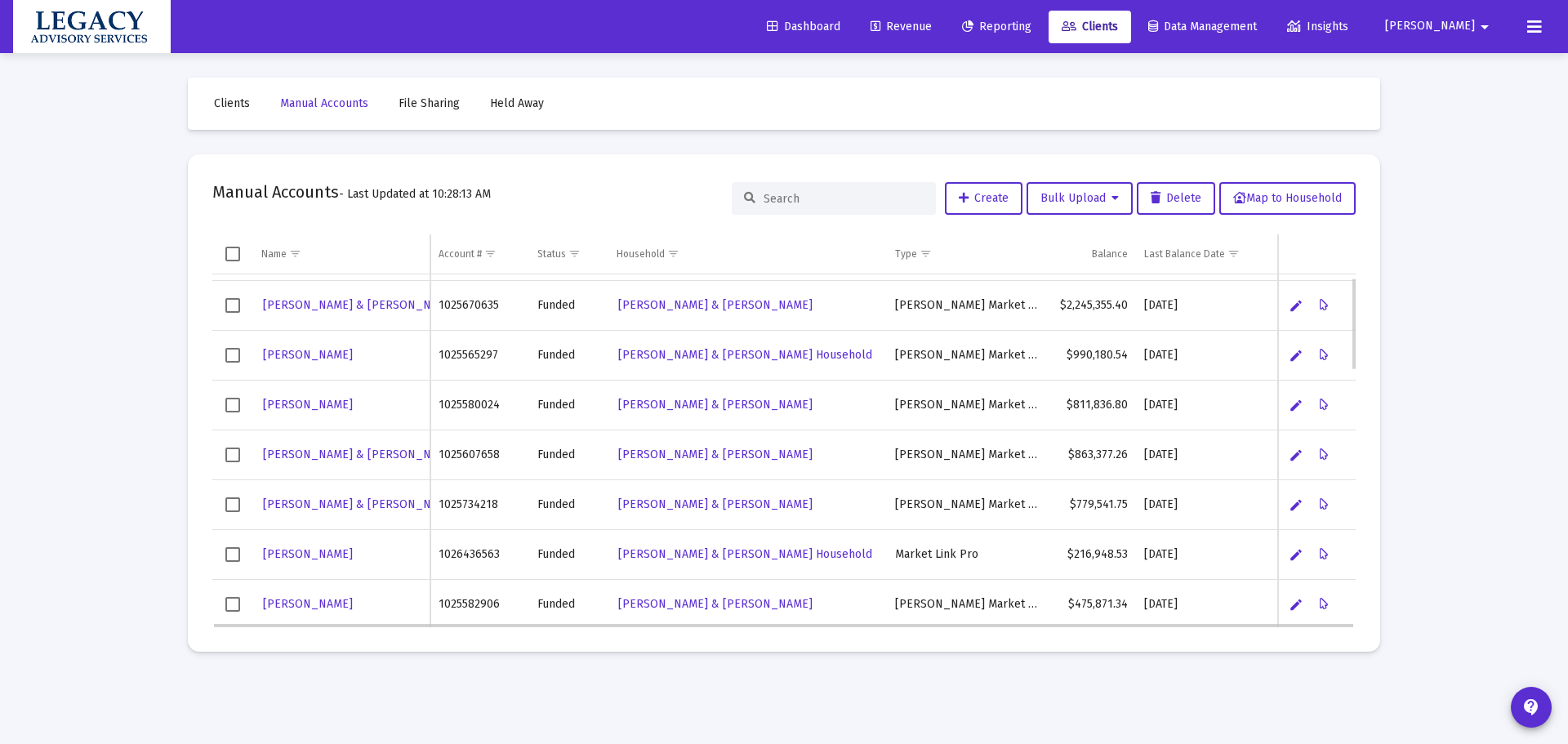
scroll to position [11, 0]
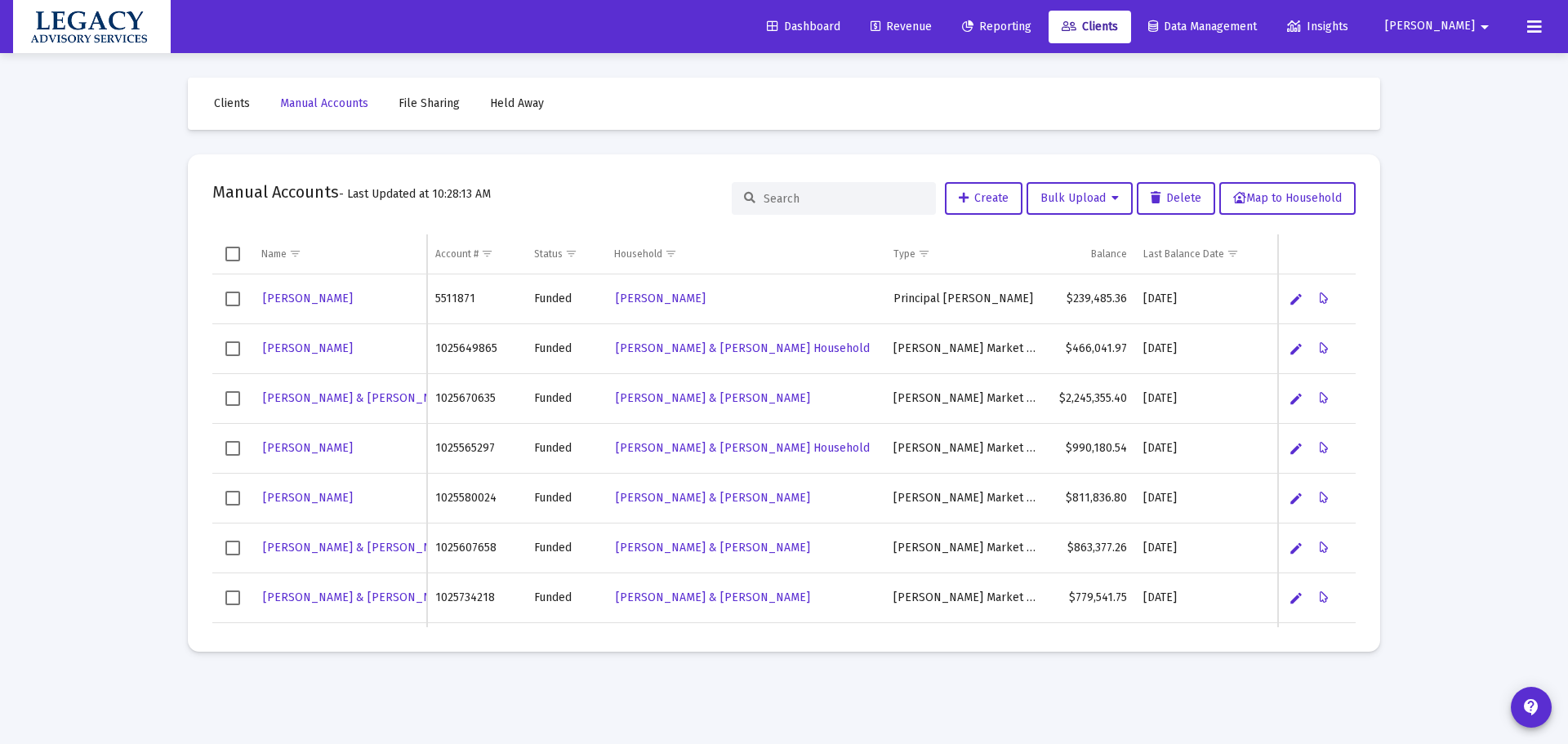
click at [821, 193] on input at bounding box center [844, 199] width 160 height 14
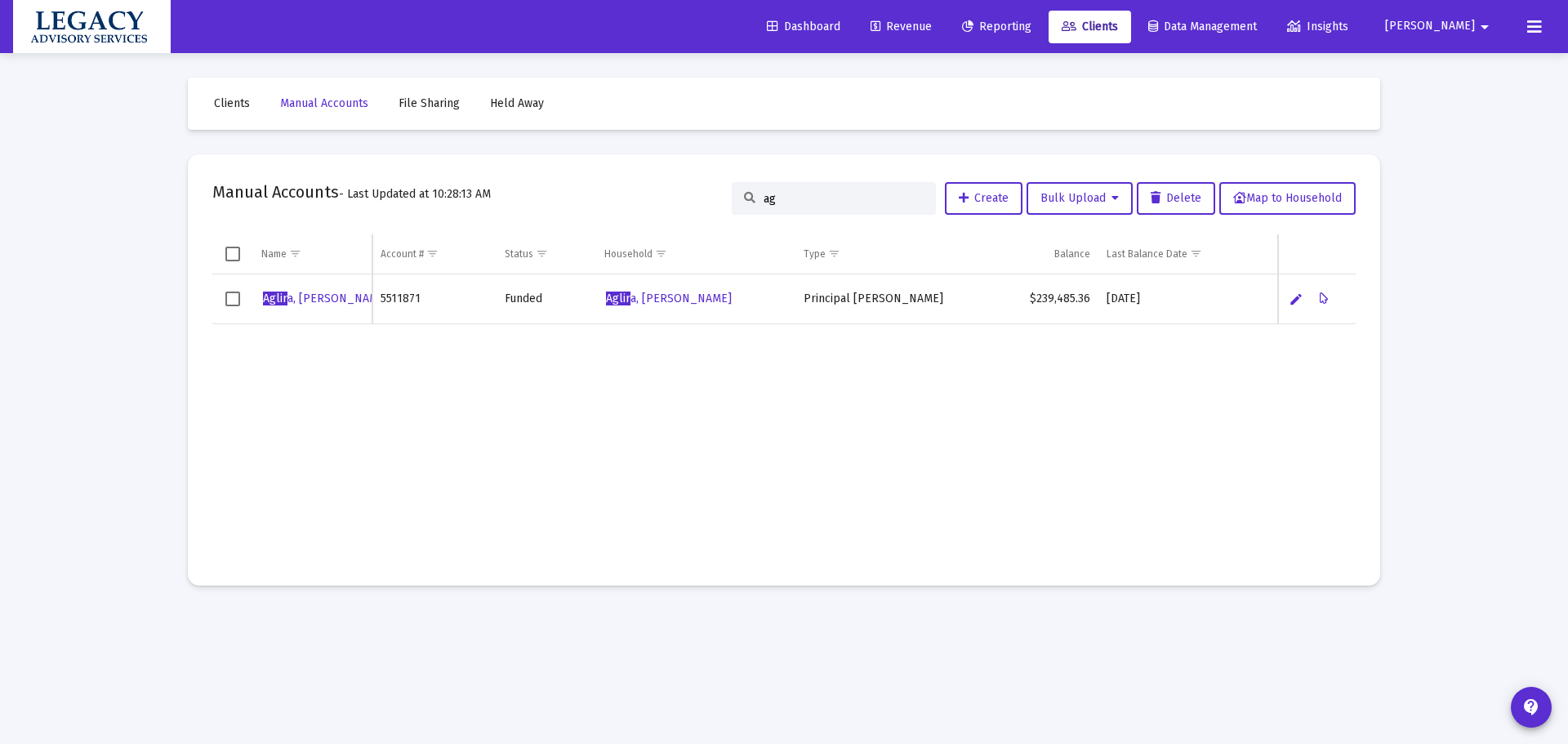
type input "a"
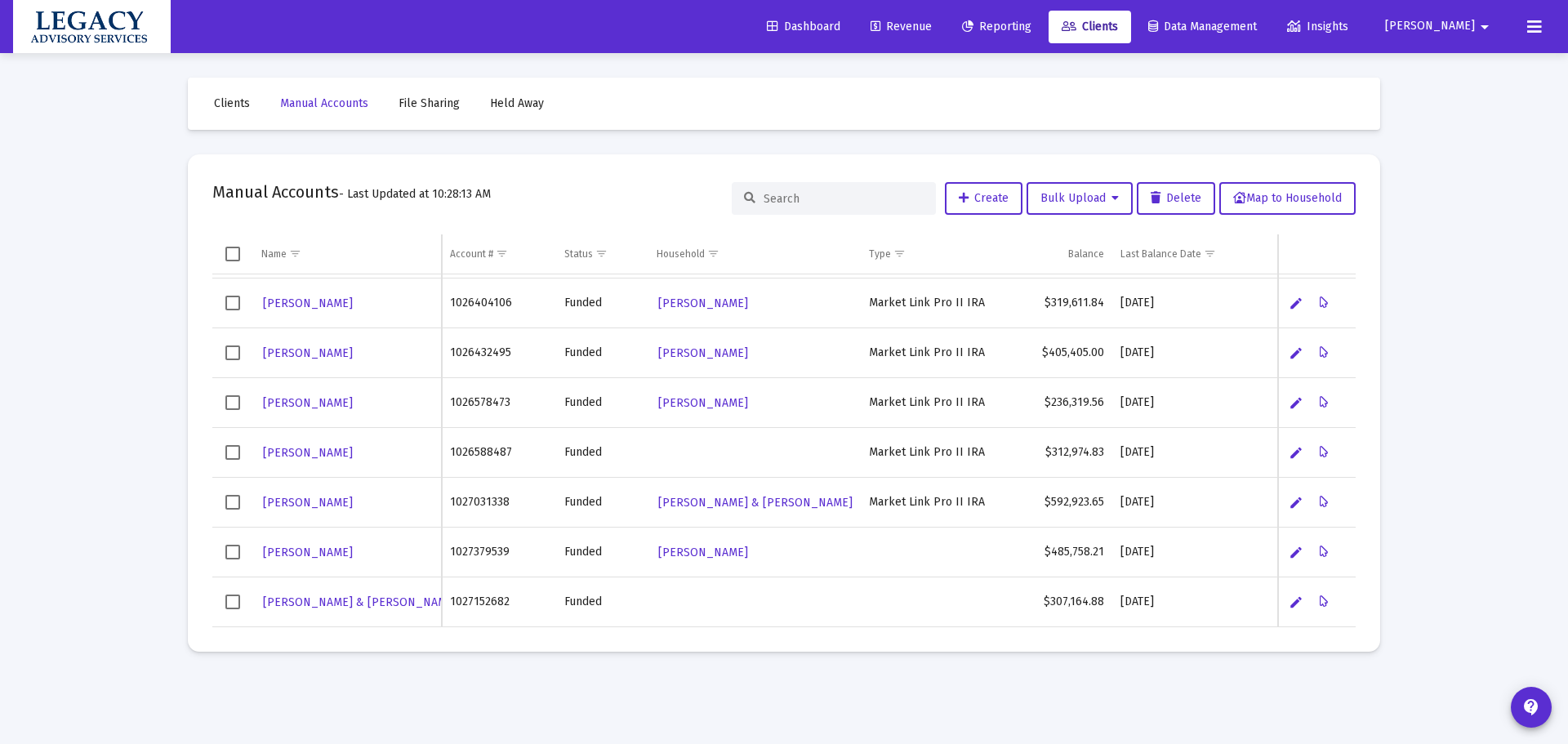
click at [1051, 46] on div "Dashboard Revenue Reporting Clients Data Management Insights [PERSON_NAME] arro…" at bounding box center [784, 26] width 1542 height 53
click at [1031, 29] on span "Reporting" at bounding box center [997, 27] width 70 height 14
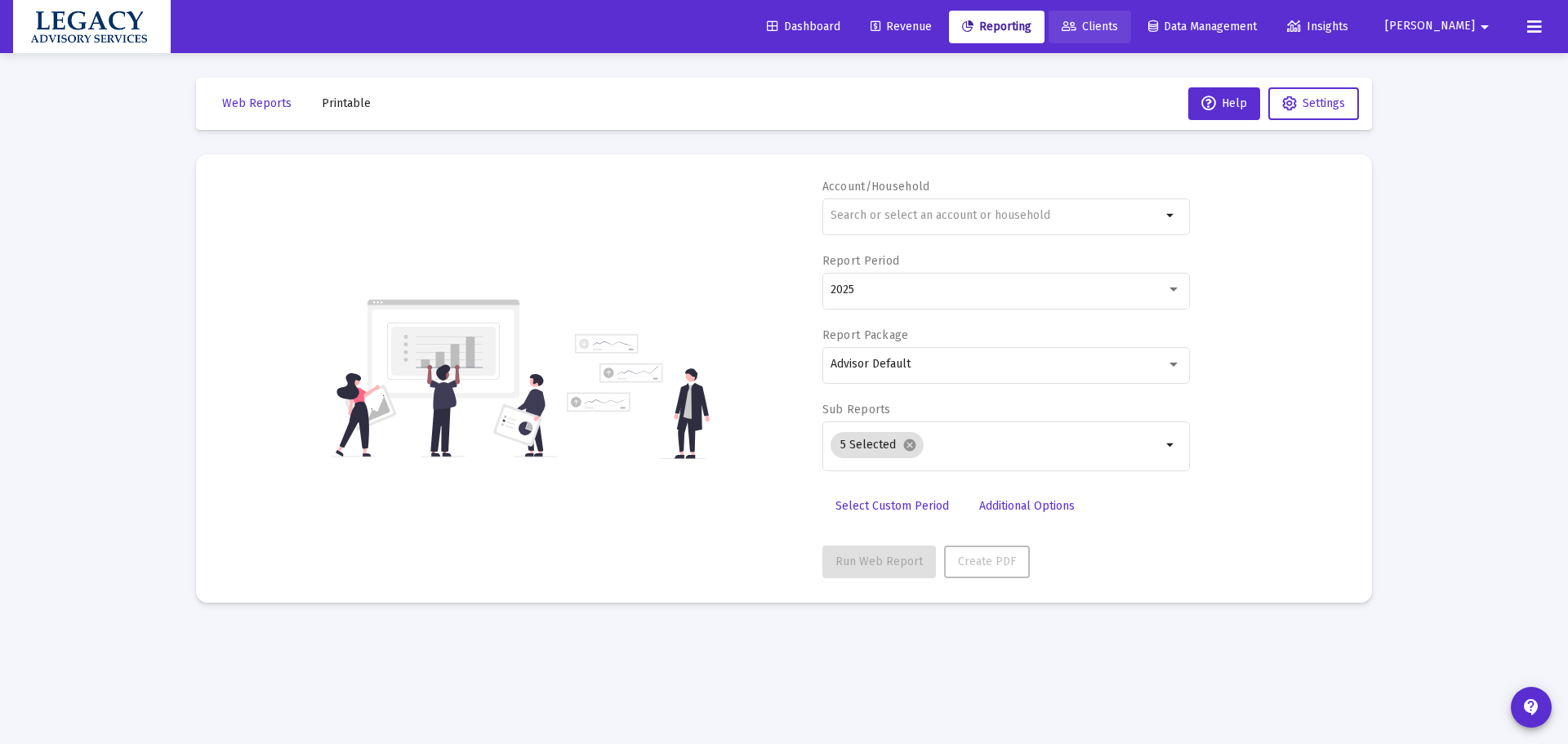
click at [1077, 25] on icon at bounding box center [1069, 26] width 15 height 11
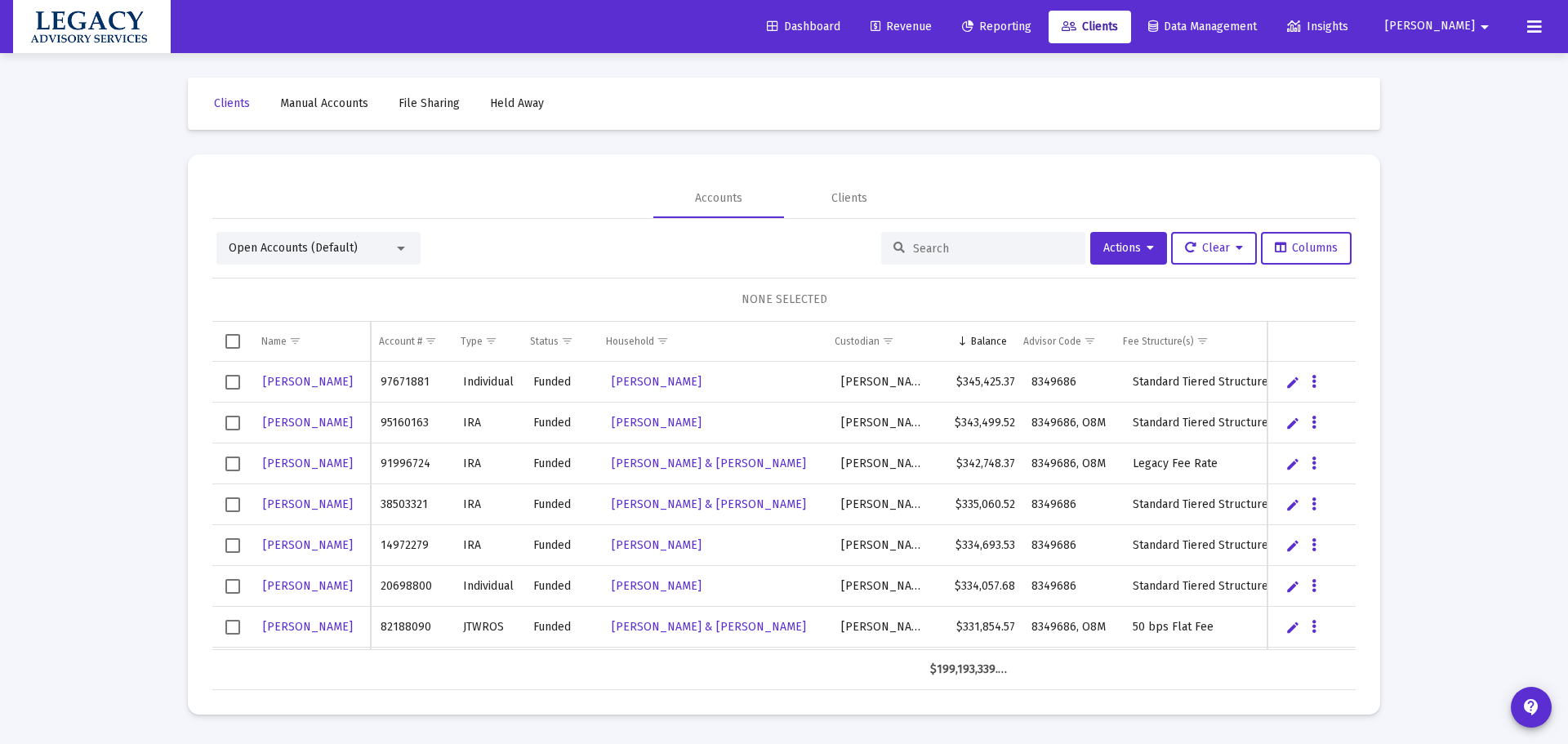
click at [977, 254] on input at bounding box center [993, 249] width 160 height 14
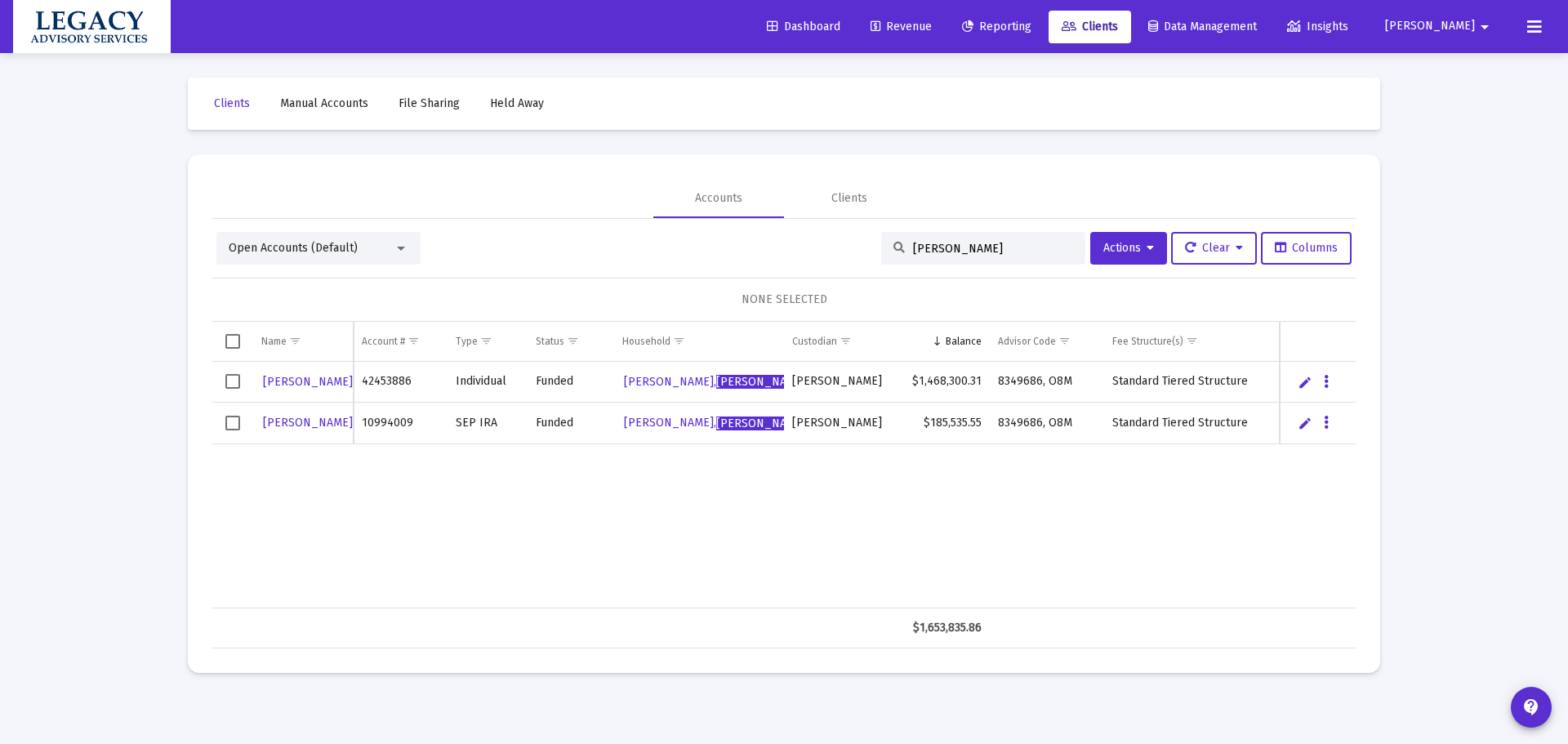
type input "[PERSON_NAME]"
click at [932, 20] on span "Revenue" at bounding box center [901, 27] width 61 height 14
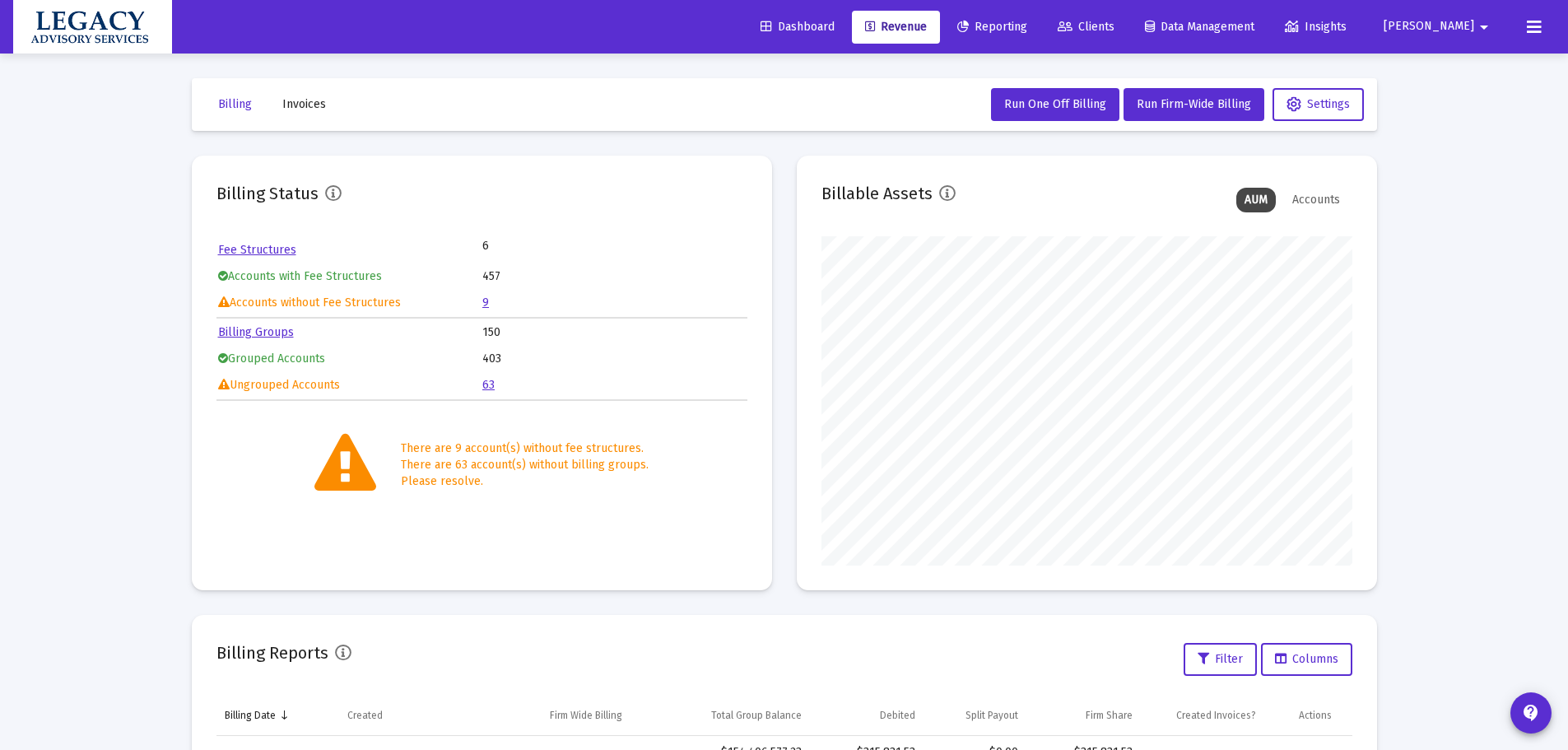
click at [484, 304] on link "9" at bounding box center [486, 303] width 7 height 14
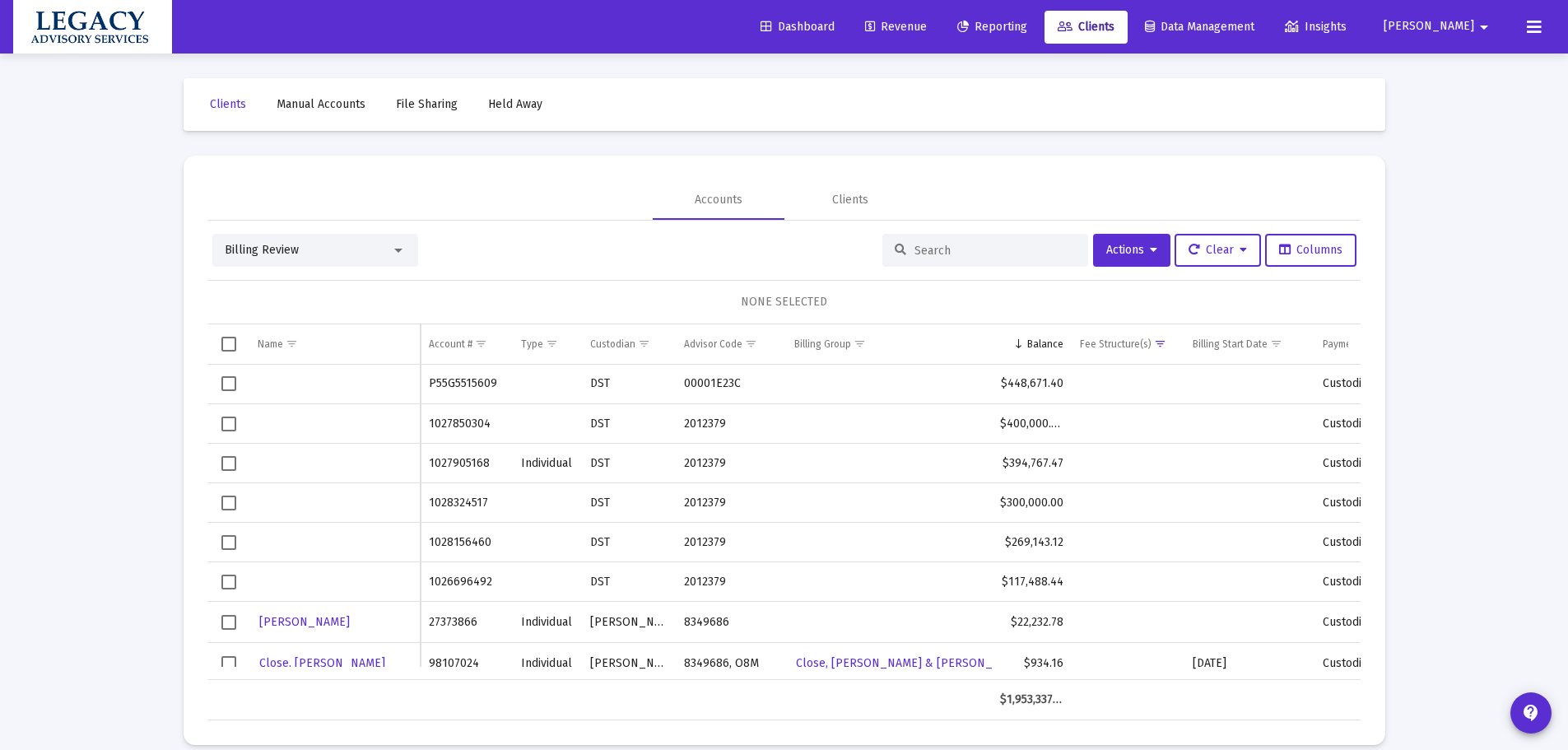
click at [453, 420] on td "1027850304" at bounding box center [466, 423] width 92 height 40
click at [227, 425] on span "Select row" at bounding box center [228, 423] width 15 height 15
click at [335, 441] on td "Data grid" at bounding box center [334, 423] width 171 height 40
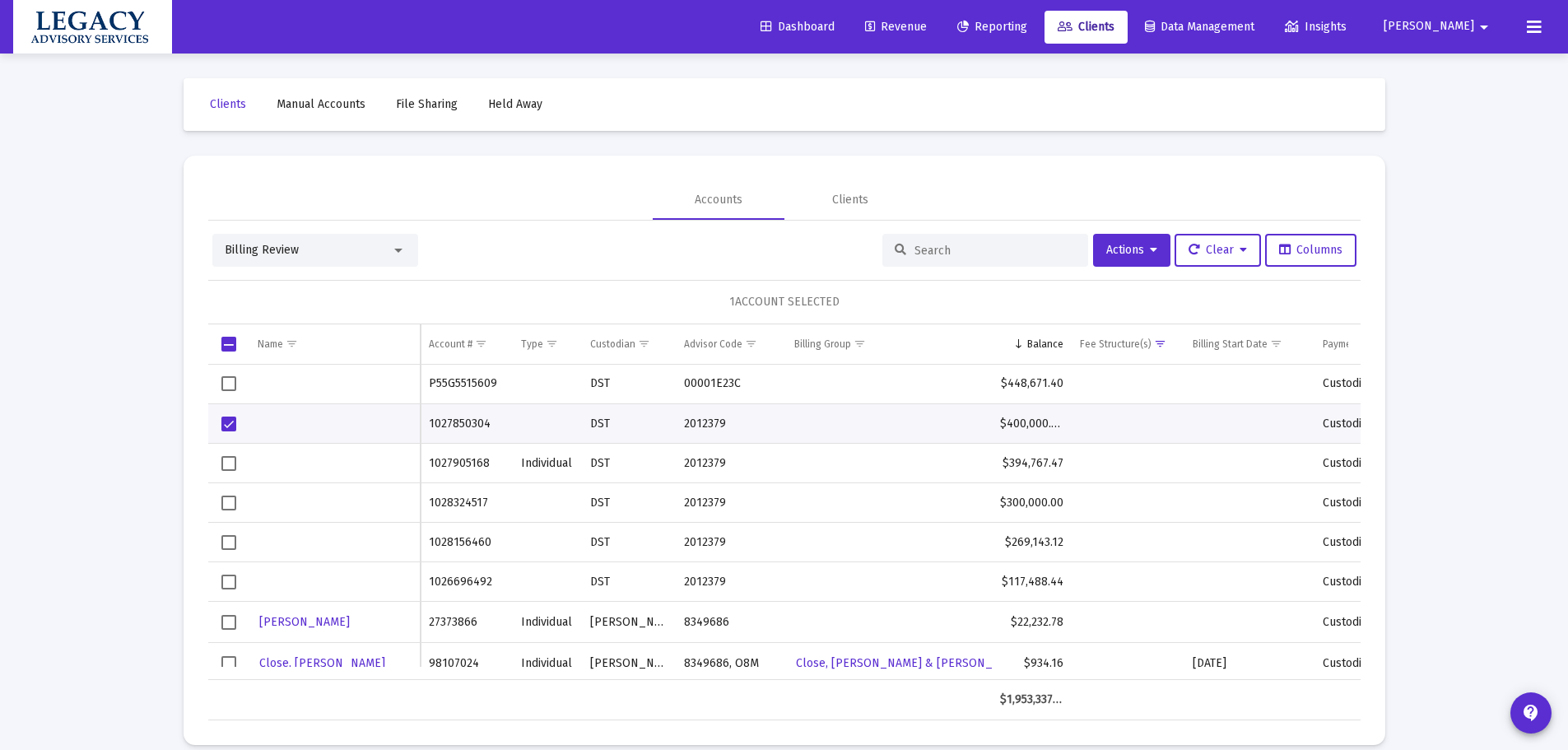
click at [196, 451] on mat-card "Accounts Clients Billing Review Actions Clear Columns 1 ACCOUNT SELECTED Name N…" at bounding box center [784, 450] width 1202 height 589
click at [233, 423] on span "Select row" at bounding box center [228, 423] width 15 height 15
click at [476, 422] on td "1027850304" at bounding box center [466, 423] width 92 height 40
copy td "1027850304"
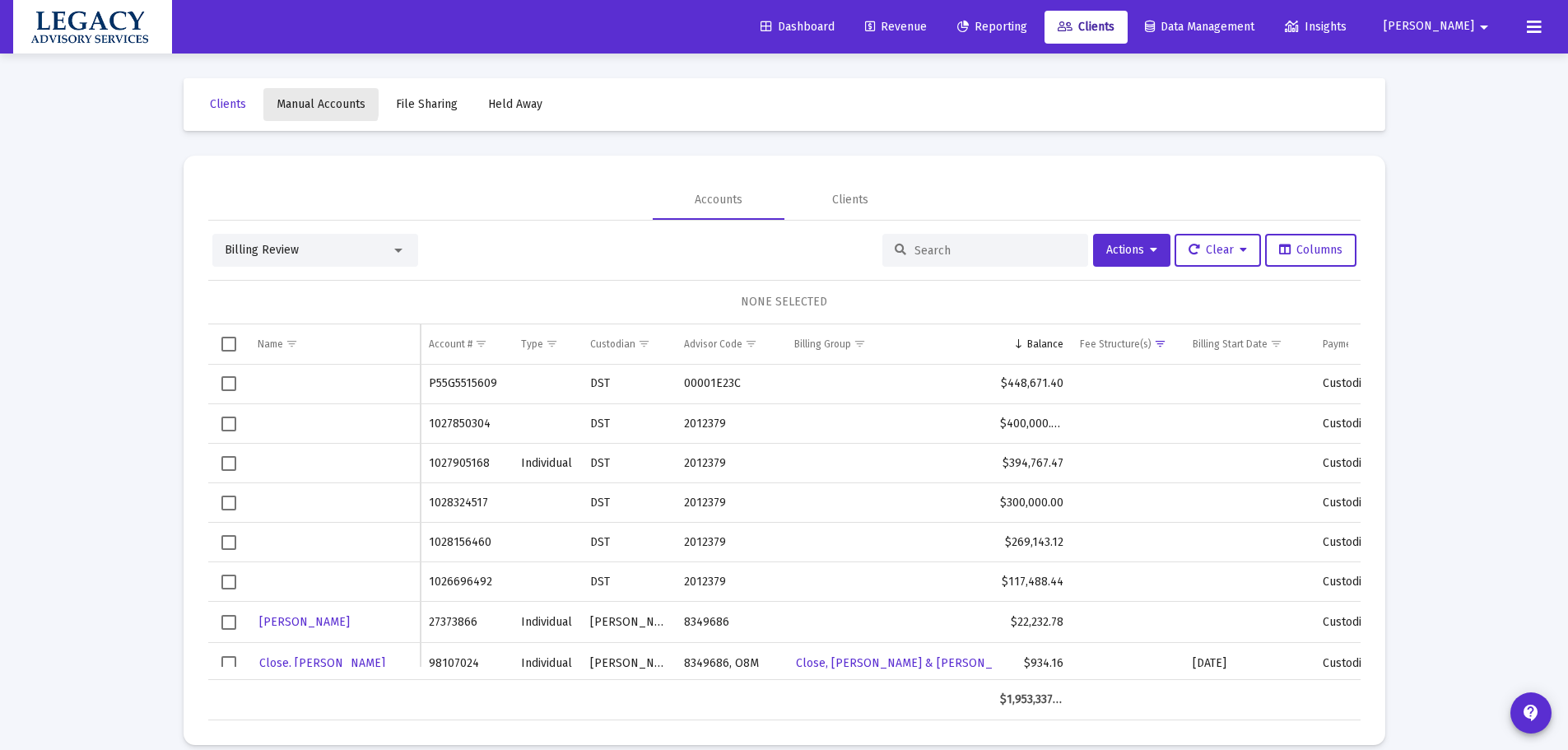
click at [298, 99] on span "Manual Accounts" at bounding box center [320, 105] width 89 height 14
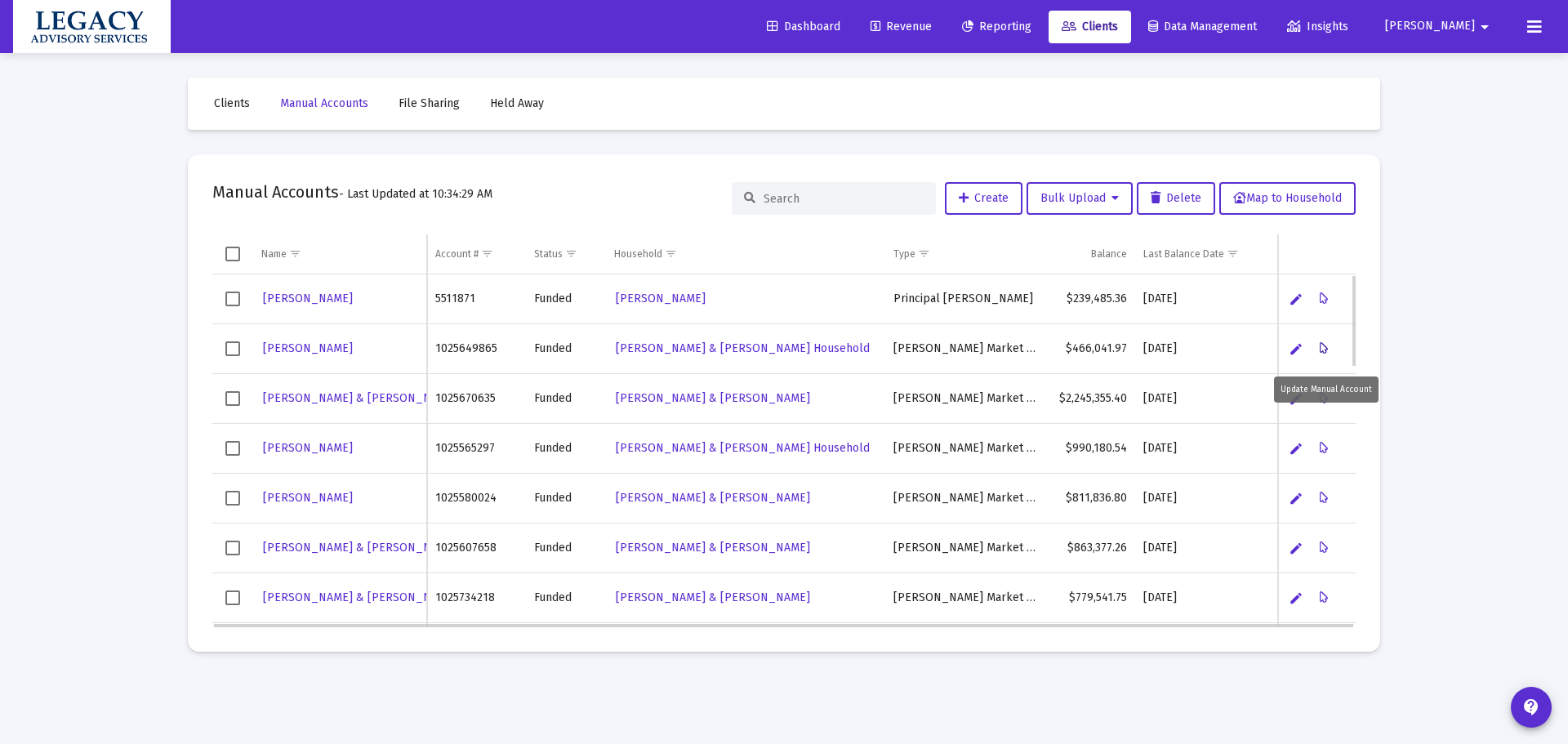
click at [1328, 348] on button "Data grid" at bounding box center [1325, 349] width 33 height 33
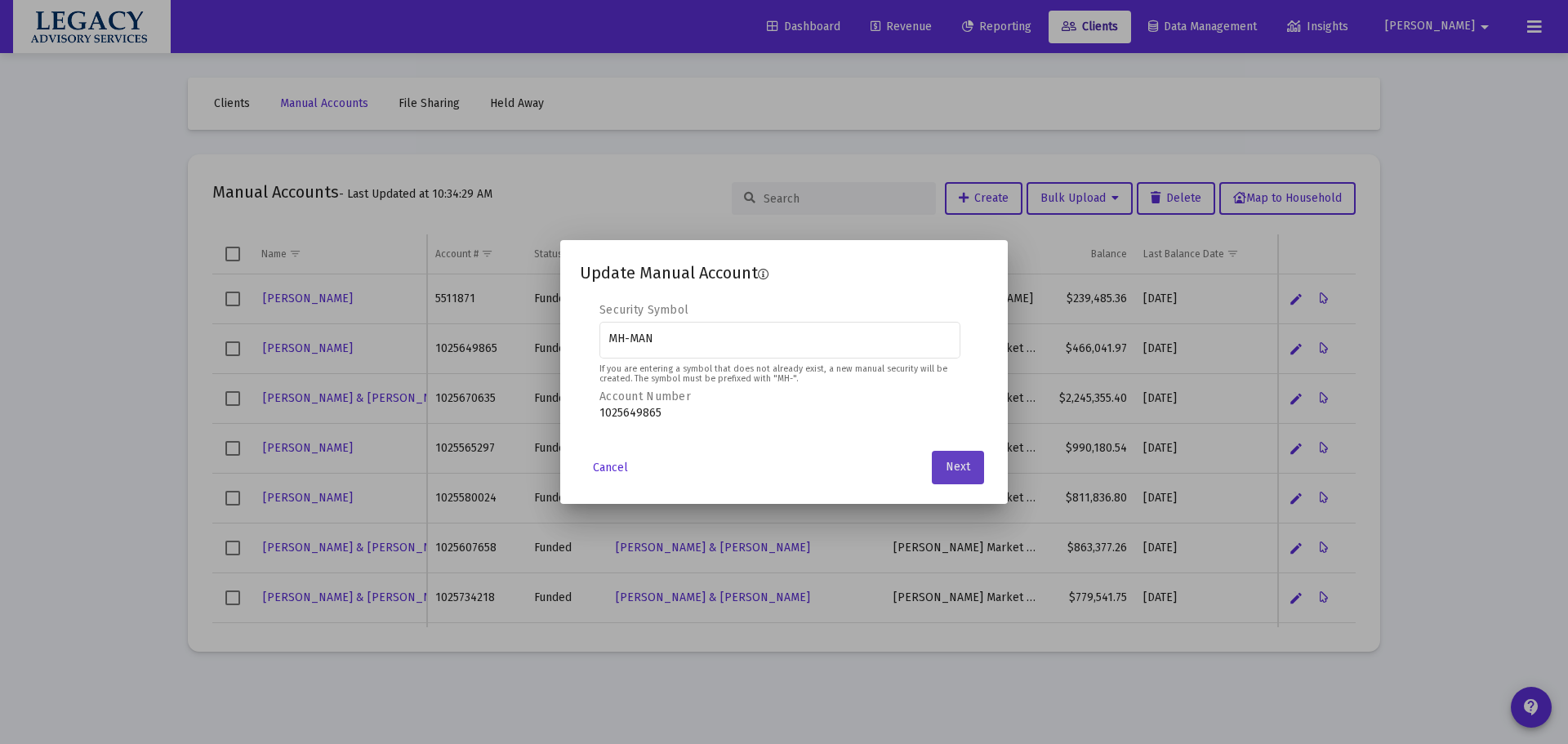
click at [951, 462] on span "Next" at bounding box center [958, 468] width 24 height 14
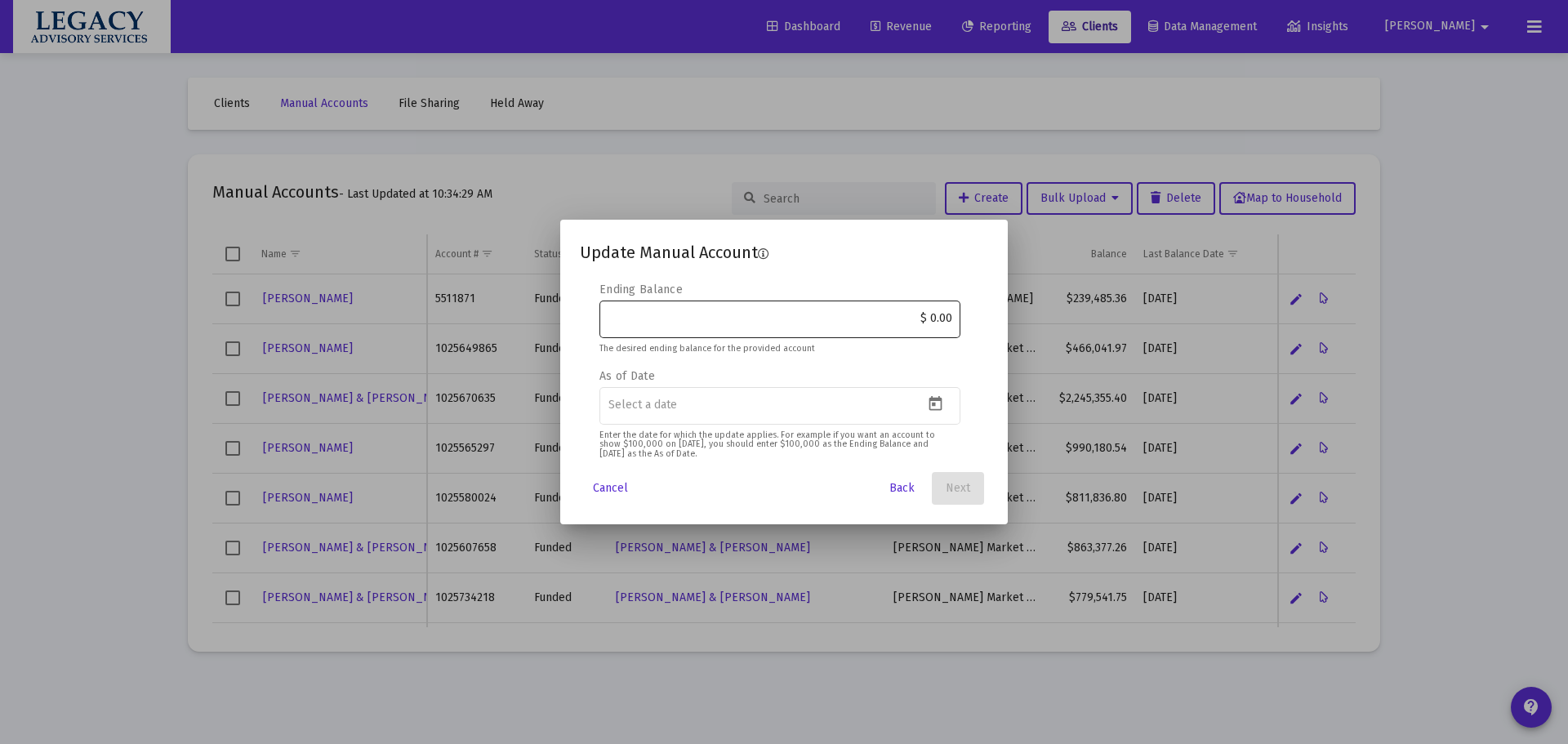
click at [761, 319] on input "$ 0.00" at bounding box center [780, 318] width 344 height 13
drag, startPoint x: 806, startPoint y: 320, endPoint x: 961, endPoint y: 344, distance: 156.8
click at [1014, 315] on div "Update Manual Account Editable create 2 3 4 Security Symbol MH-MAN If you are e…" at bounding box center [784, 372] width 1568 height 744
paste input "502,357.49"
type input "$ 502,357.49"
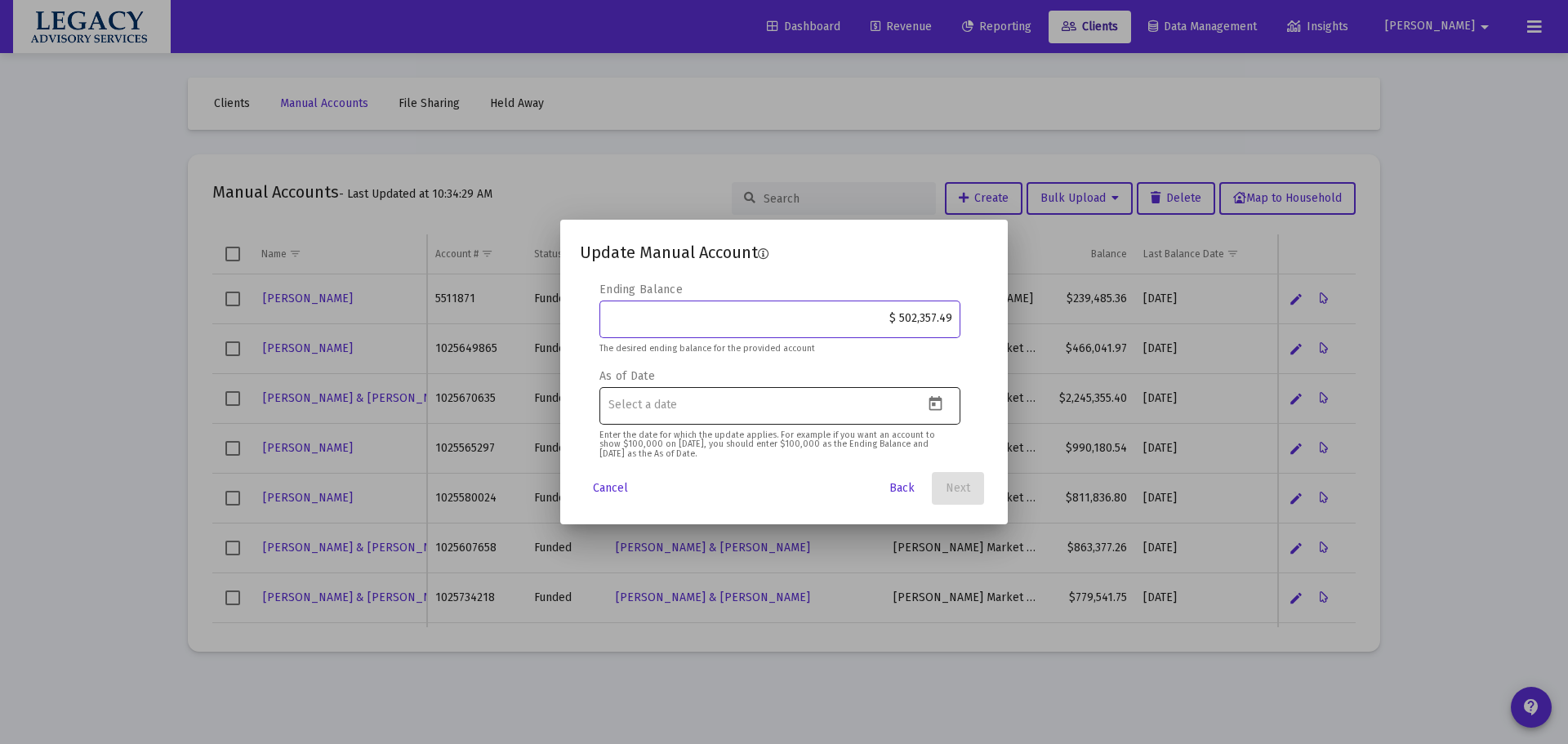
click at [933, 391] on div at bounding box center [780, 405] width 361 height 40
click at [937, 403] on icon "Open calendar" at bounding box center [936, 404] width 17 height 17
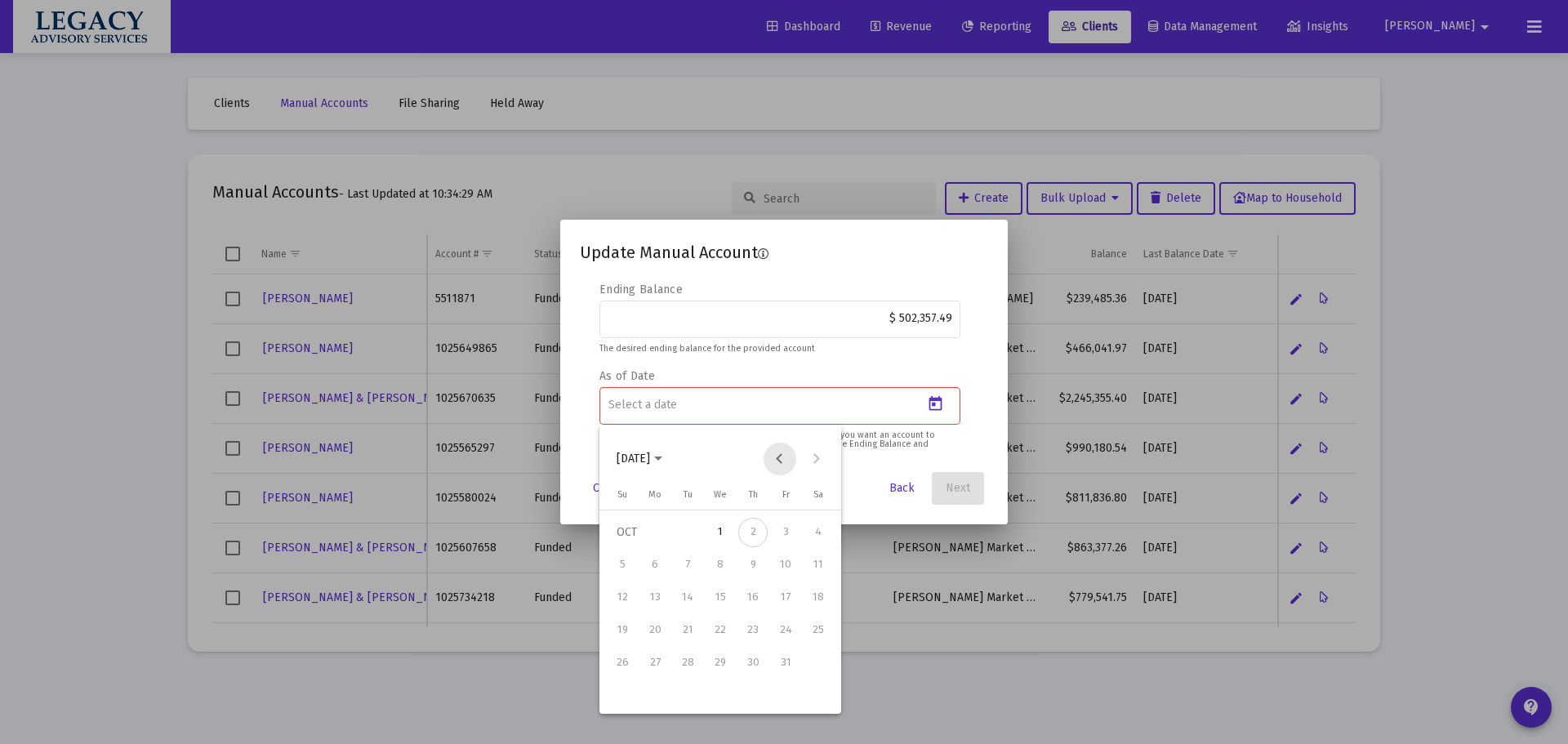
click at [779, 460] on button "Previous month" at bounding box center [781, 459] width 33 height 33
click at [680, 696] on div "30" at bounding box center [688, 696] width 30 height 30
type input "[DATE]"
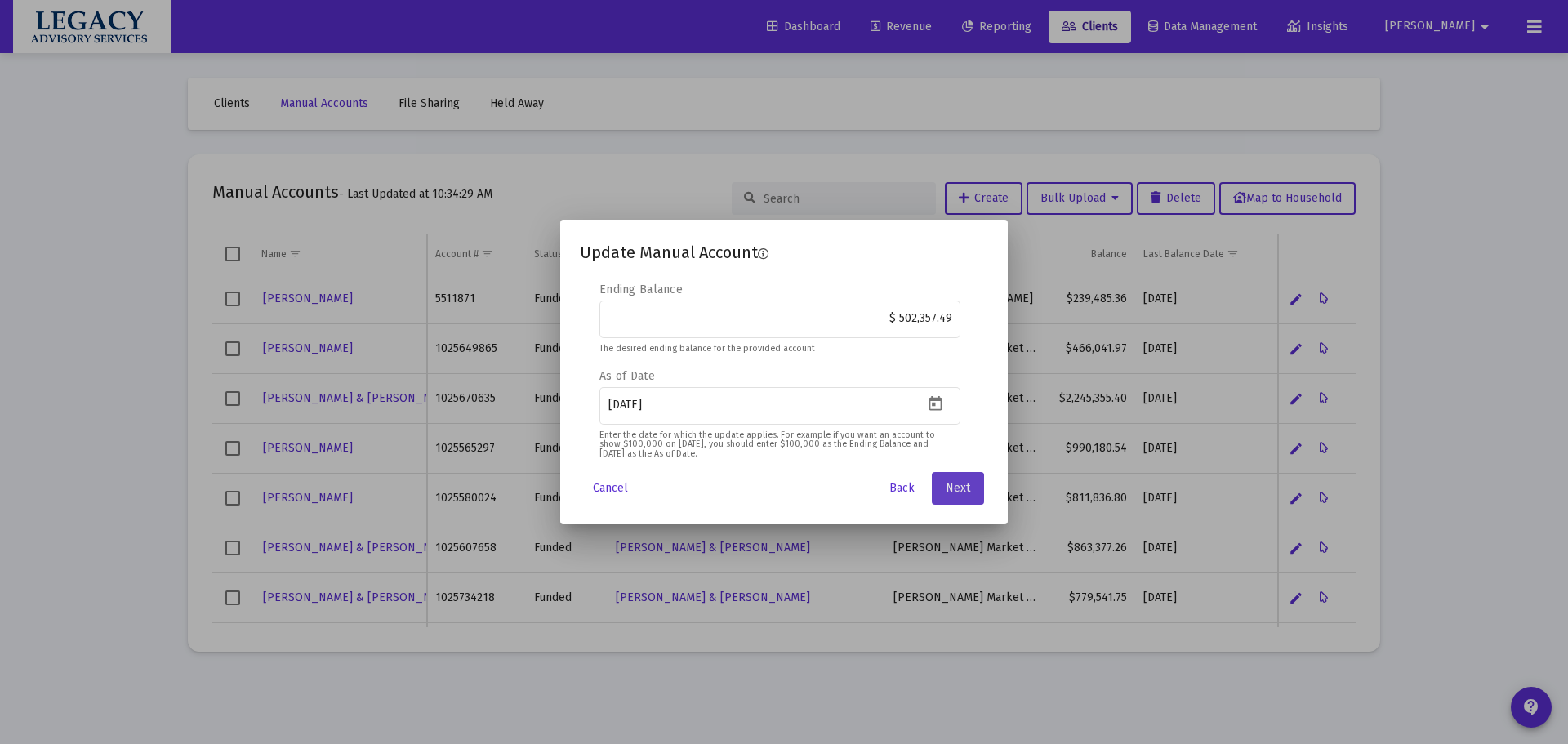
click at [958, 477] on button "Next" at bounding box center [958, 489] width 52 height 33
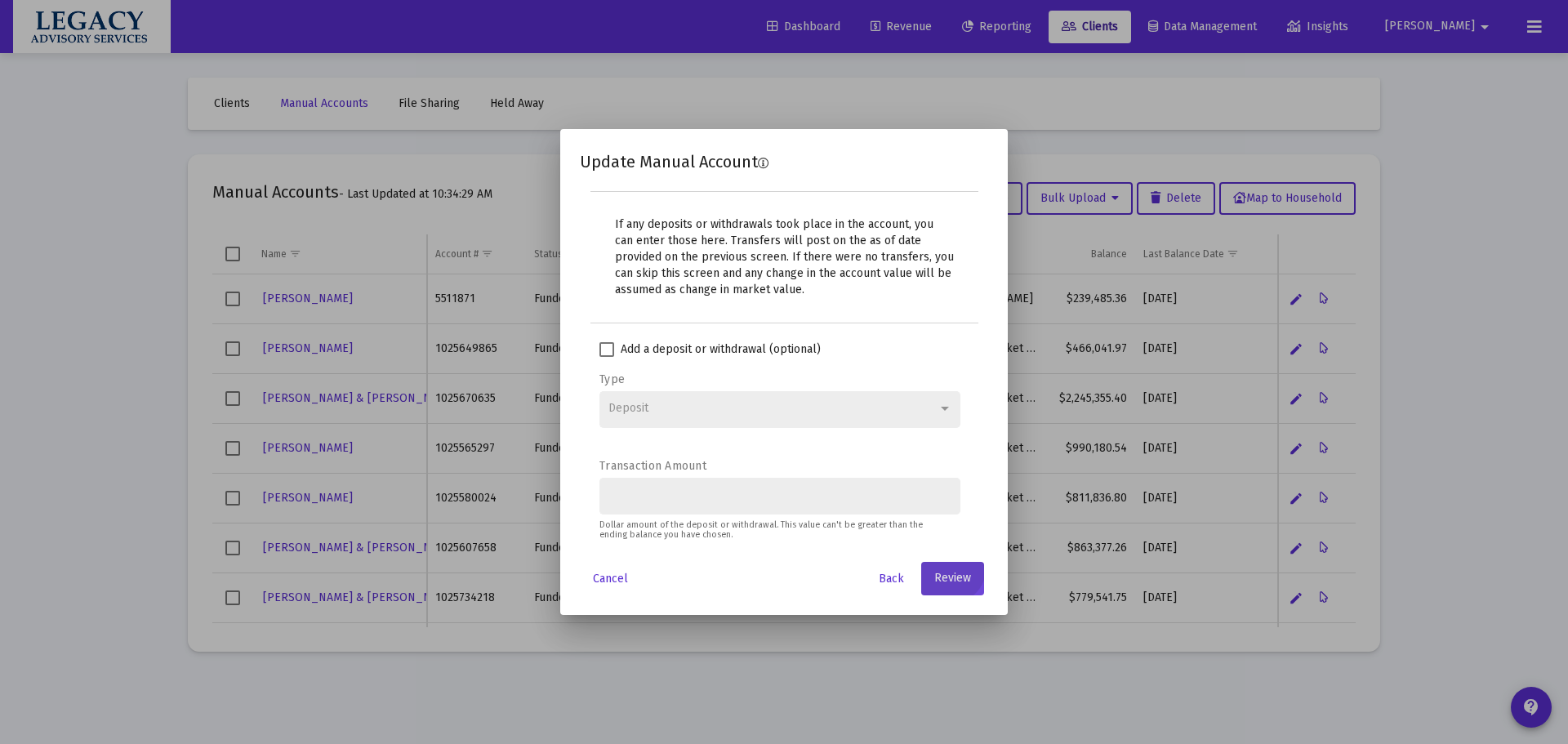
click at [961, 586] on button "Review" at bounding box center [953, 578] width 63 height 33
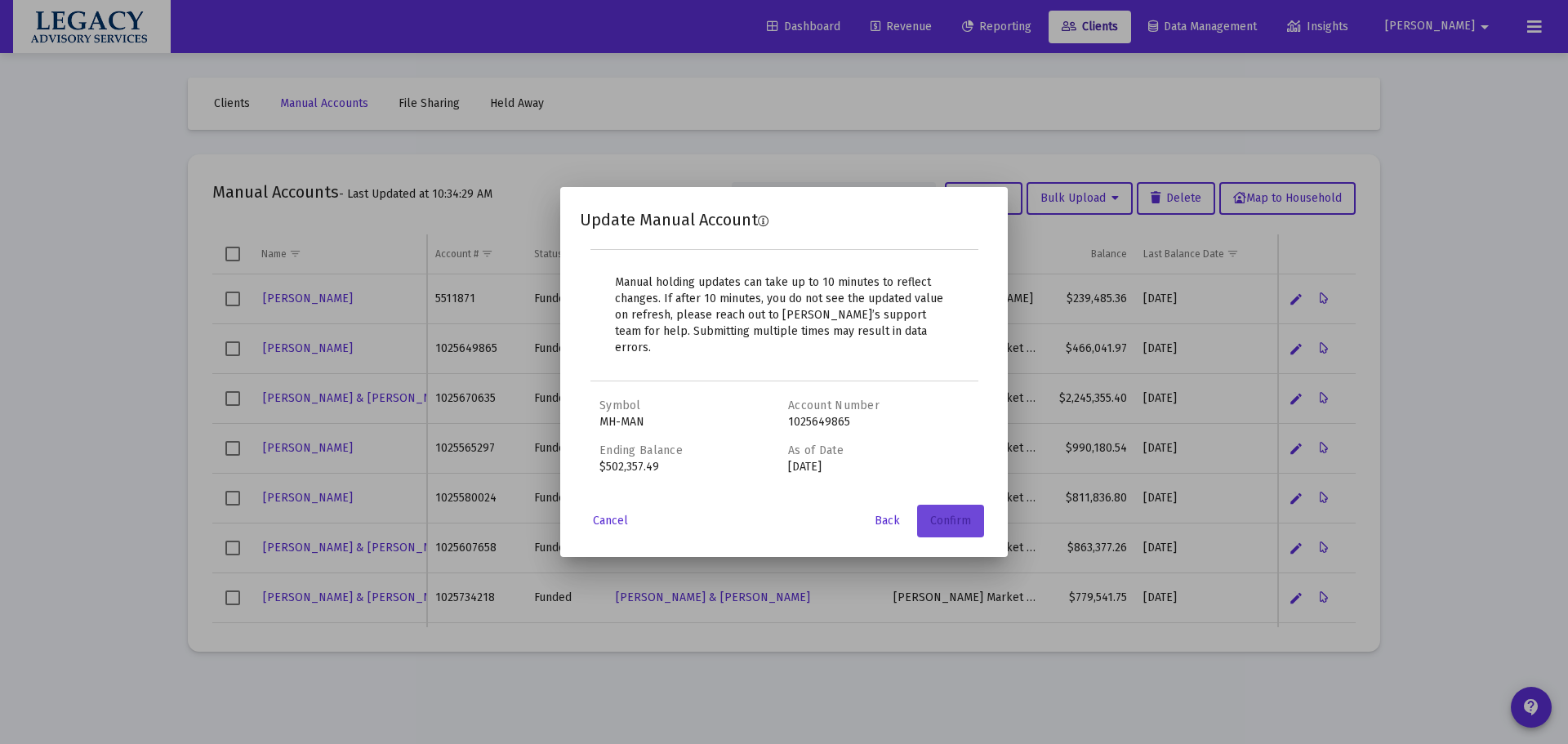
click at [963, 514] on span "Confirm" at bounding box center [950, 521] width 41 height 14
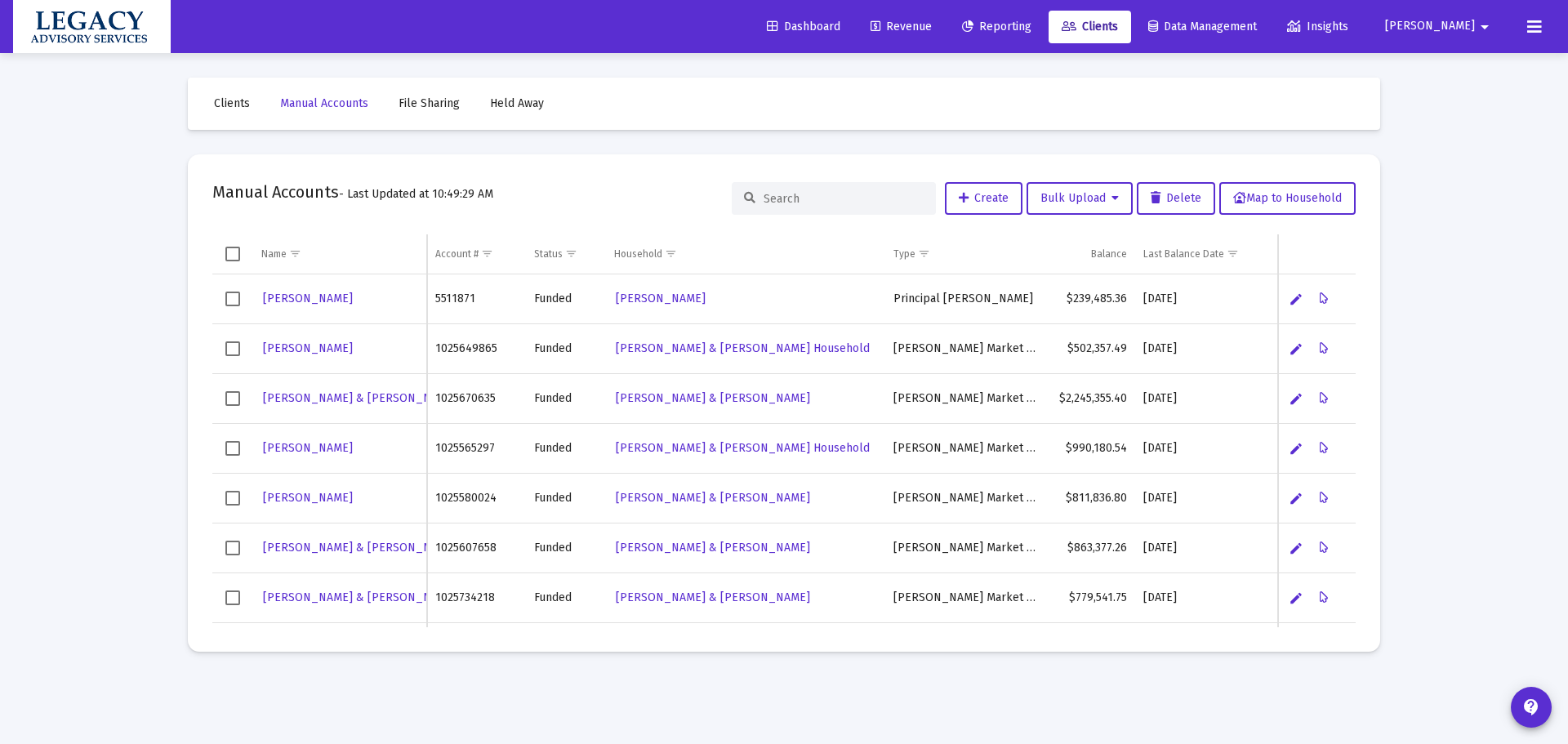
drag, startPoint x: 33, startPoint y: 294, endPoint x: 46, endPoint y: 299, distance: 13.9
click at [35, 294] on div "Loading... Clients Manual Accounts File Sharing Held Away Manual Accounts - Las…" at bounding box center [784, 372] width 1568 height 744
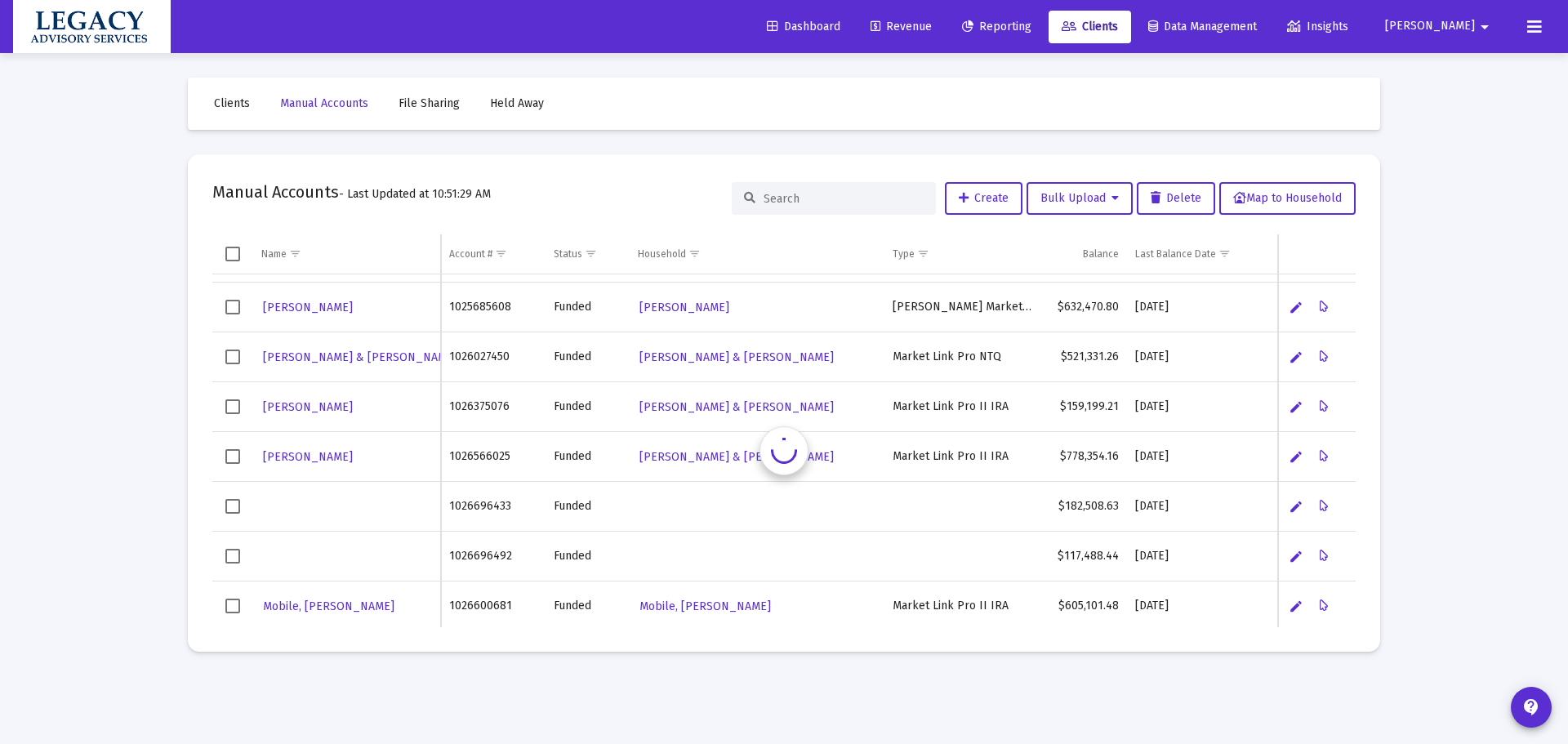
scroll to position [489, 0]
